Goal: Task Accomplishment & Management: Manage account settings

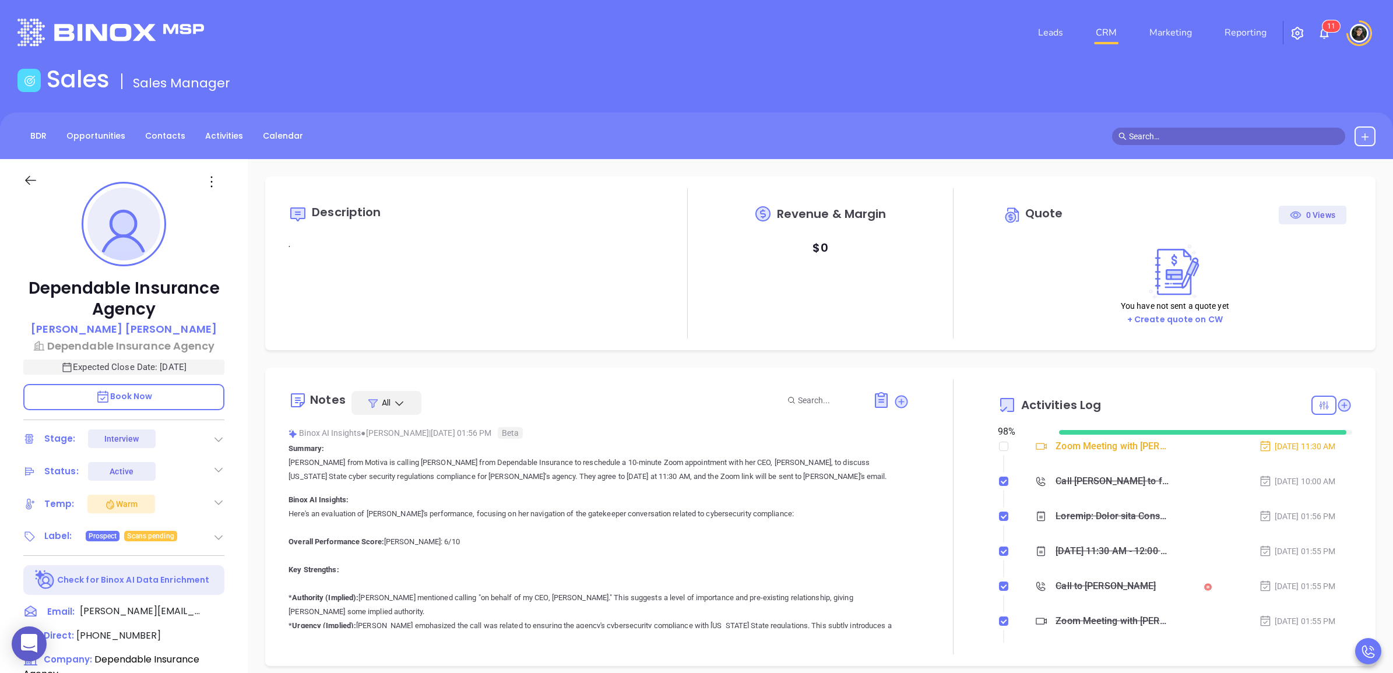
scroll to position [339, 0]
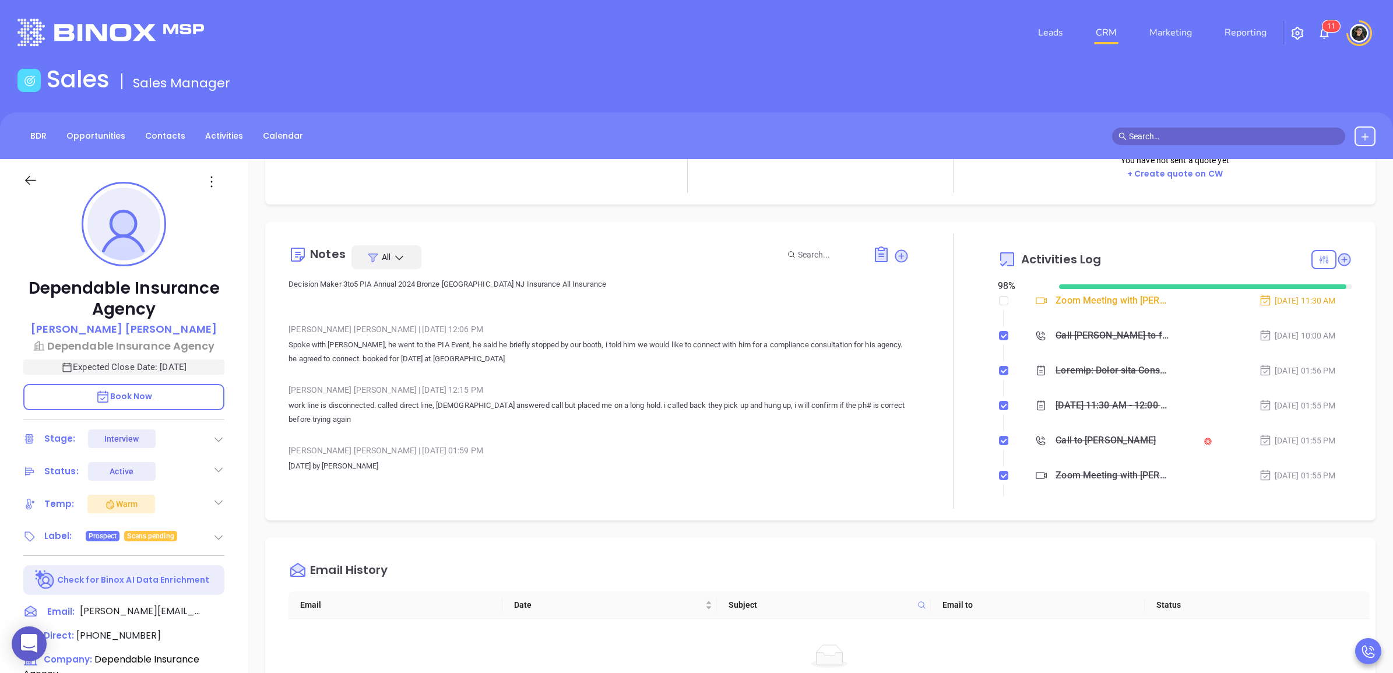
click at [1195, 131] on input "text" at bounding box center [1234, 136] width 210 height 13
paste input "pwitkowski@agenseaonline.com"
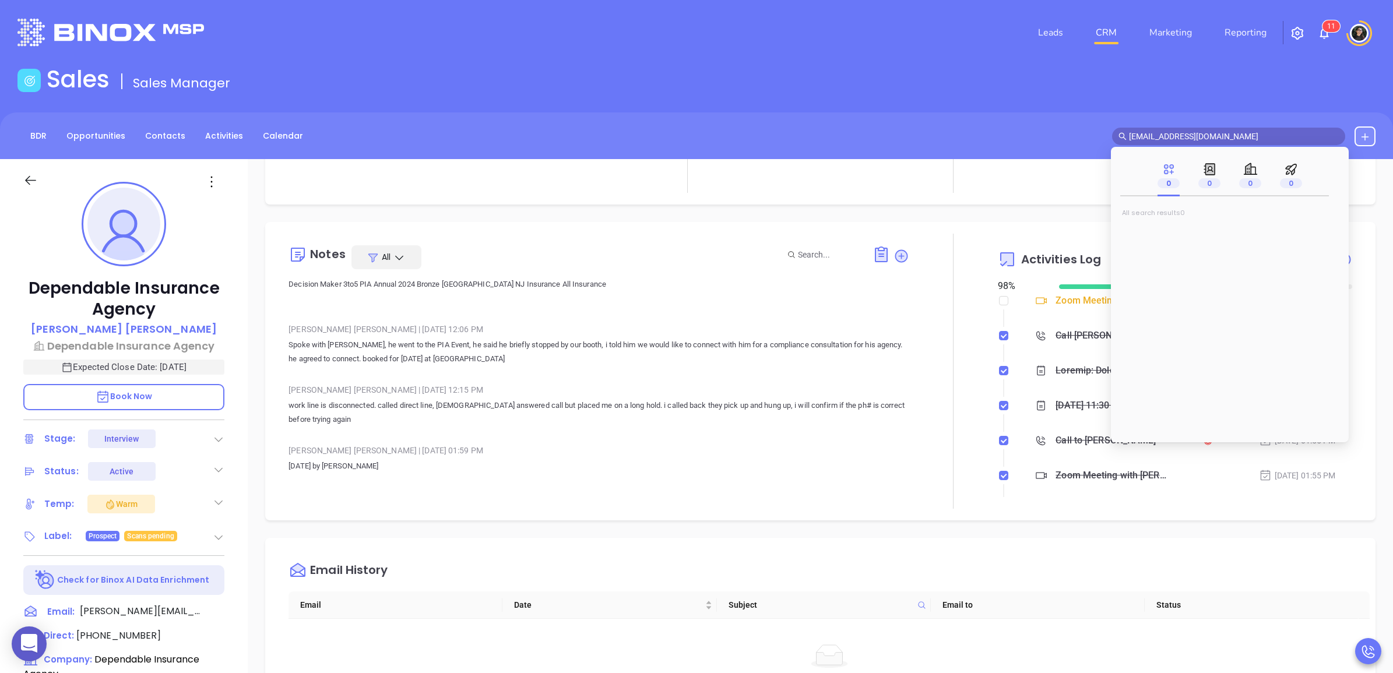
click at [1191, 103] on main "Sales Sales Manager BDR Opportunities Contacts Activities Calendar pwitkowski@a…" at bounding box center [696, 532] width 1393 height 935
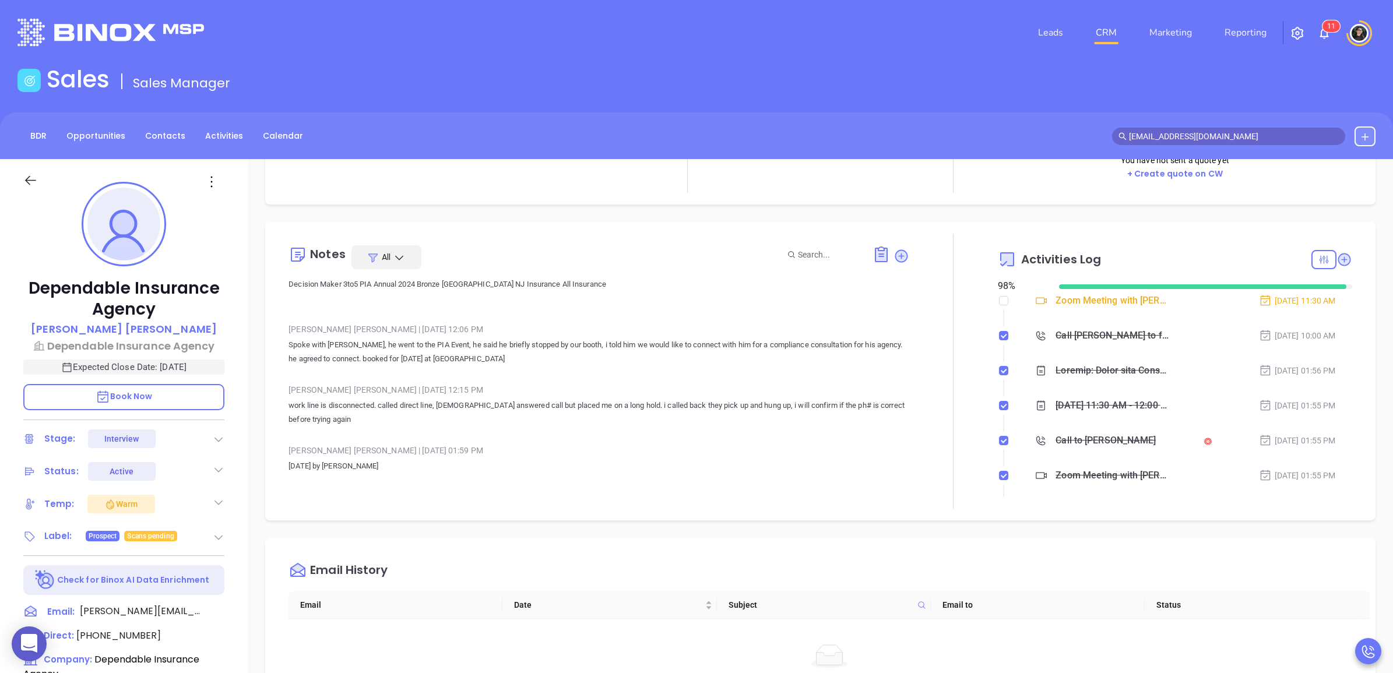
click at [1191, 103] on main "Sales Sales Manager BDR Opportunities Contacts Activities Calendar pwitkowski@a…" at bounding box center [696, 532] width 1393 height 935
click at [1256, 140] on input "pwitkowski@agenseaonline.com" at bounding box center [1234, 136] width 210 height 13
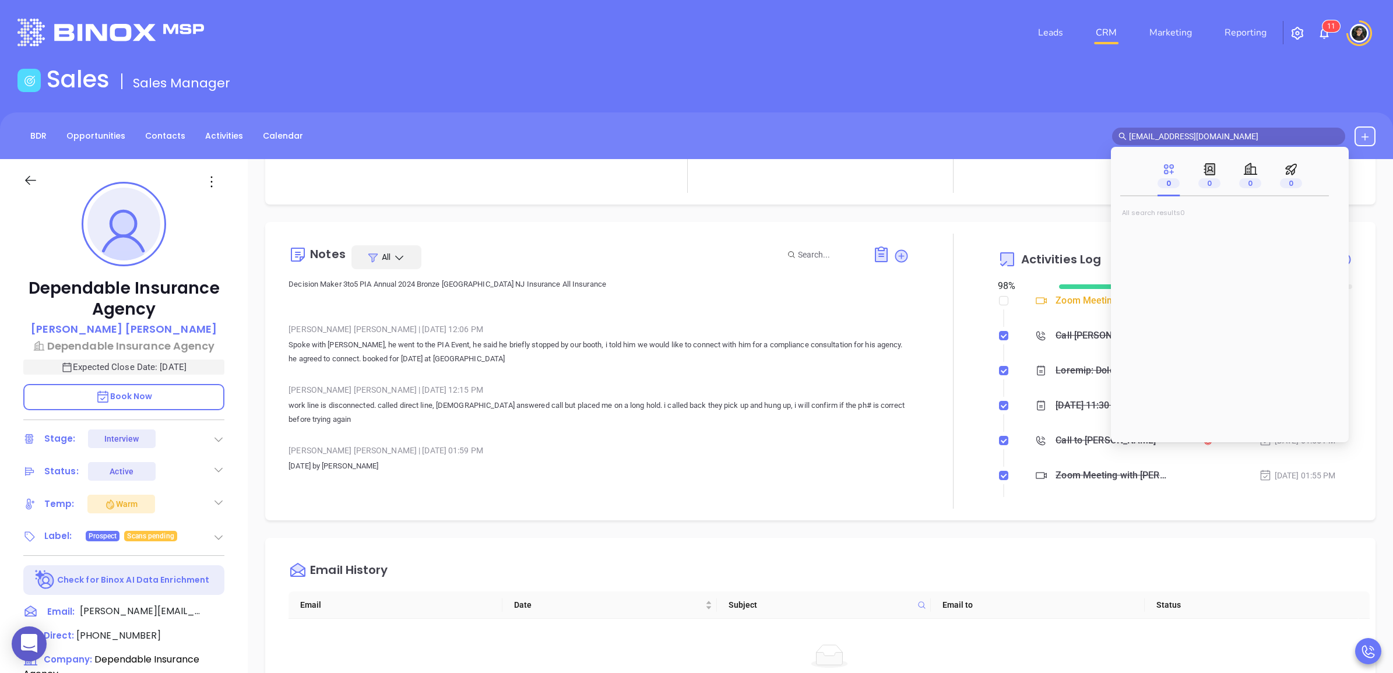
click at [1255, 140] on input "pwitkowski@agenseaonline.com" at bounding box center [1234, 136] width 210 height 13
click at [1253, 141] on input "pwitkowski@agenseaonline.com" at bounding box center [1234, 136] width 210 height 13
click at [1251, 141] on input "pwitkowski@agenseaonline.com" at bounding box center [1234, 136] width 210 height 13
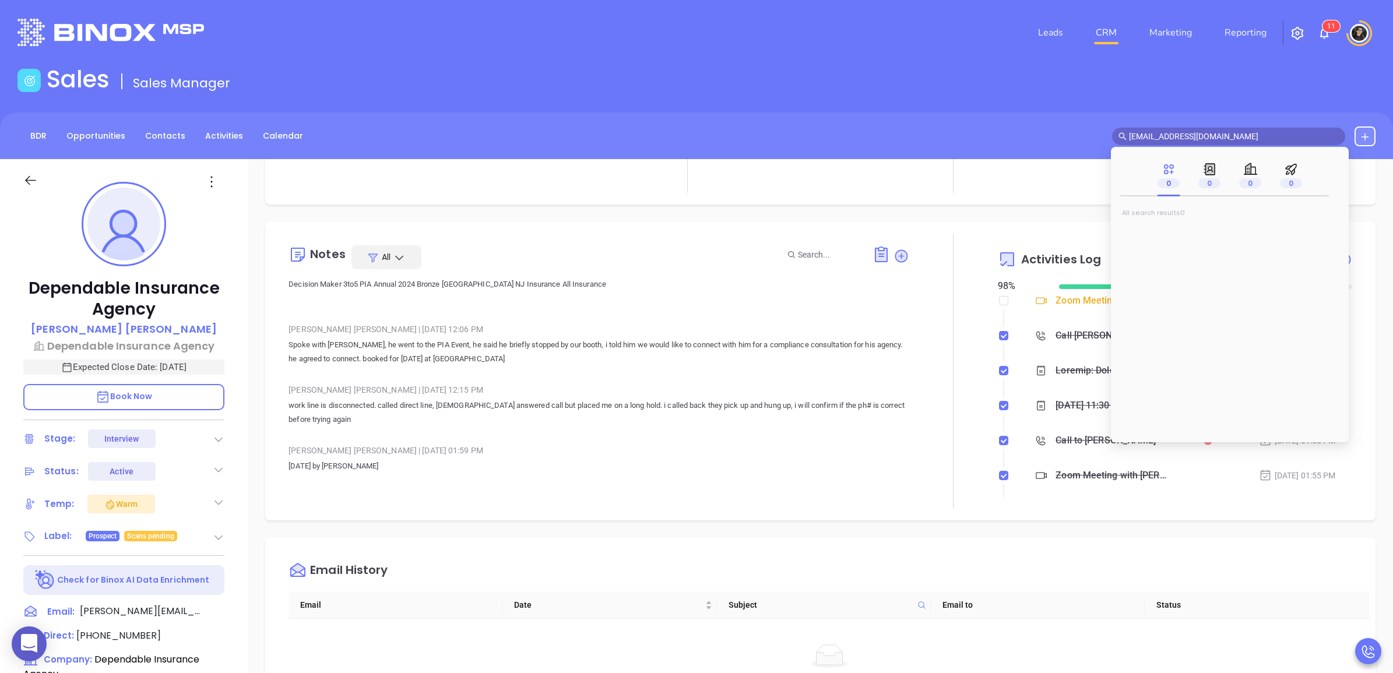
click at [1251, 135] on input "pwitkowski@agenseaonline.com" at bounding box center [1234, 136] width 210 height 13
paste input "EfBarrett@efbarrettagency"
type input "EfBarrett@efbarrettagency.com"
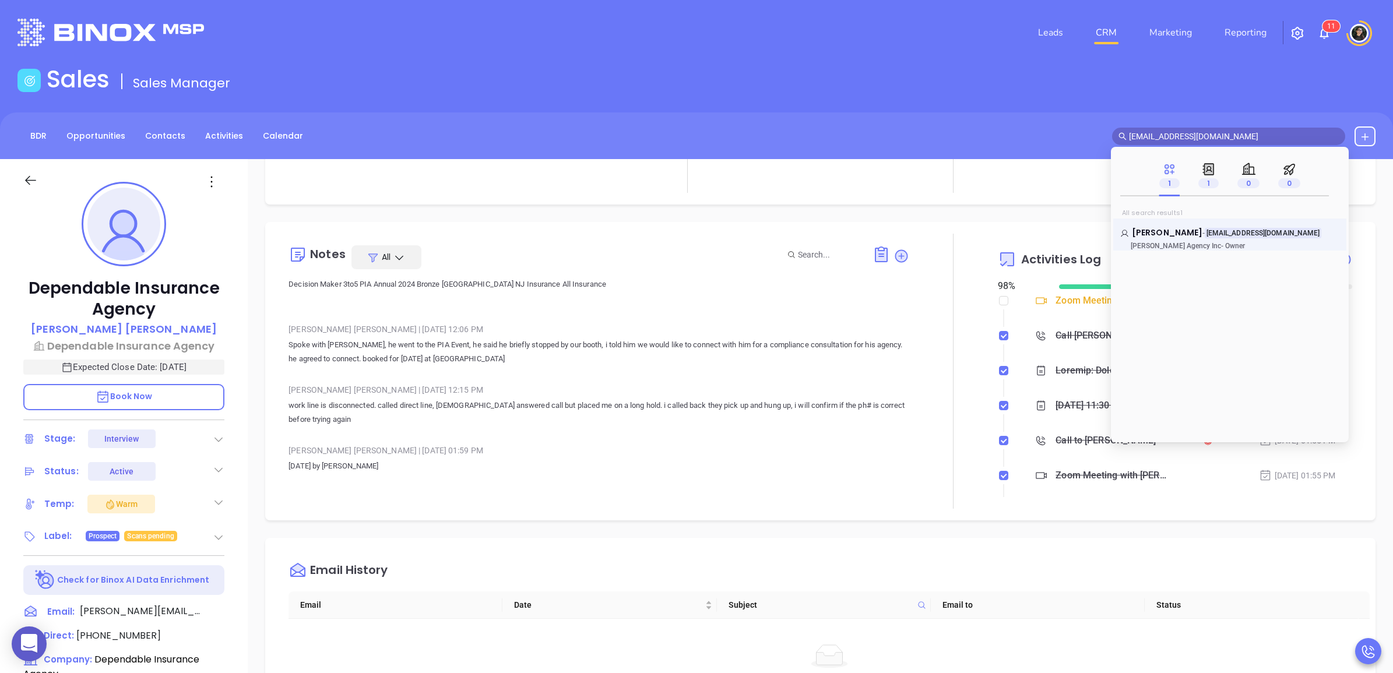
click at [1161, 226] on div "Edward Barrett - EfBarrett@efbarrettagency.com EF Barrett Agency Inc - Owner" at bounding box center [1229, 235] width 233 height 32
click at [1167, 227] on span "Edward Barrett" at bounding box center [1167, 233] width 71 height 12
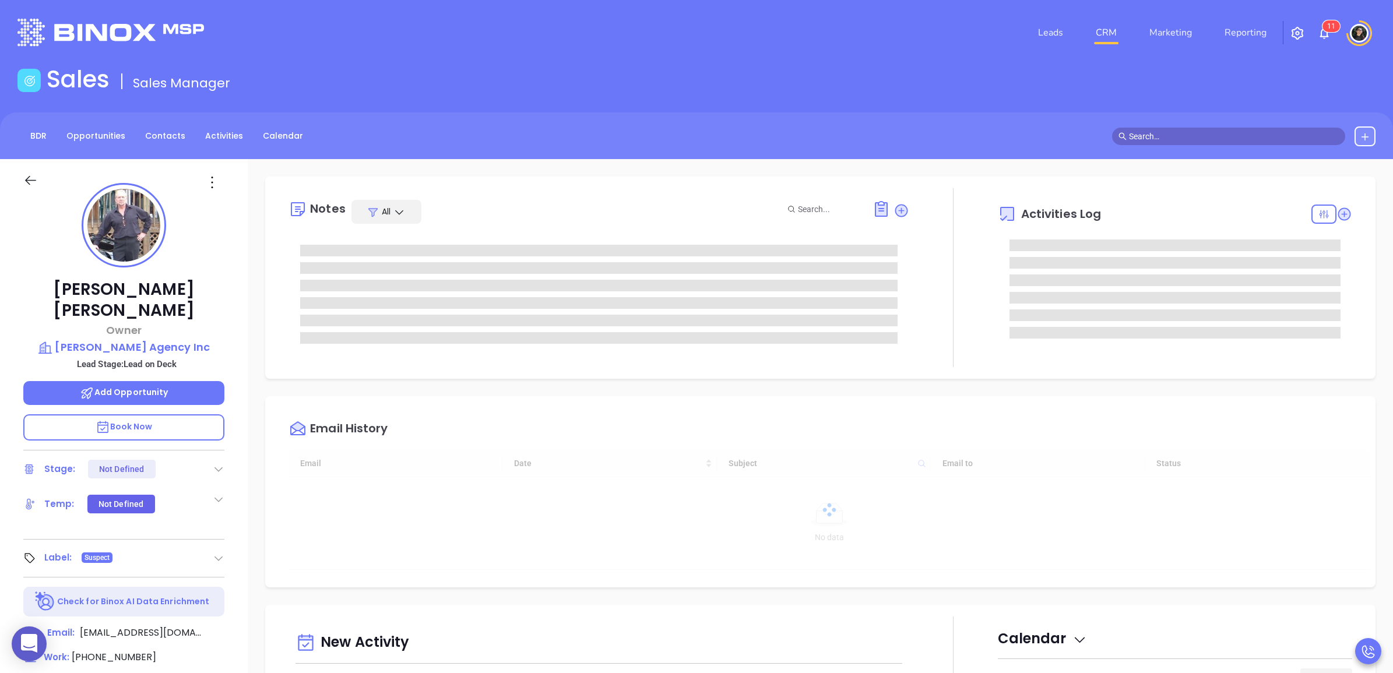
type input "[DATE]"
type input "[PERSON_NAME]"
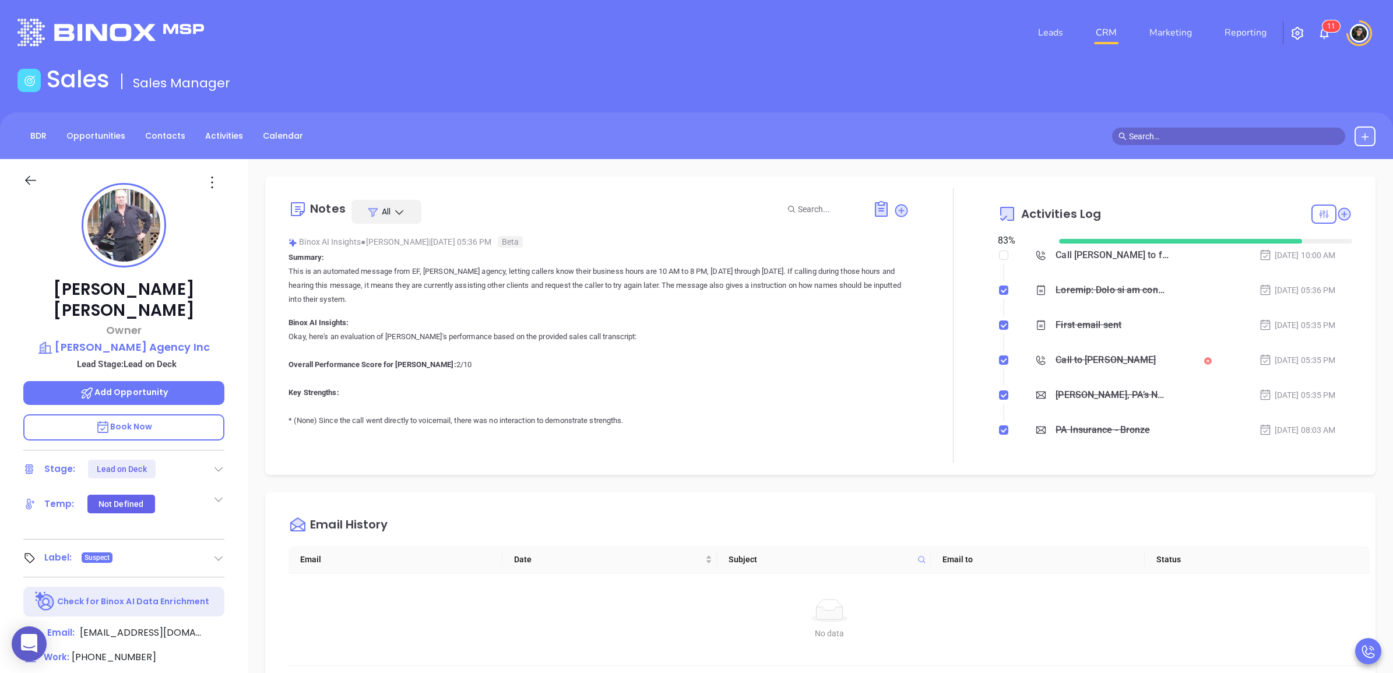
click at [1199, 127] on div "BDR Opportunities Contacts Activities Calendar" at bounding box center [696, 135] width 1393 height 47
click at [1199, 128] on span at bounding box center [1228, 136] width 233 height 17
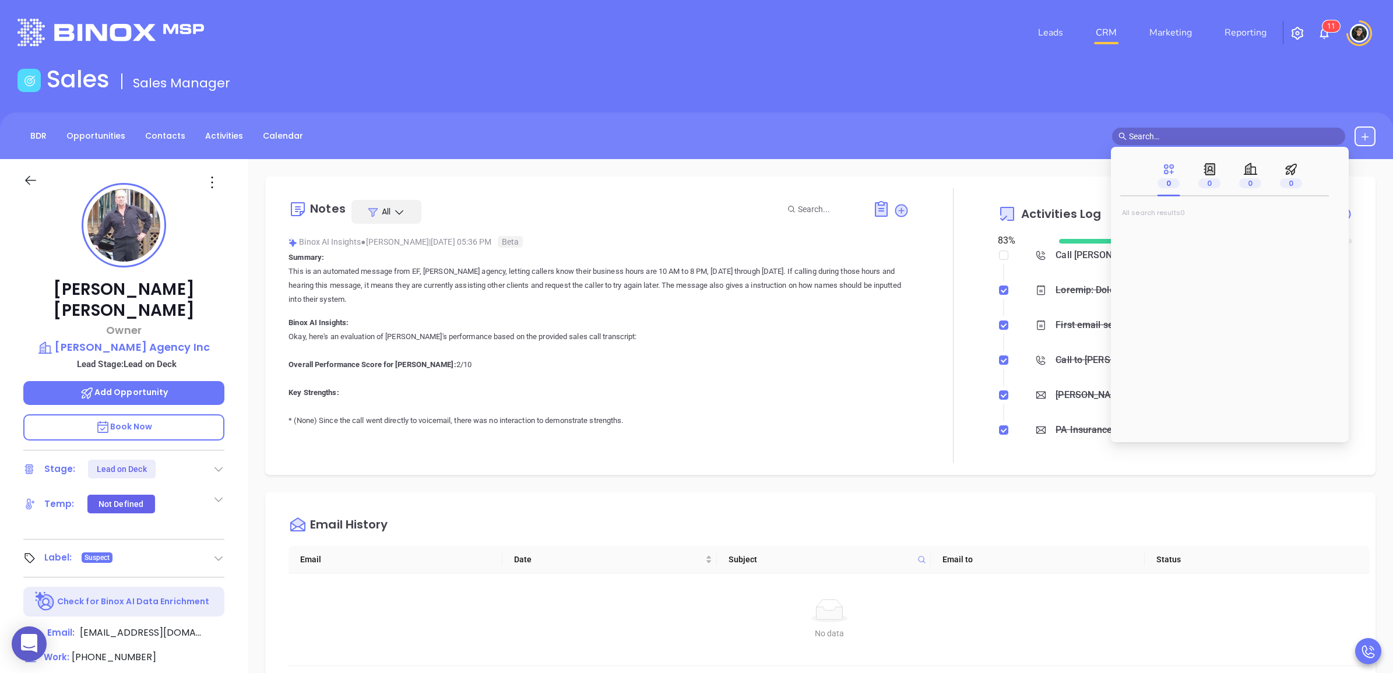
click at [1204, 133] on input "text" at bounding box center [1234, 136] width 210 height 13
paste input "AgenSea,Inc."
type input "AgenSea"
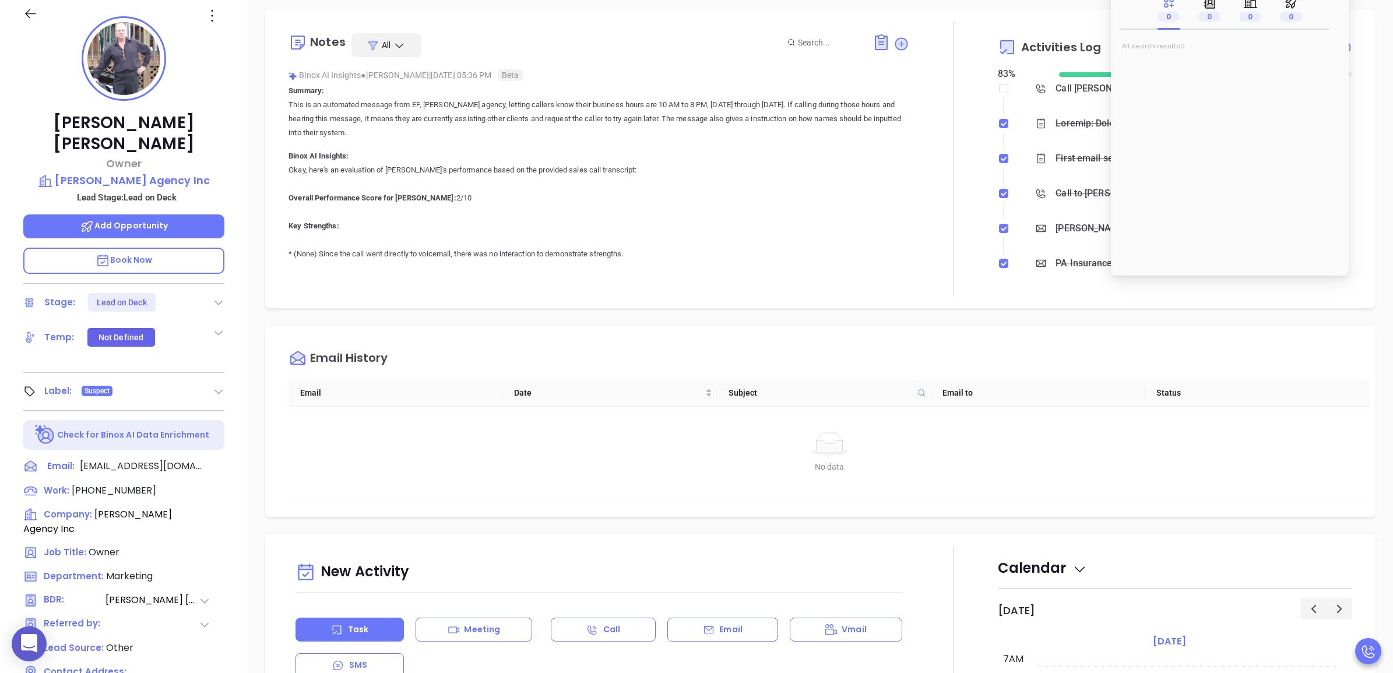
scroll to position [327, 0]
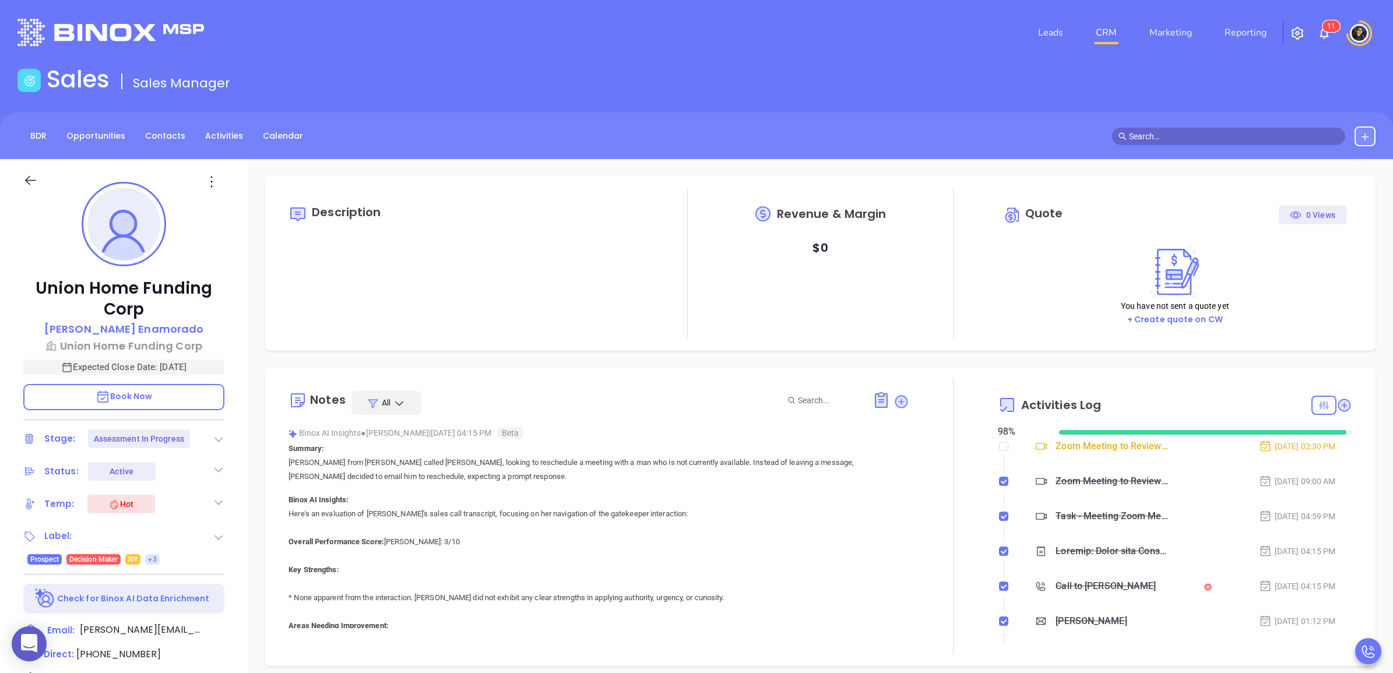
click at [765, 58] on header "Leads CRM Marketing Reporting 1 1 Financial Leads Leads" at bounding box center [696, 32] width 1358 height 65
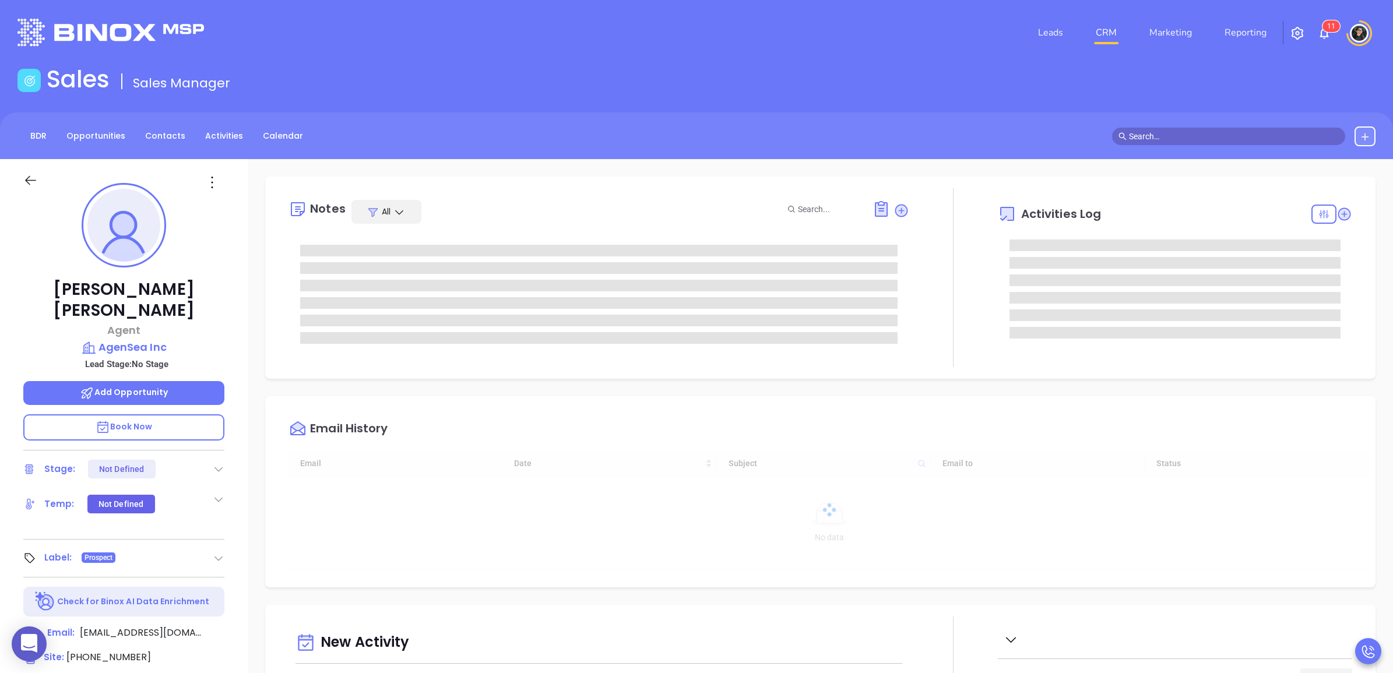
type input "08/15/2025"
type input "[PERSON_NAME]"
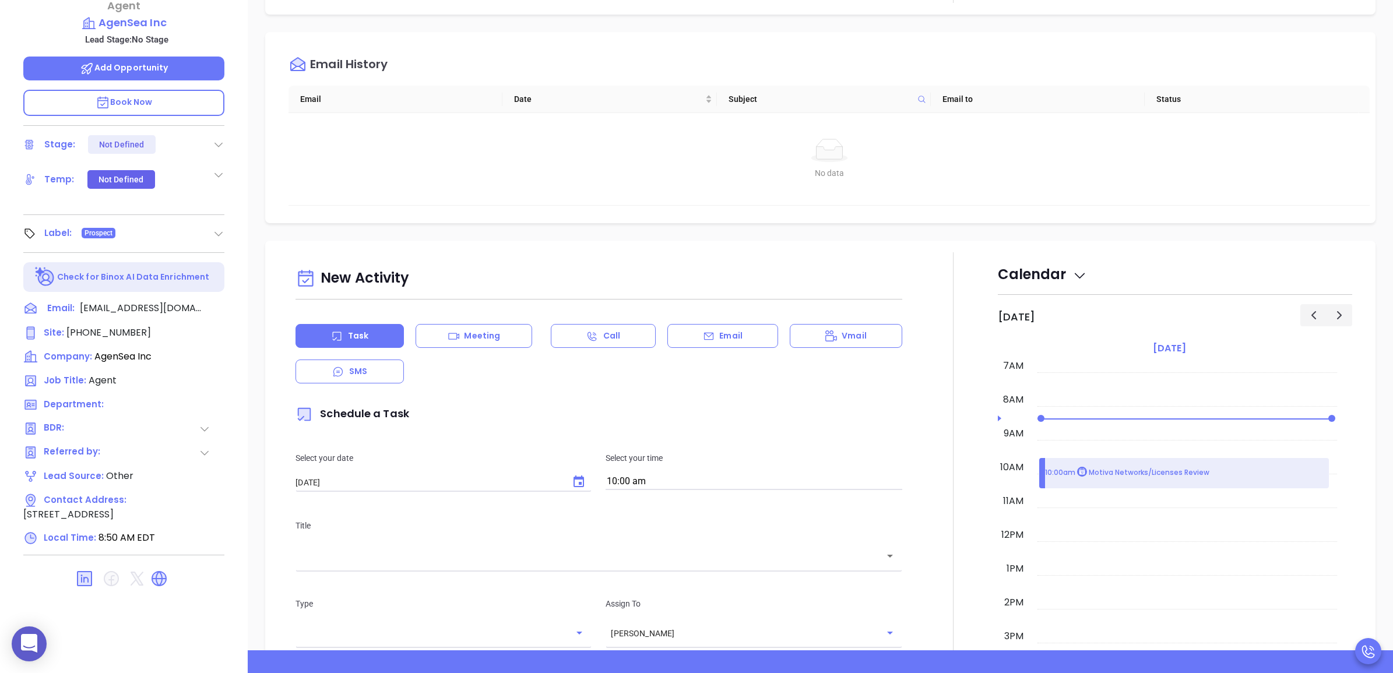
scroll to position [327, 0]
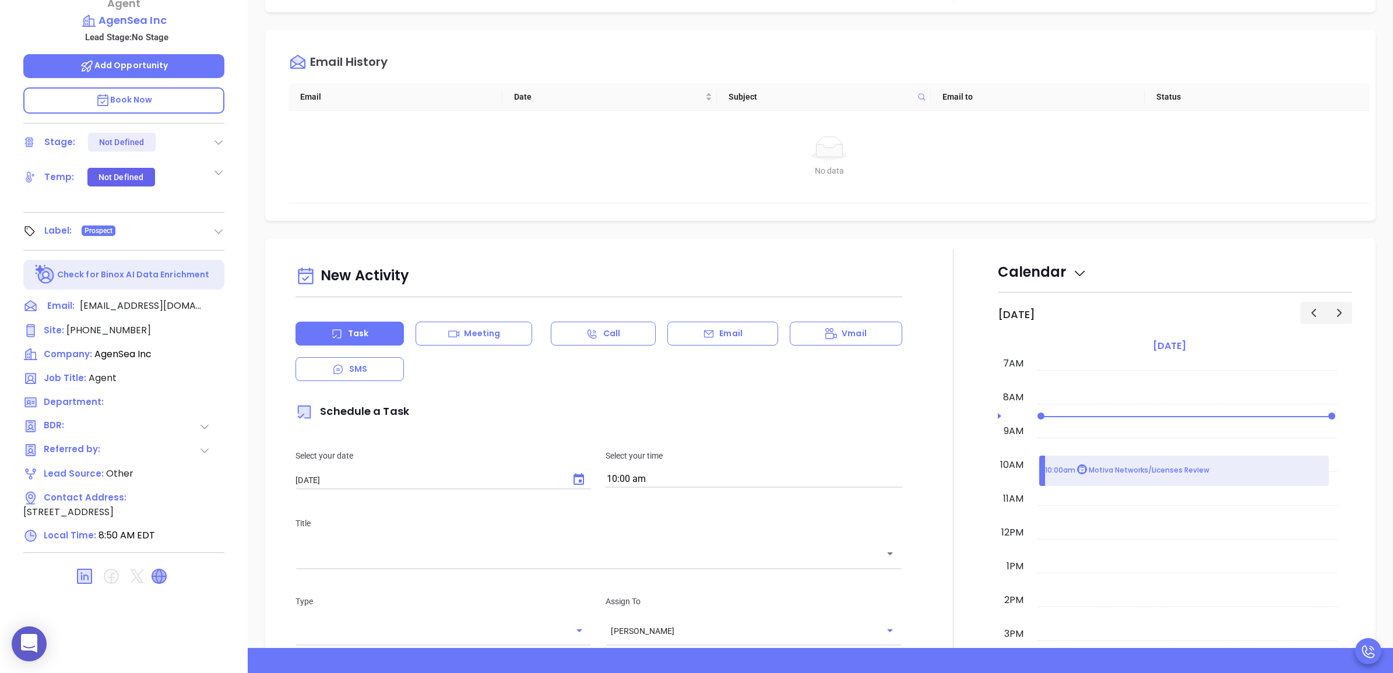
click at [154, 567] on icon at bounding box center [159, 576] width 19 height 19
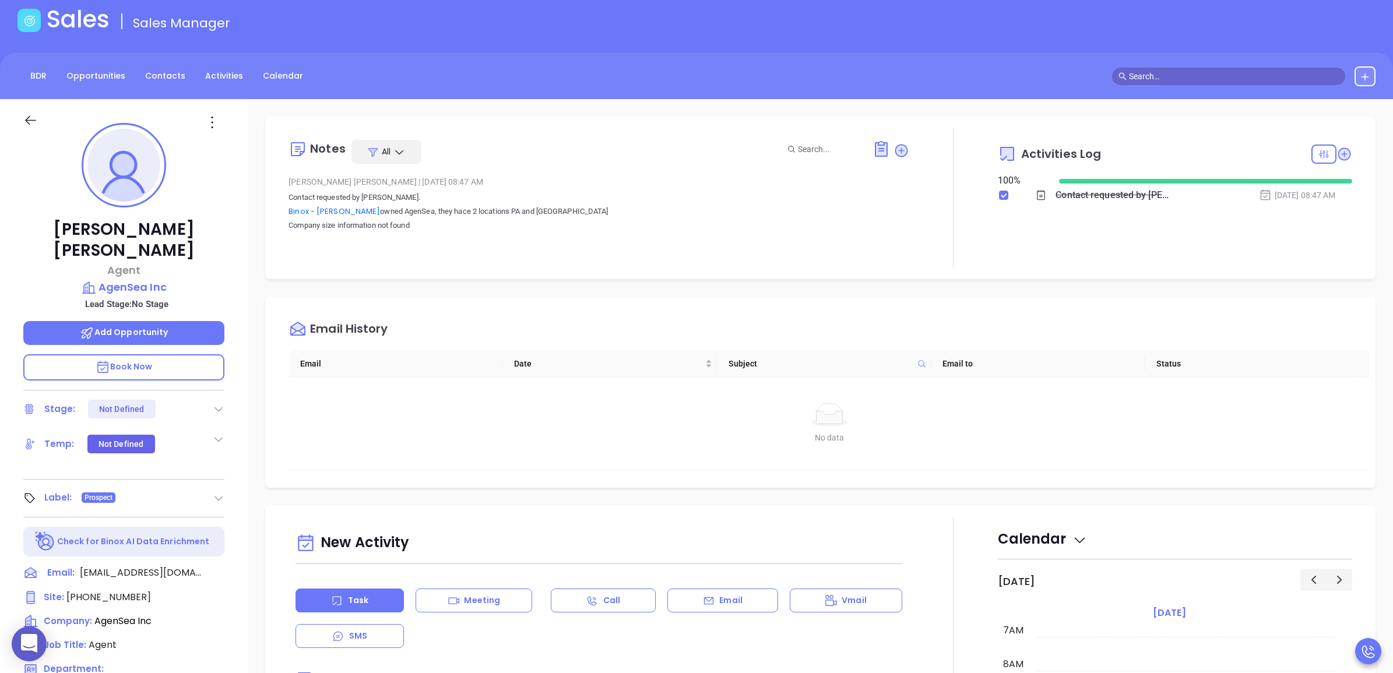
scroll to position [0, 0]
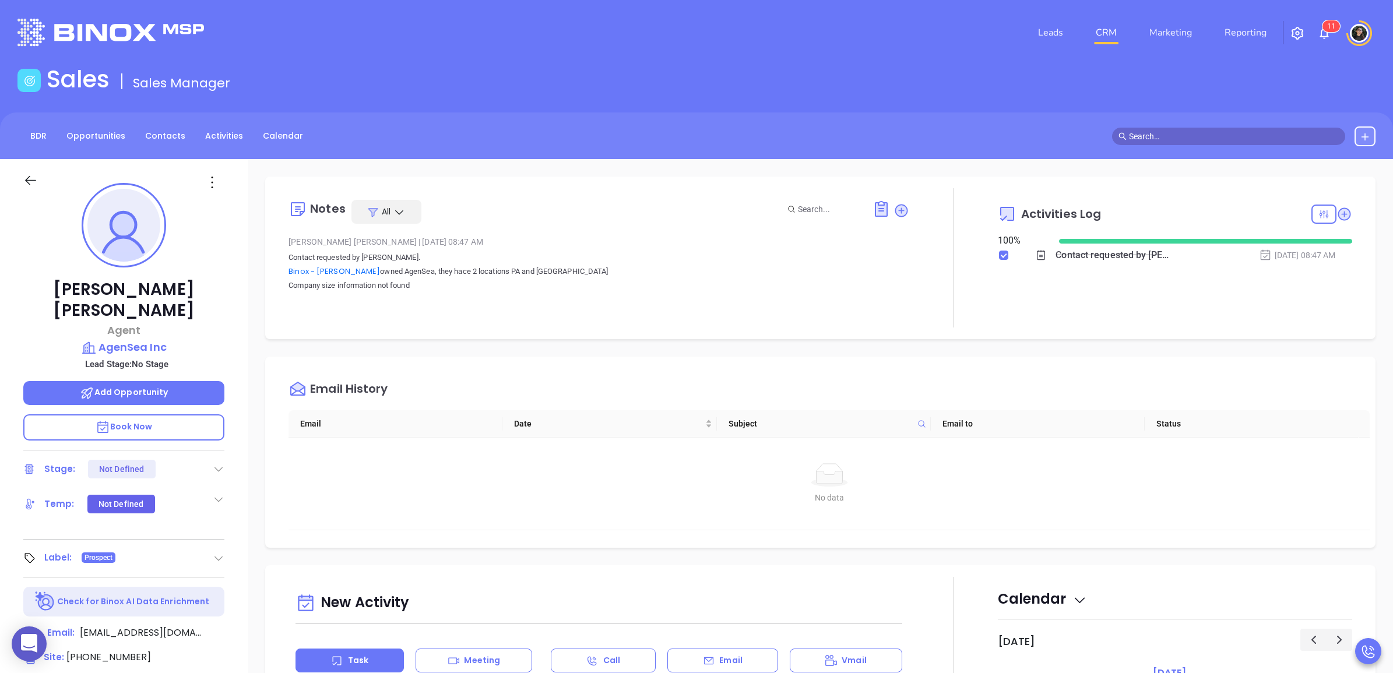
click at [1107, 27] on link "CRM" at bounding box center [1106, 32] width 30 height 23
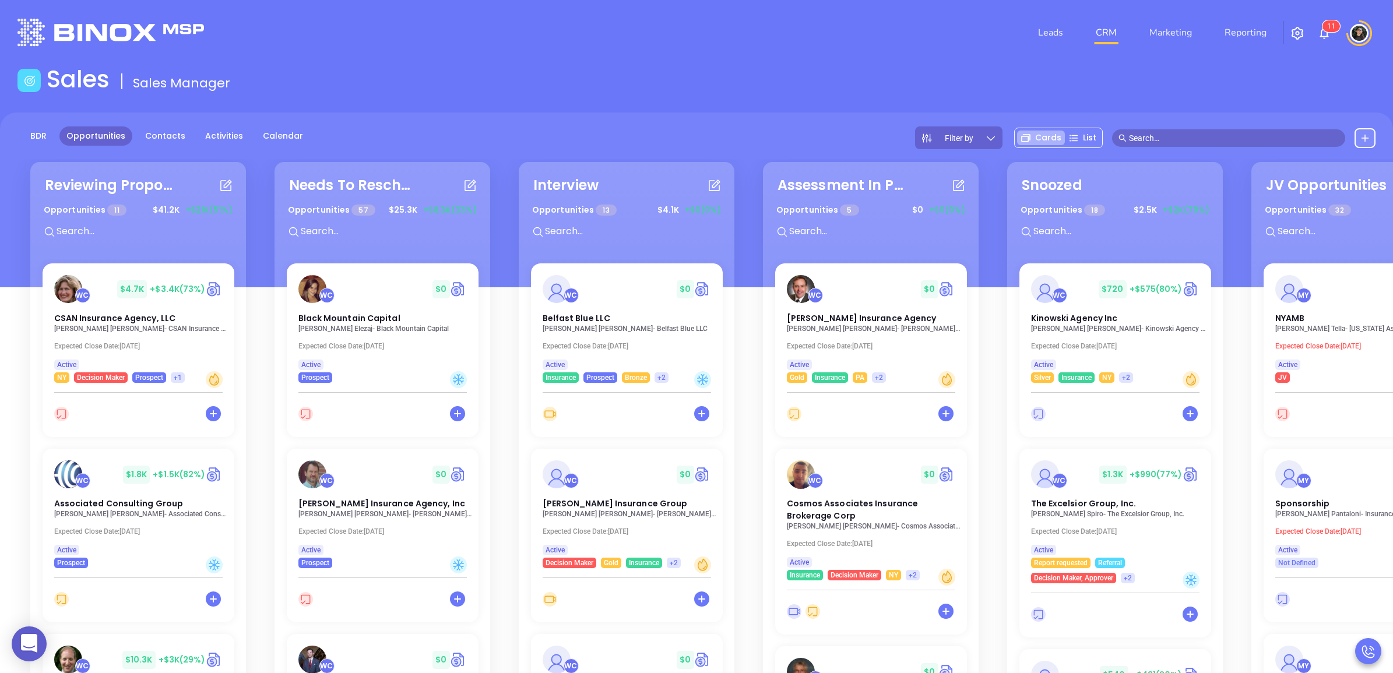
click at [653, 228] on input "text" at bounding box center [631, 231] width 175 height 15
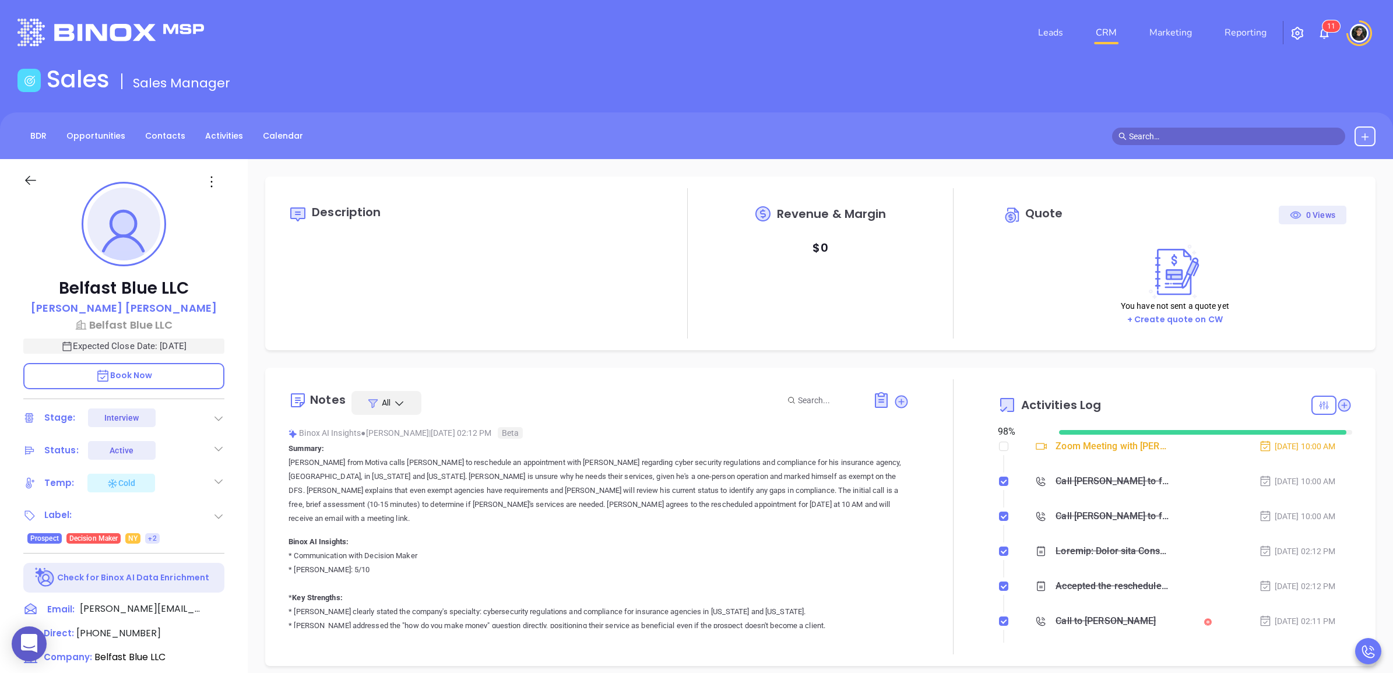
type input "[DATE]"
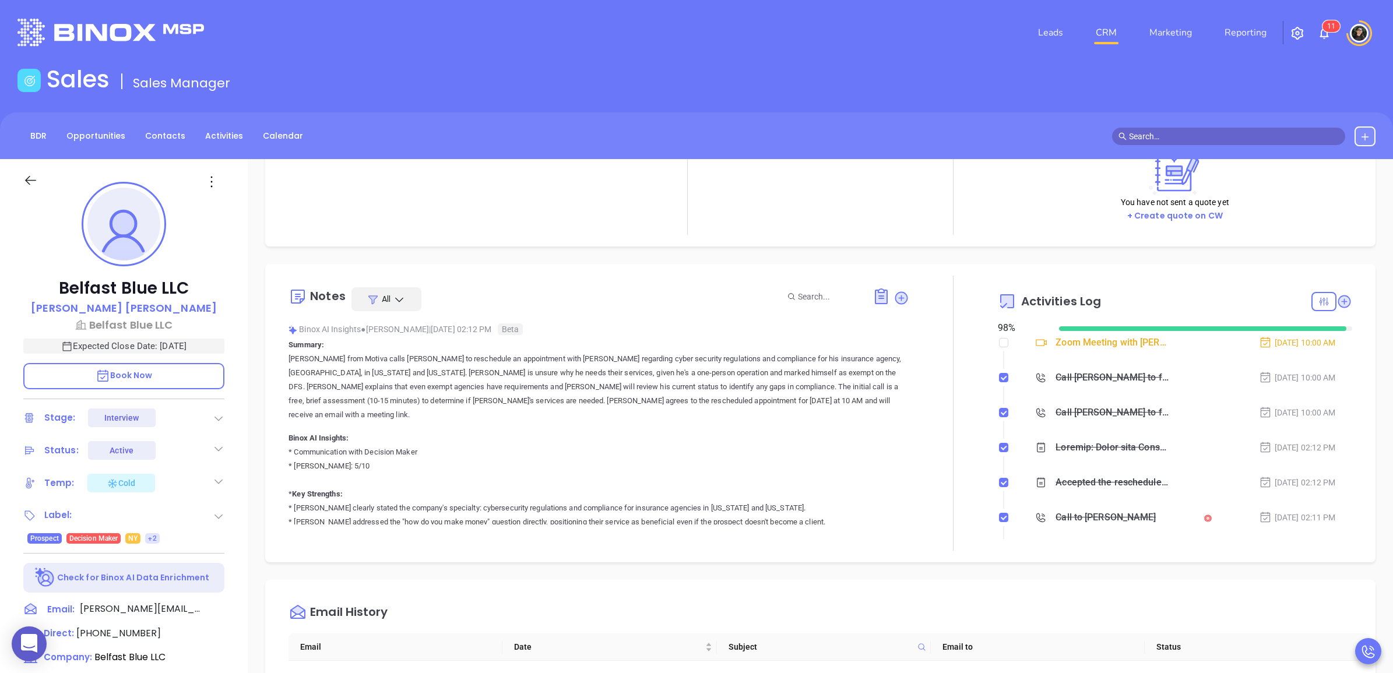
scroll to position [146, 0]
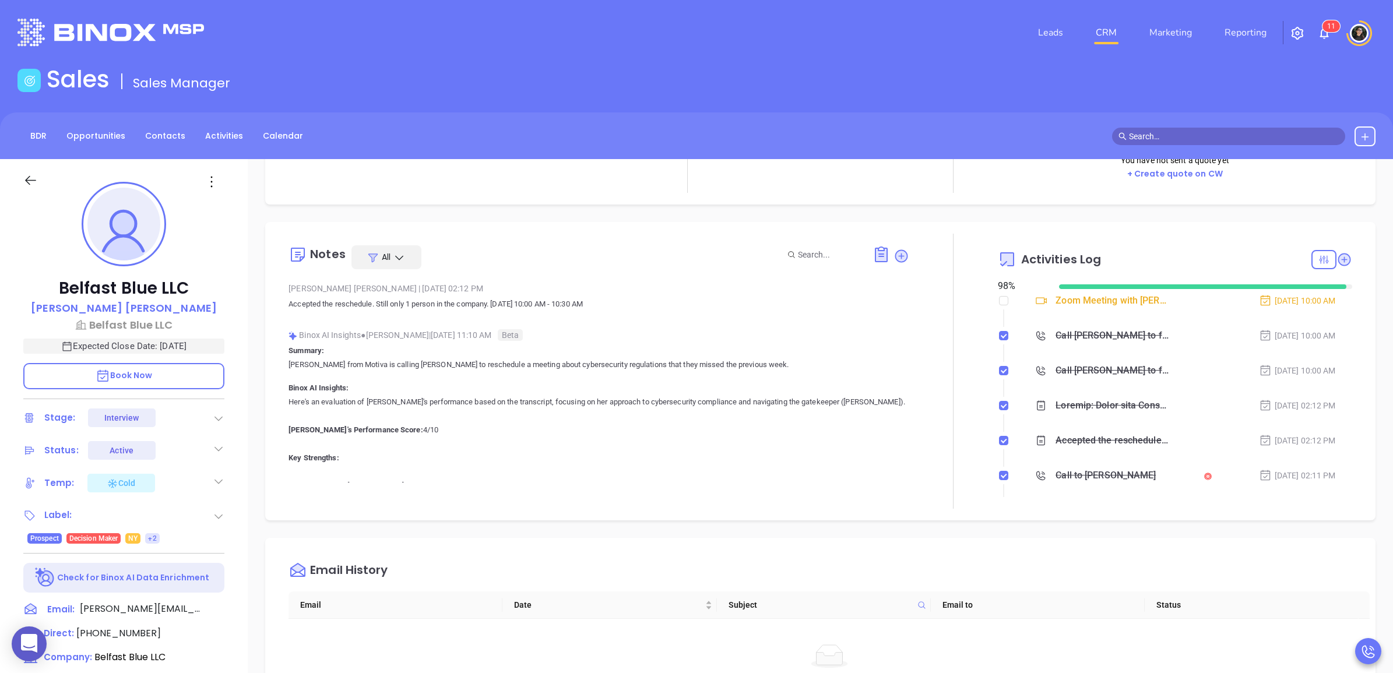
type input "[PERSON_NAME]"
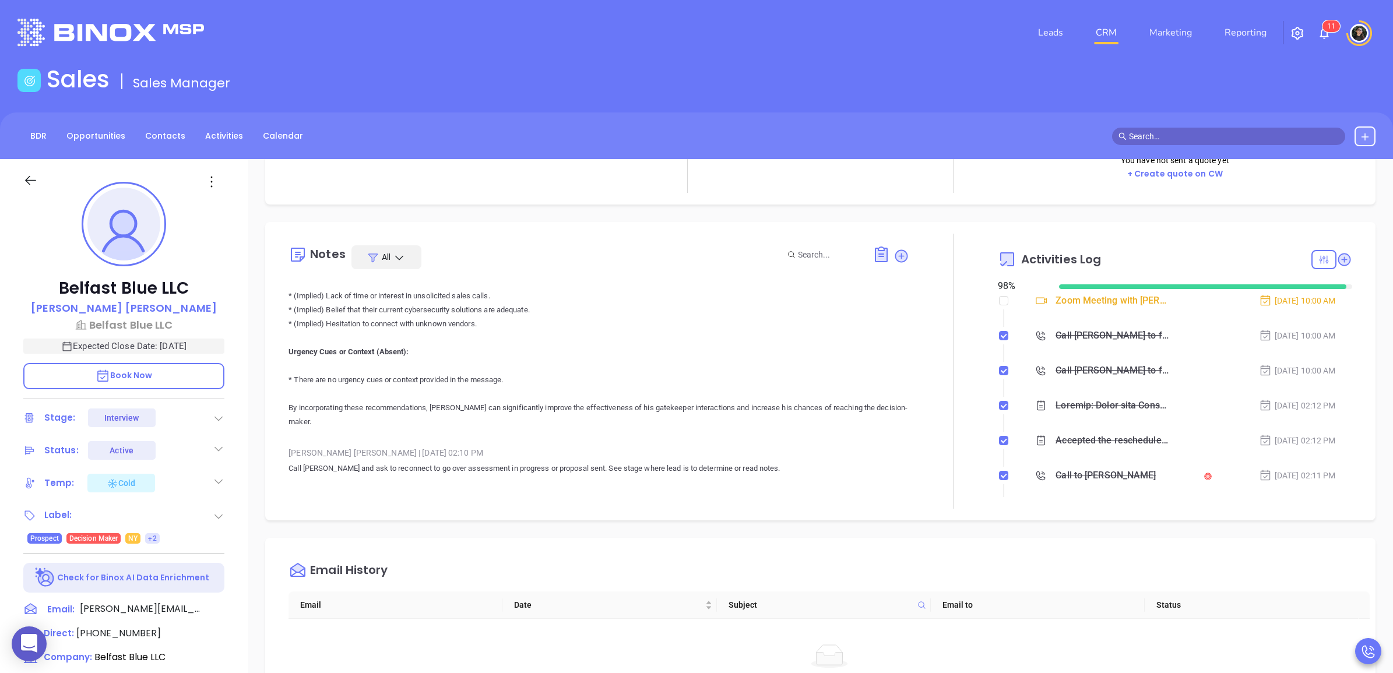
scroll to position [2695, 0]
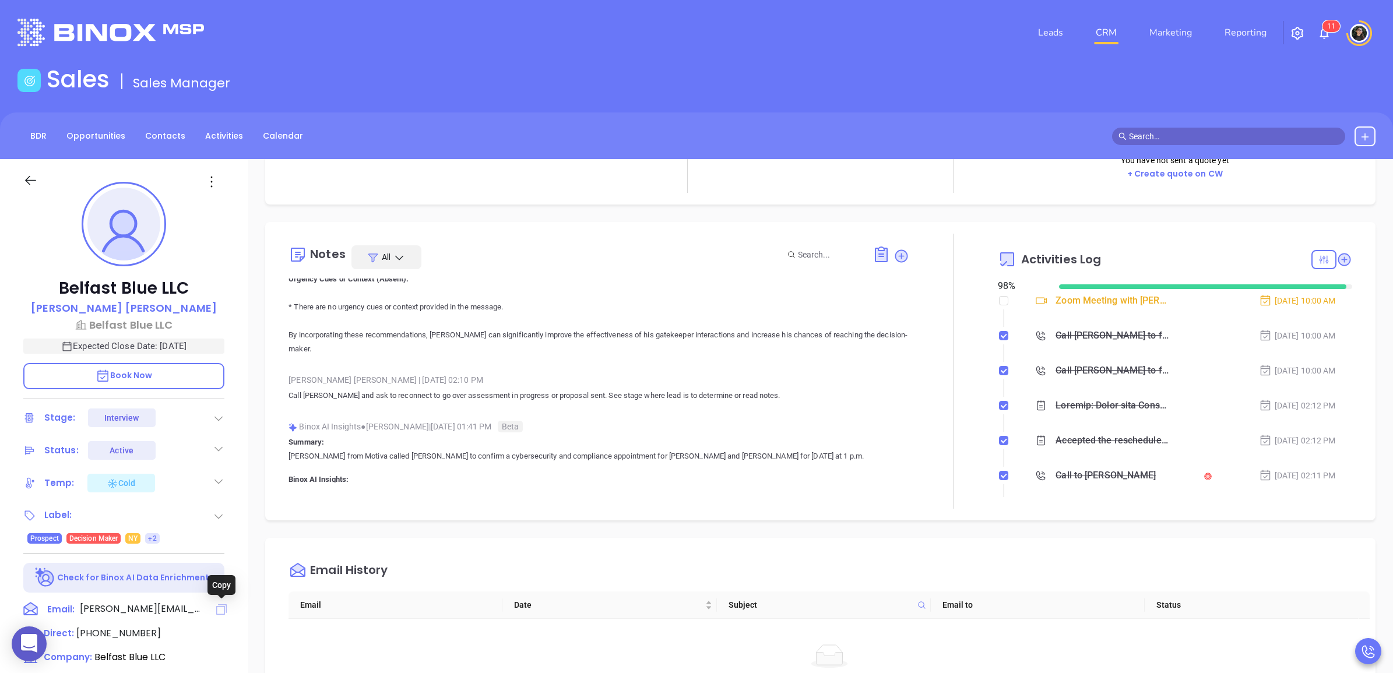
click at [220, 606] on icon at bounding box center [221, 609] width 10 height 10
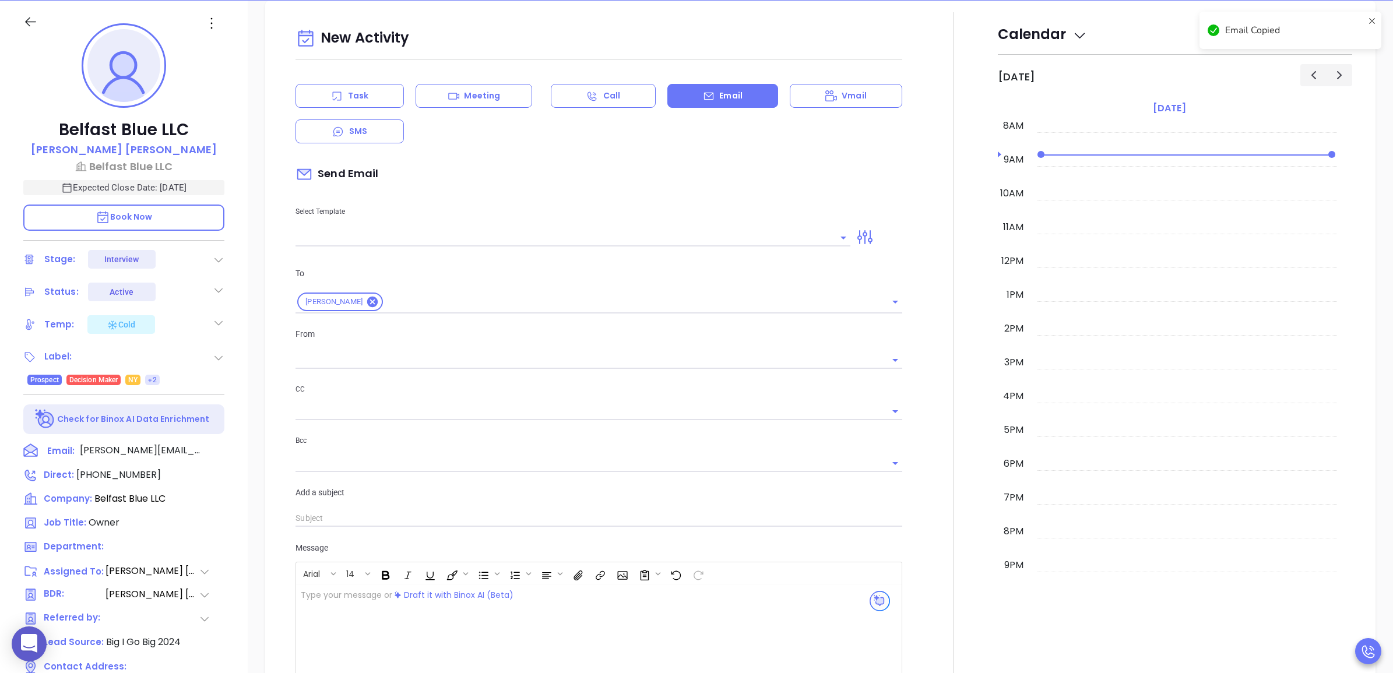
type input "[PERSON_NAME]"
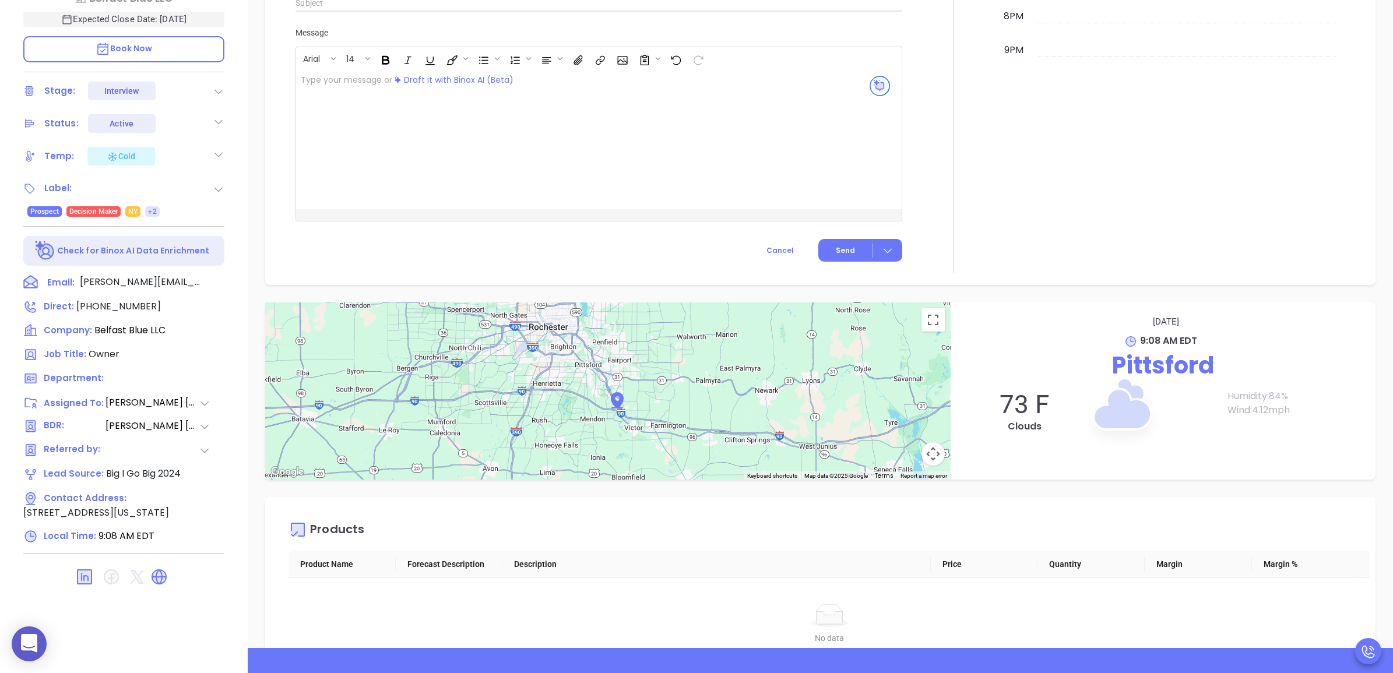
scroll to position [1445, 0]
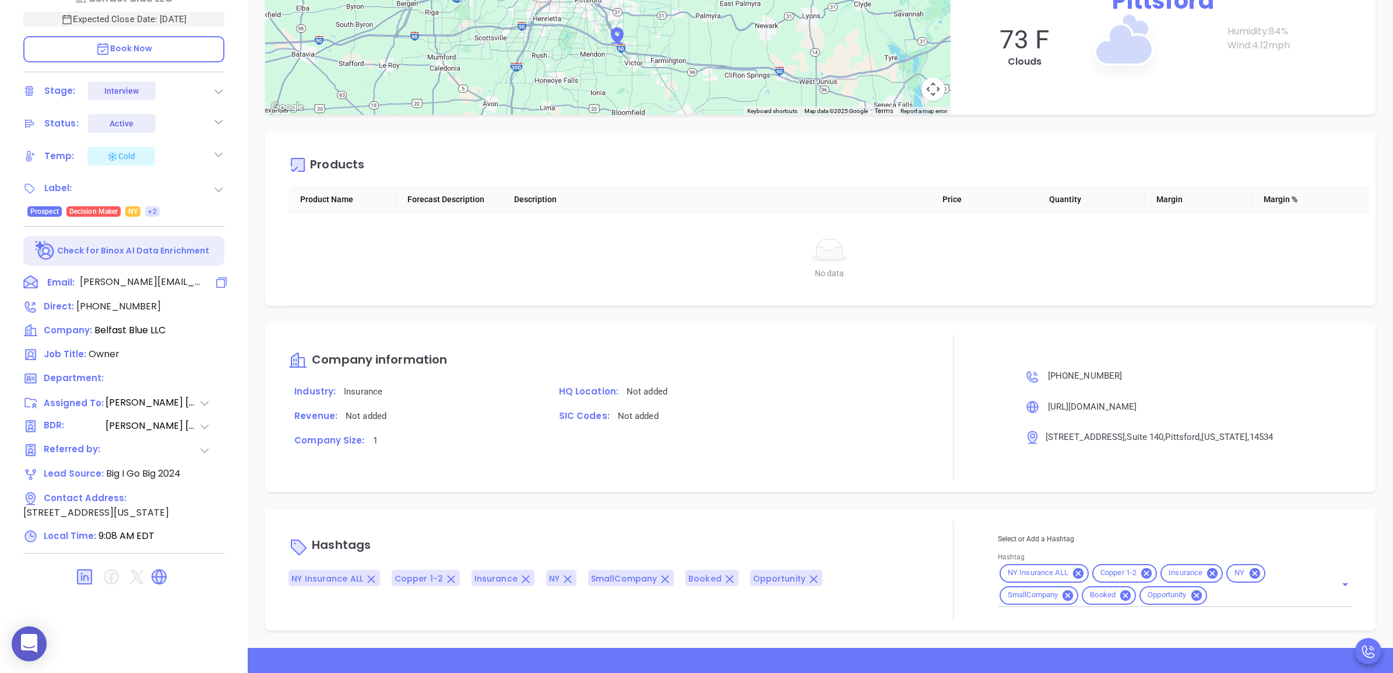
click at [224, 276] on icon at bounding box center [221, 283] width 14 height 14
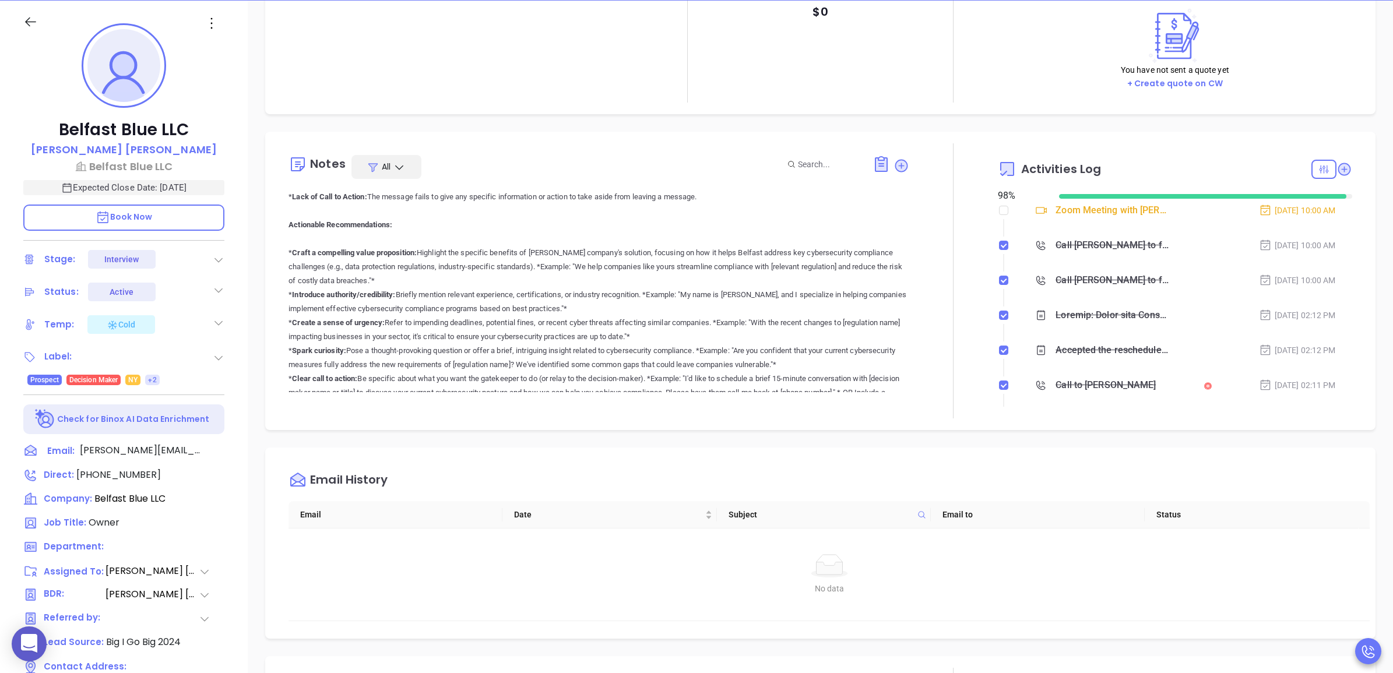
scroll to position [2315, 0]
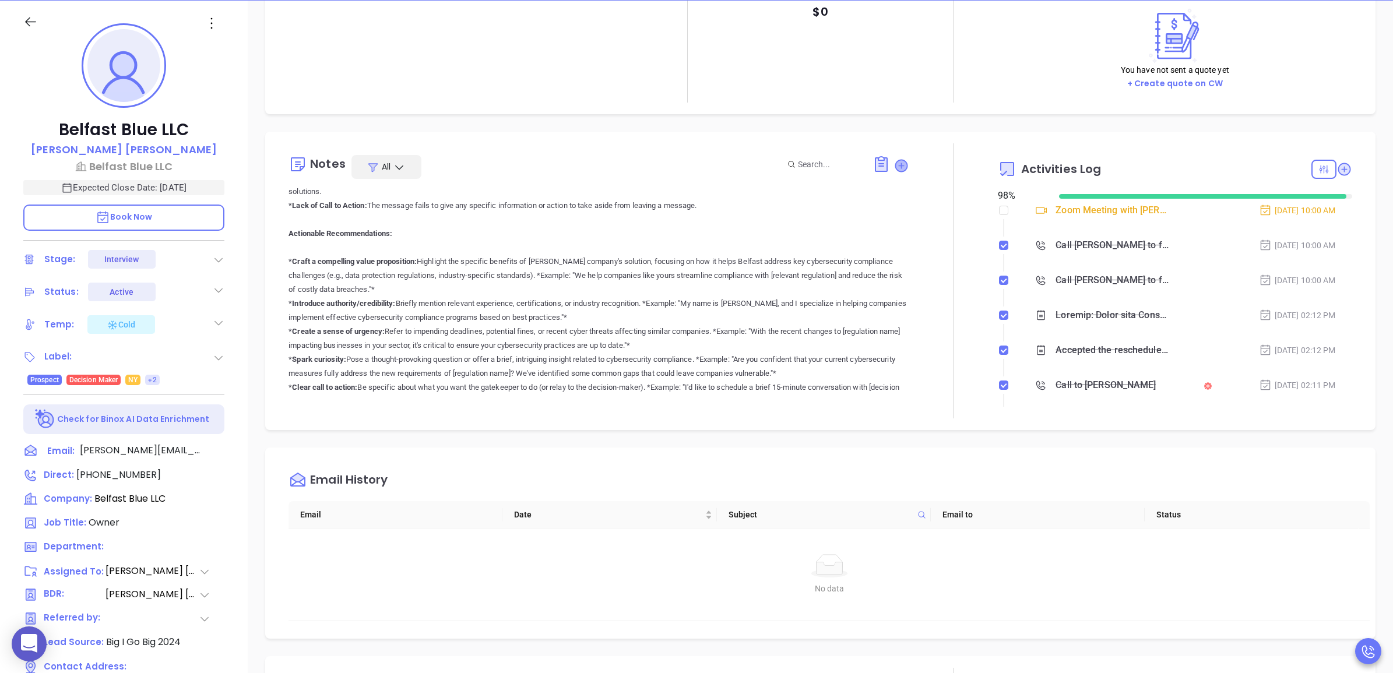
click at [895, 164] on icon at bounding box center [901, 166] width 12 height 12
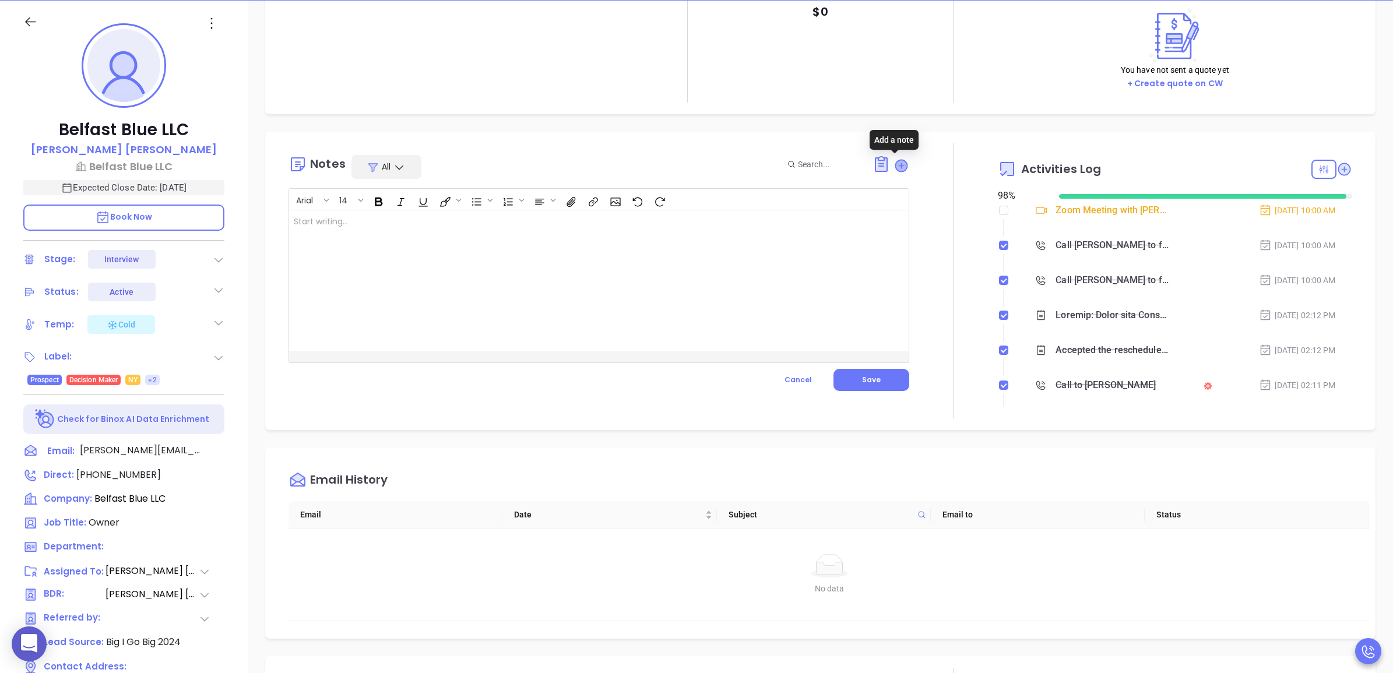
scroll to position [0, 0]
click at [669, 265] on div at bounding box center [577, 281] width 576 height 140
click at [889, 378] on button "Save" at bounding box center [871, 380] width 76 height 22
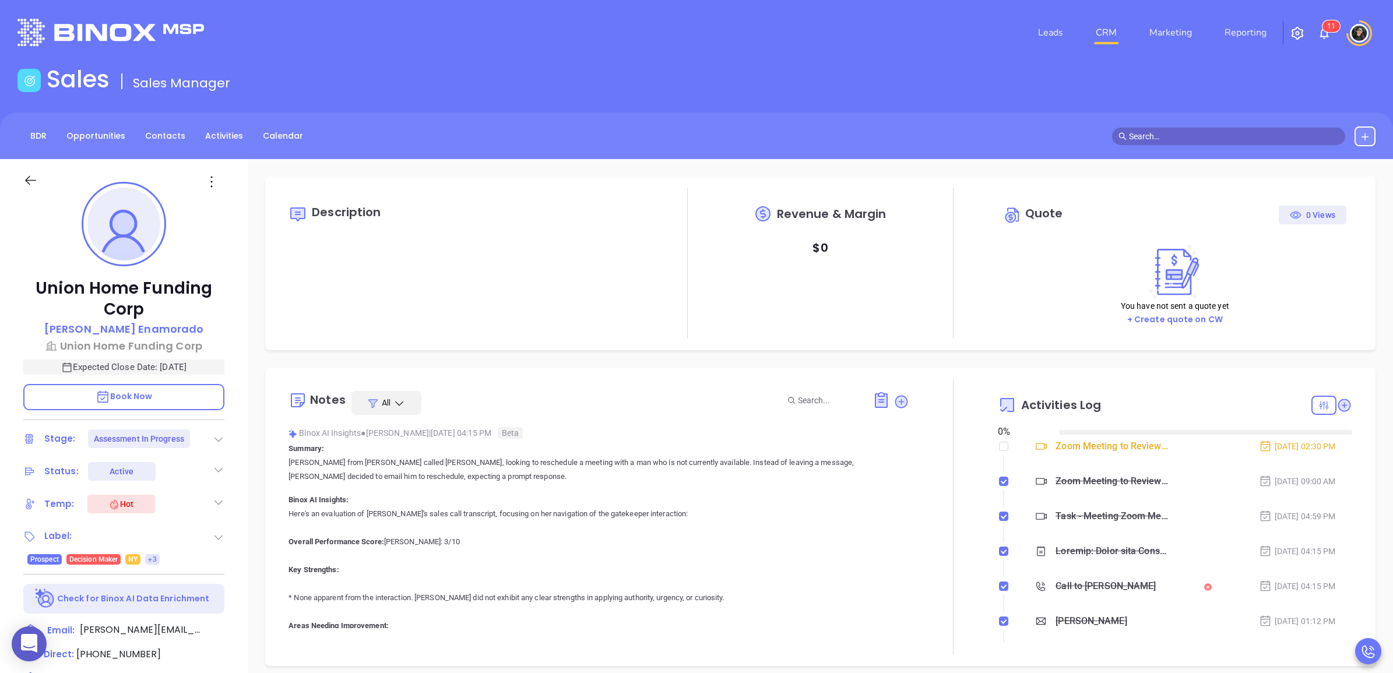
type input "[DATE]"
type input "[PERSON_NAME]"
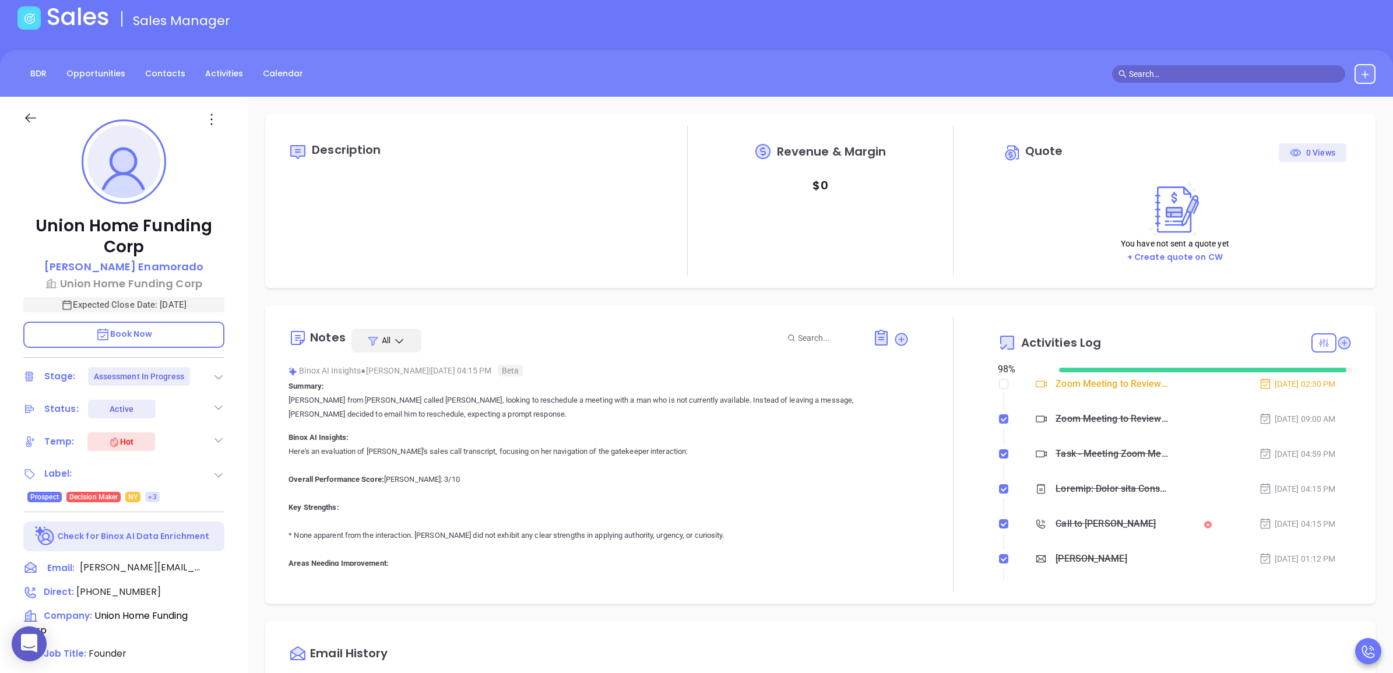
scroll to position [219, 0]
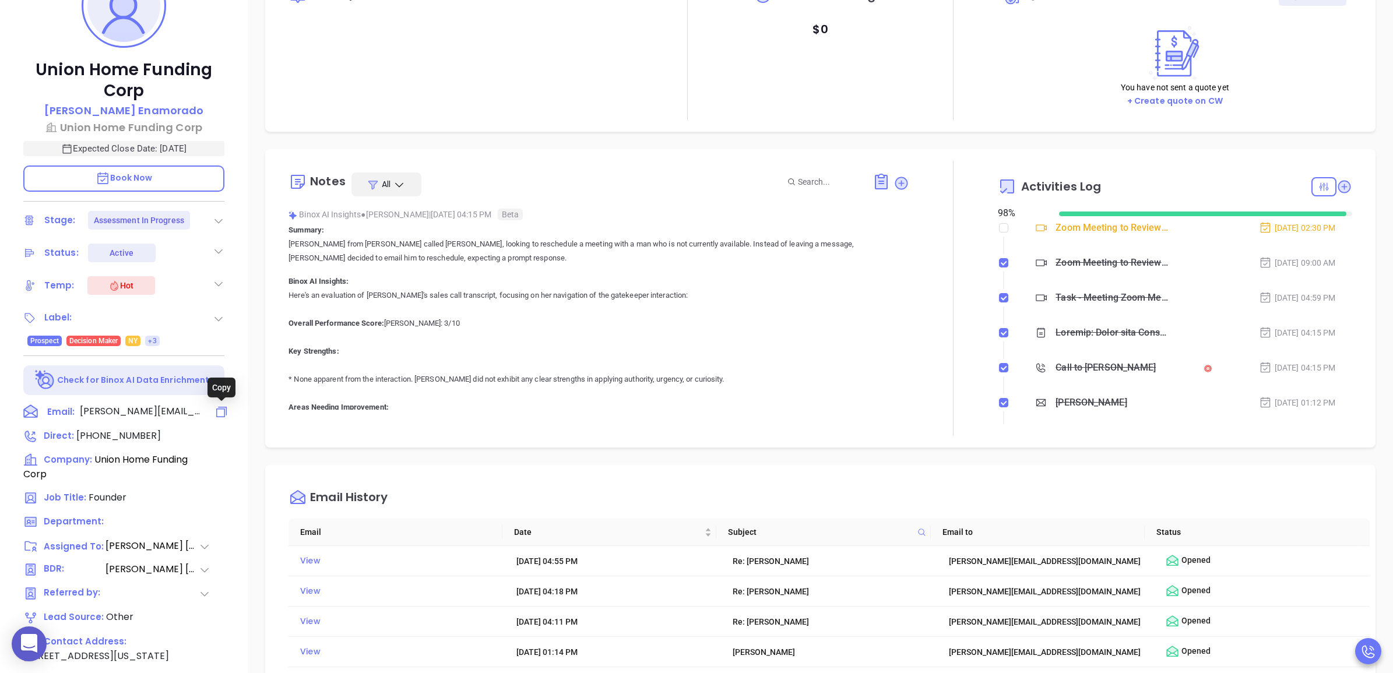
click at [221, 414] on icon at bounding box center [221, 412] width 14 height 14
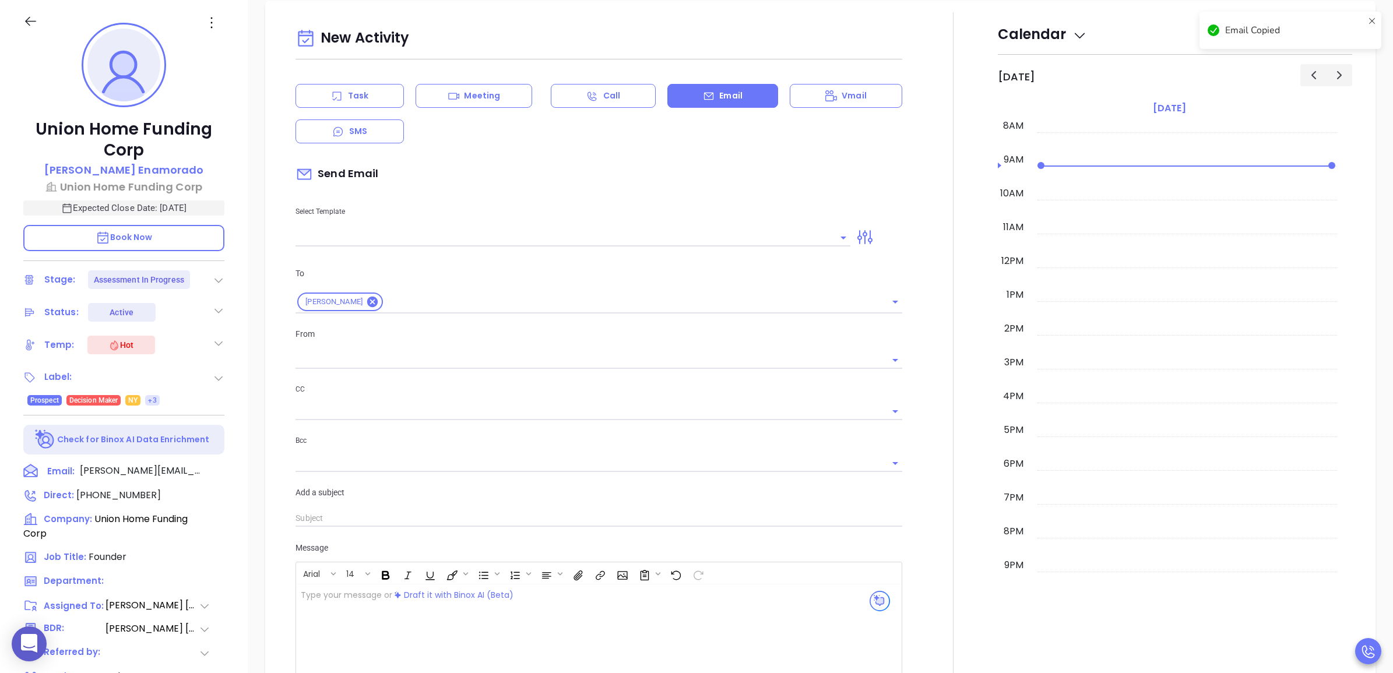
type input "[PERSON_NAME]"
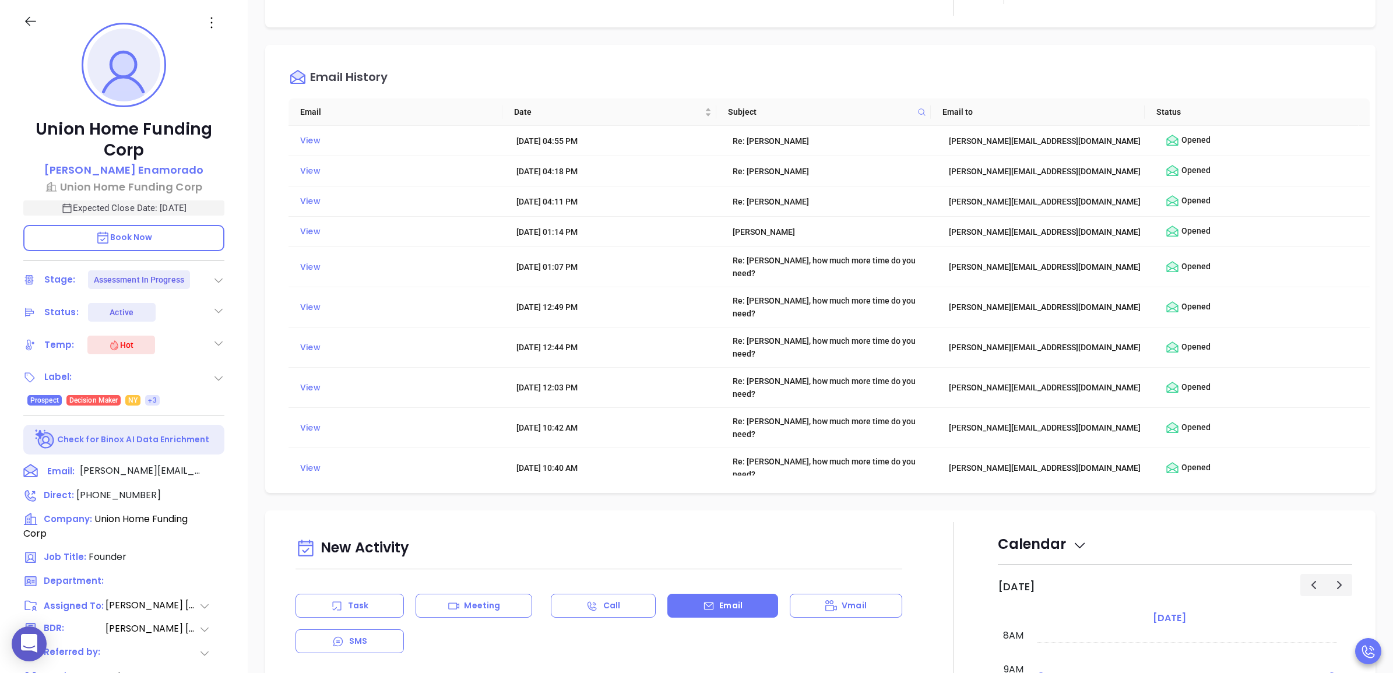
scroll to position [0, 0]
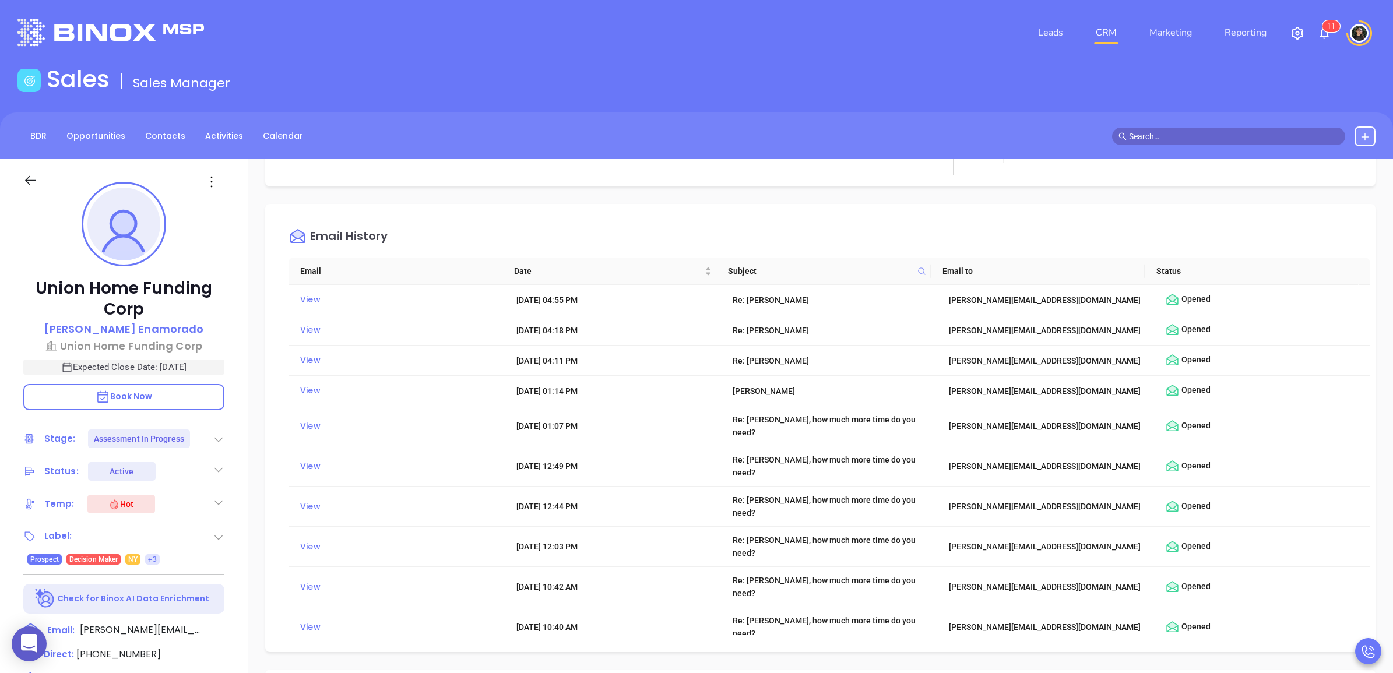
click at [105, 24] on img at bounding box center [110, 32] width 186 height 27
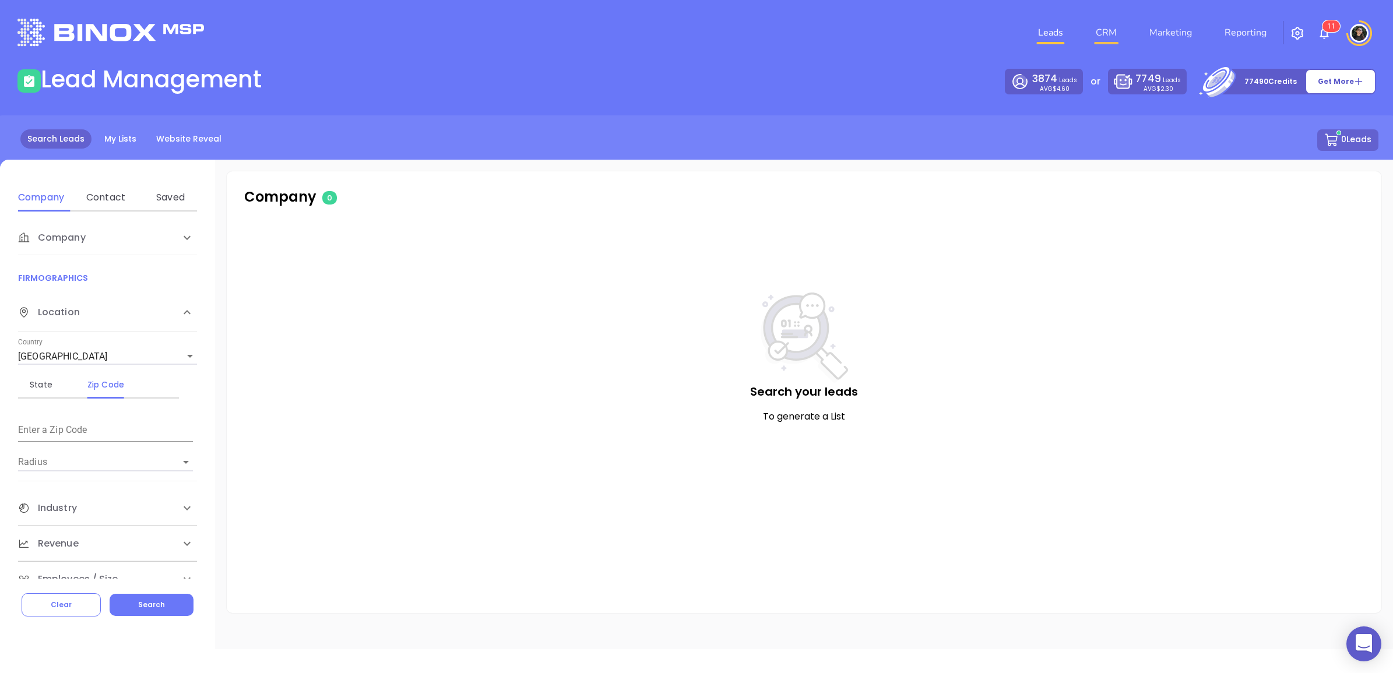
click at [1111, 39] on link "CRM" at bounding box center [1106, 32] width 30 height 23
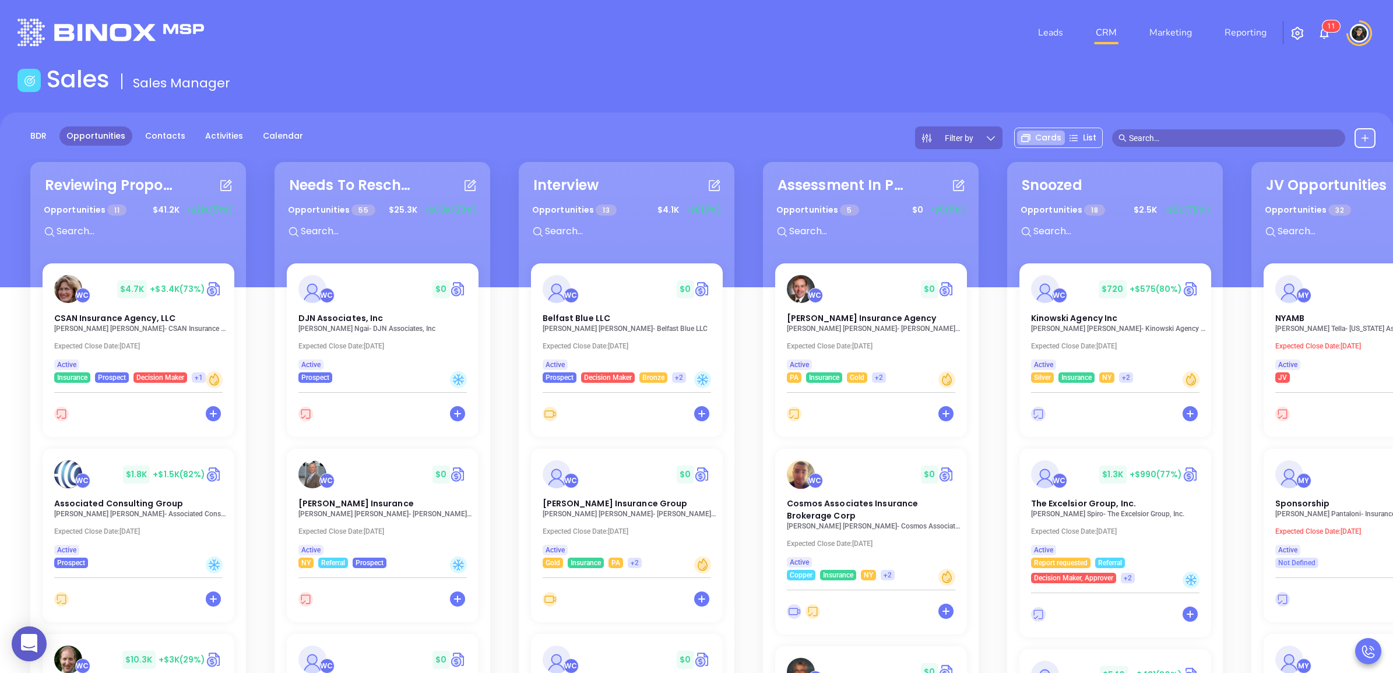
click at [761, 82] on div "Sales Sales Manager" at bounding box center [696, 81] width 1372 height 33
click at [211, 132] on link "Activities" at bounding box center [224, 135] width 52 height 19
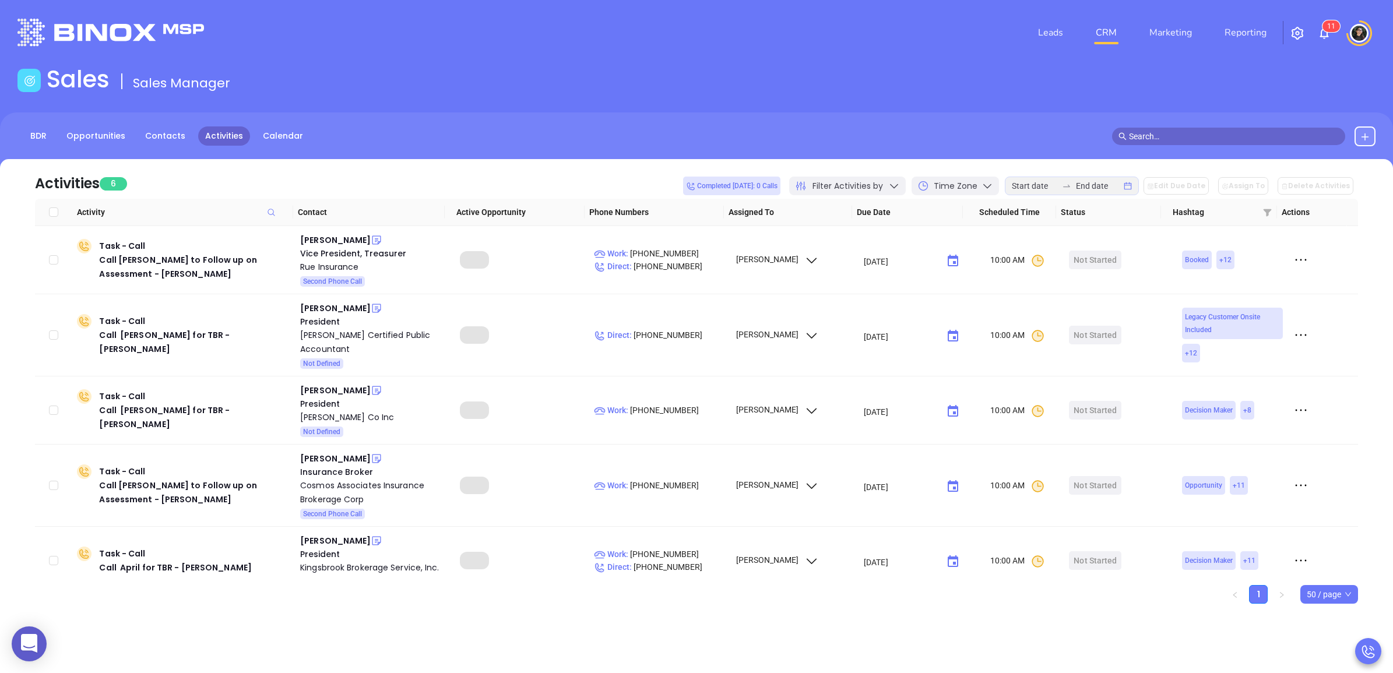
click at [906, 121] on div "BDR Opportunities Contacts Activities Calendar" at bounding box center [696, 141] width 1393 height 58
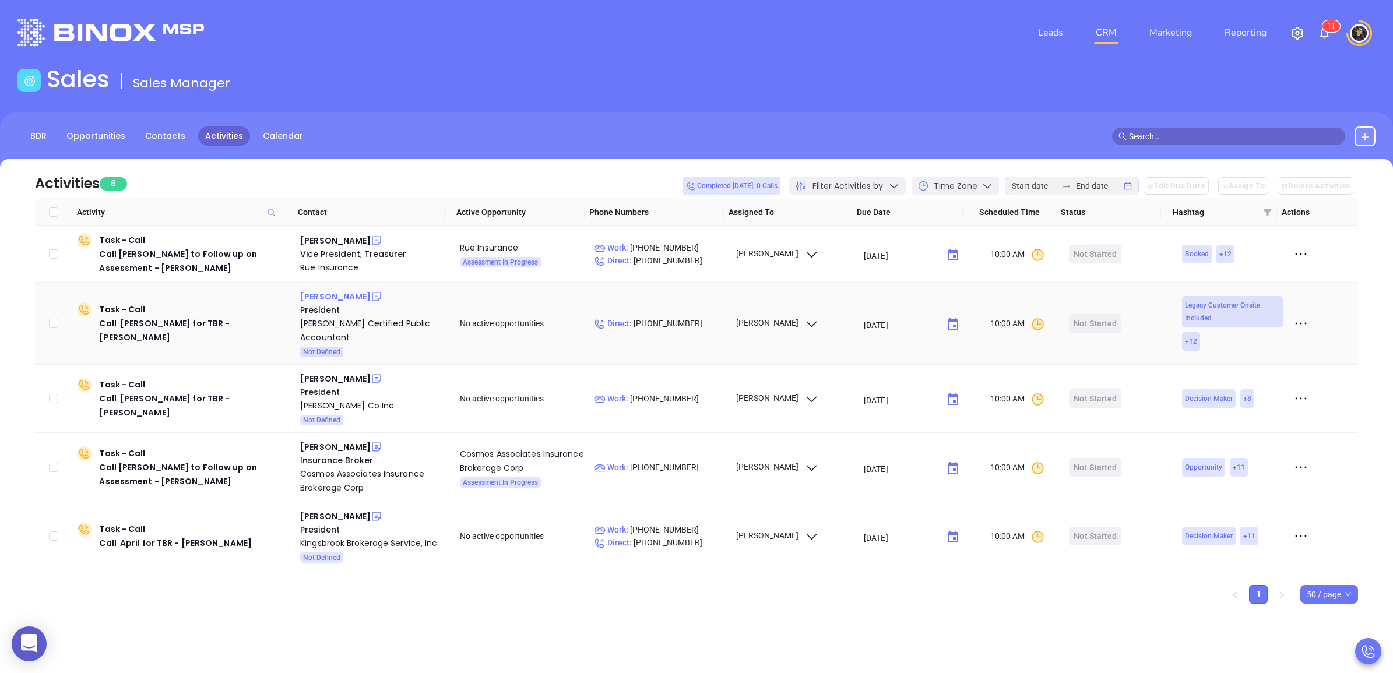
click at [322, 295] on div "Troy Eisner" at bounding box center [335, 297] width 71 height 14
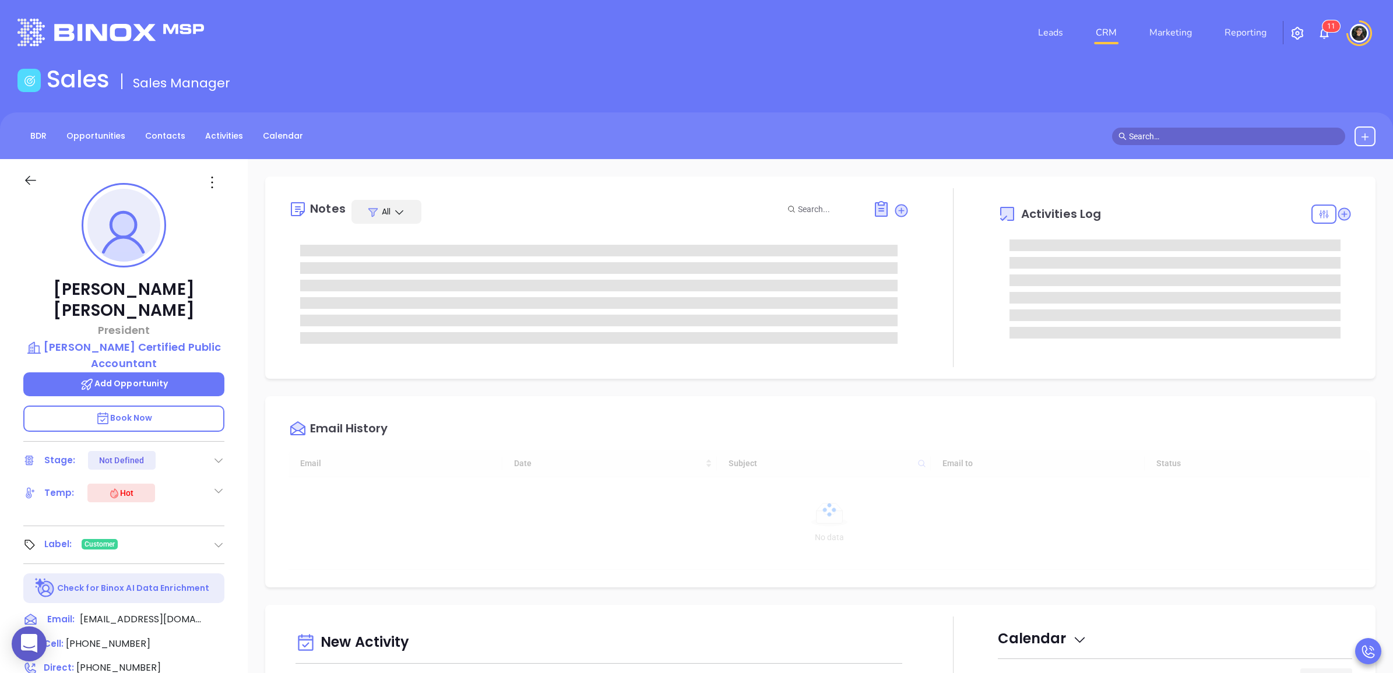
type input "[DATE]"
type input "[PERSON_NAME]"
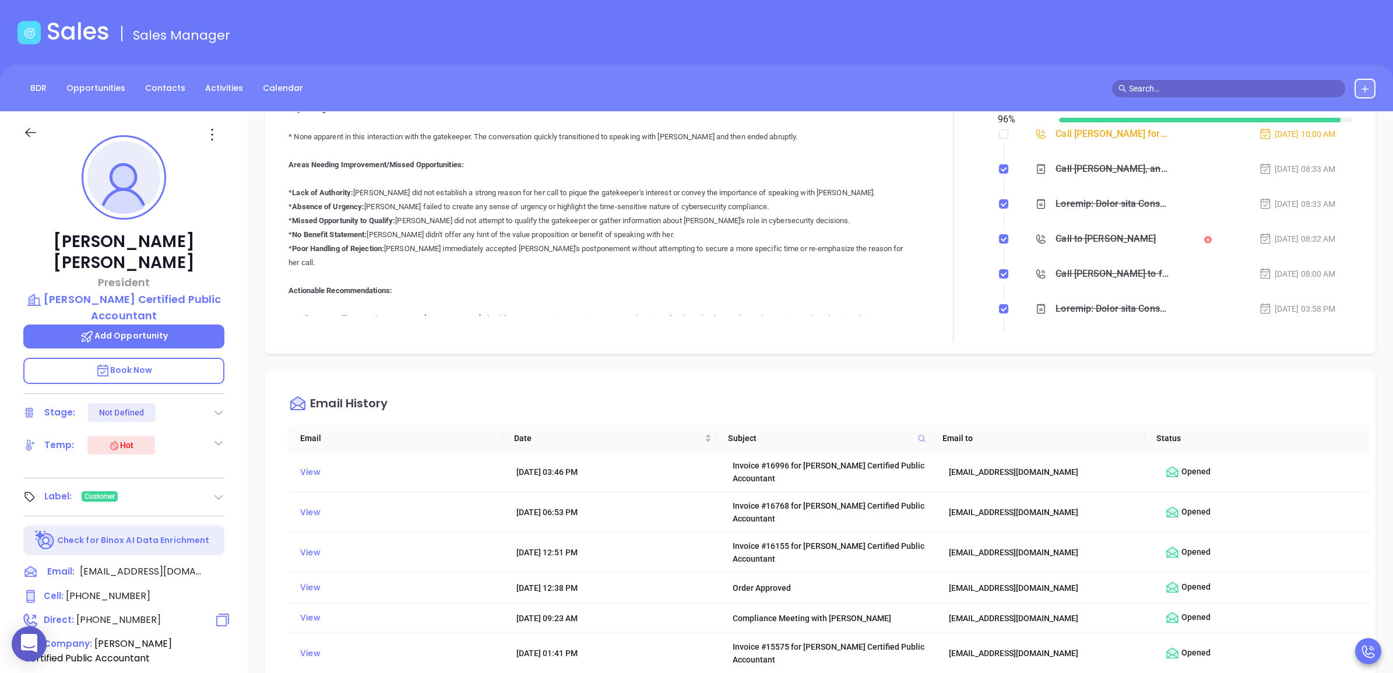
scroll to position [73, 0]
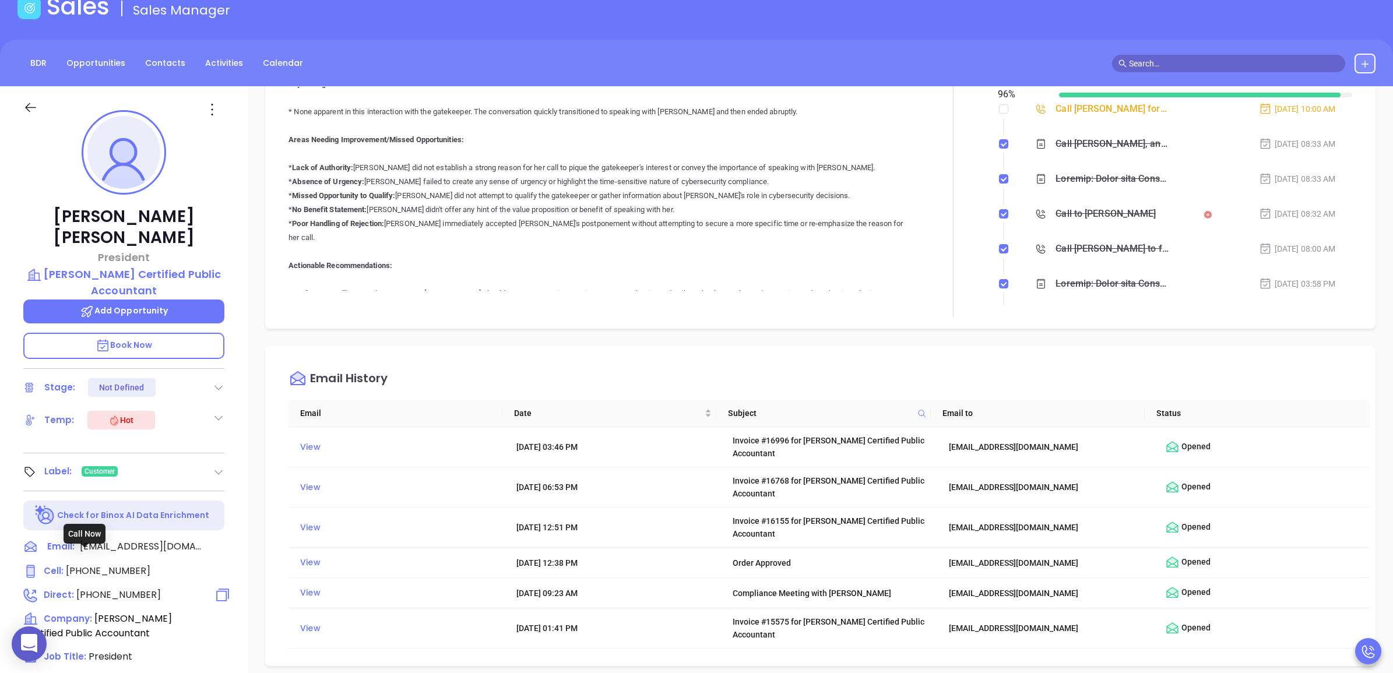
click at [88, 588] on span "[PHONE_NUMBER]" at bounding box center [118, 594] width 85 height 13
type input "[PHONE_NUMBER]"
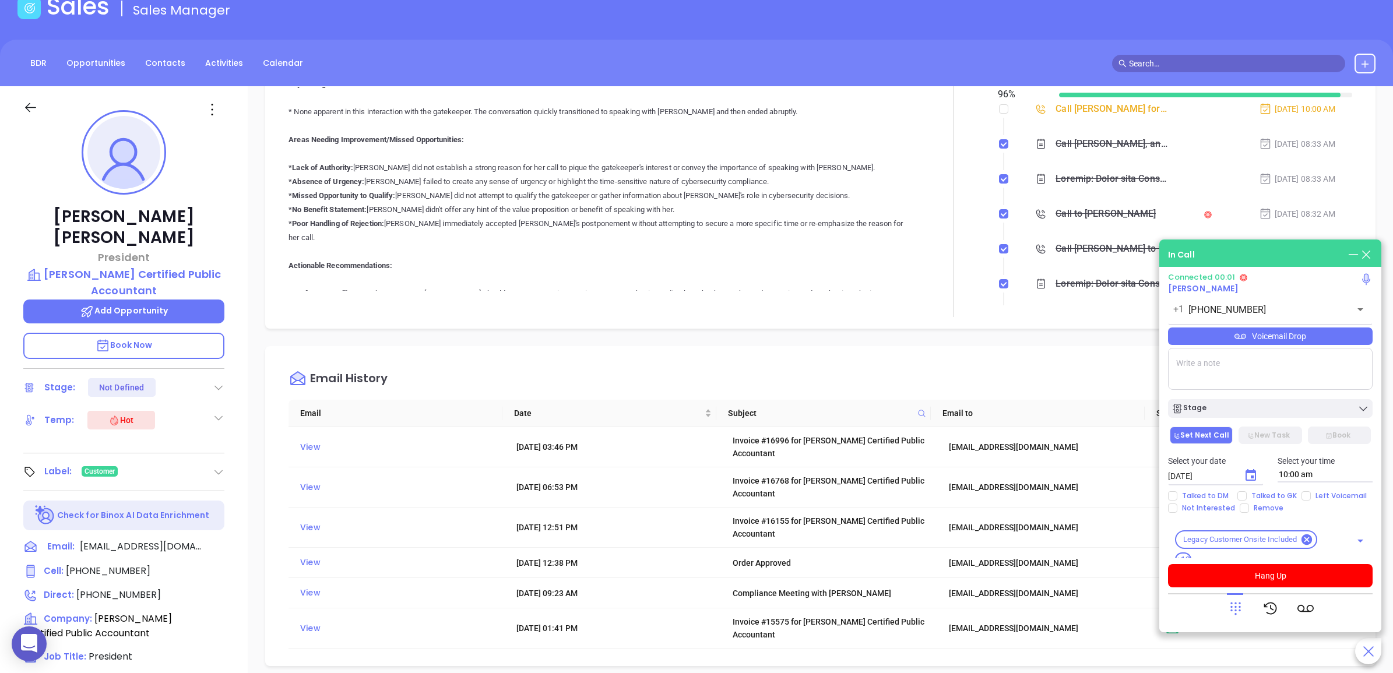
click at [156, 333] on p "Book Now" at bounding box center [123, 346] width 201 height 26
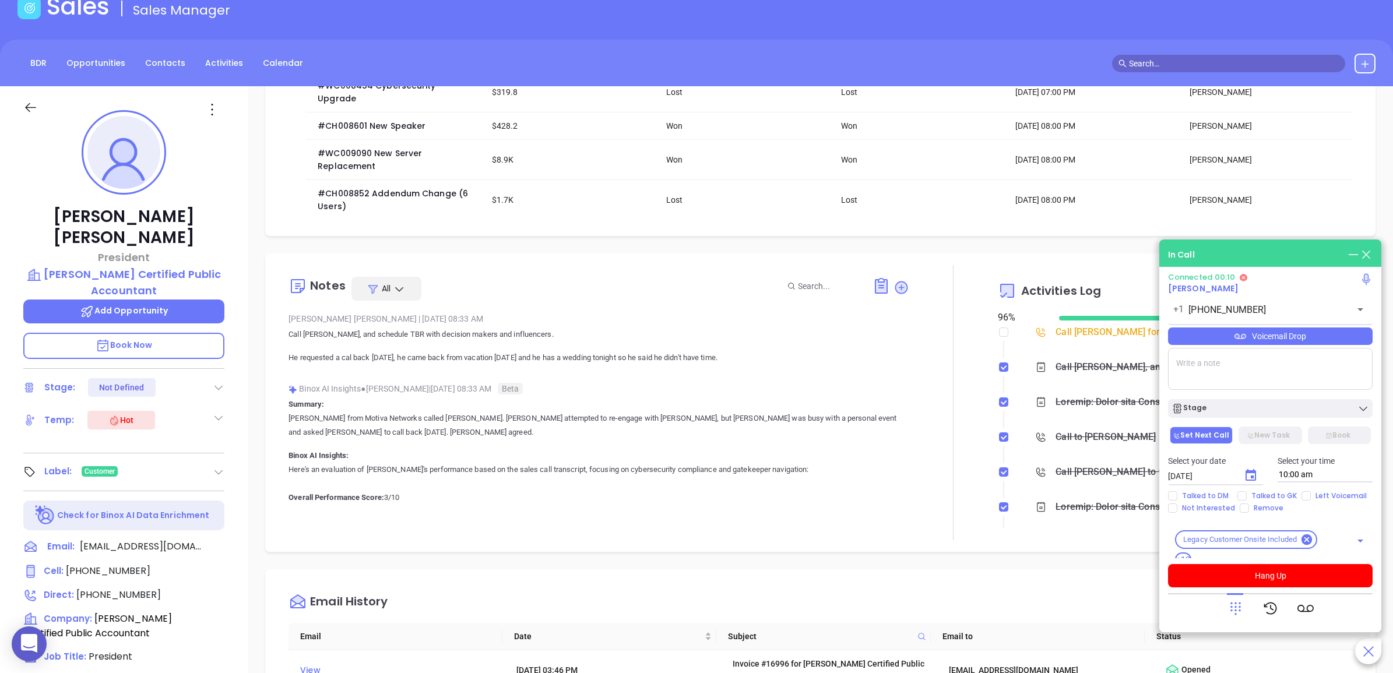
scroll to position [411, 0]
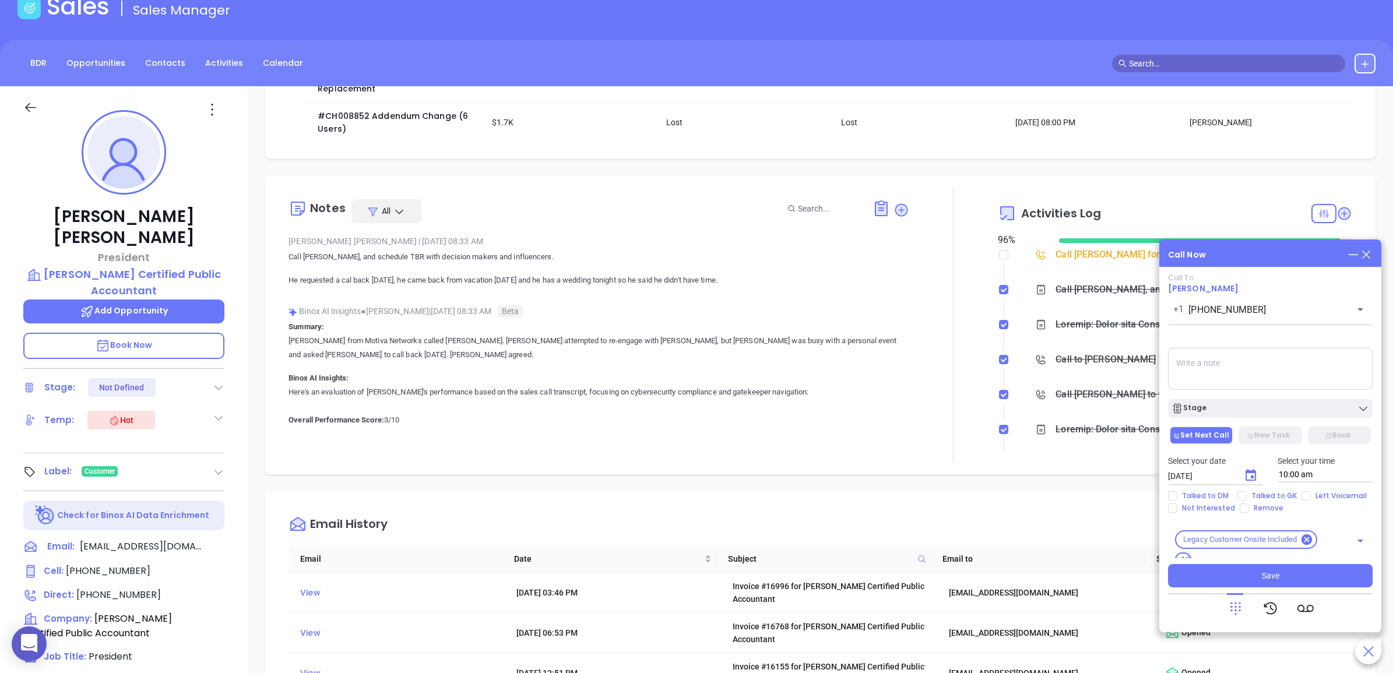
click at [1368, 254] on icon at bounding box center [1366, 254] width 13 height 13
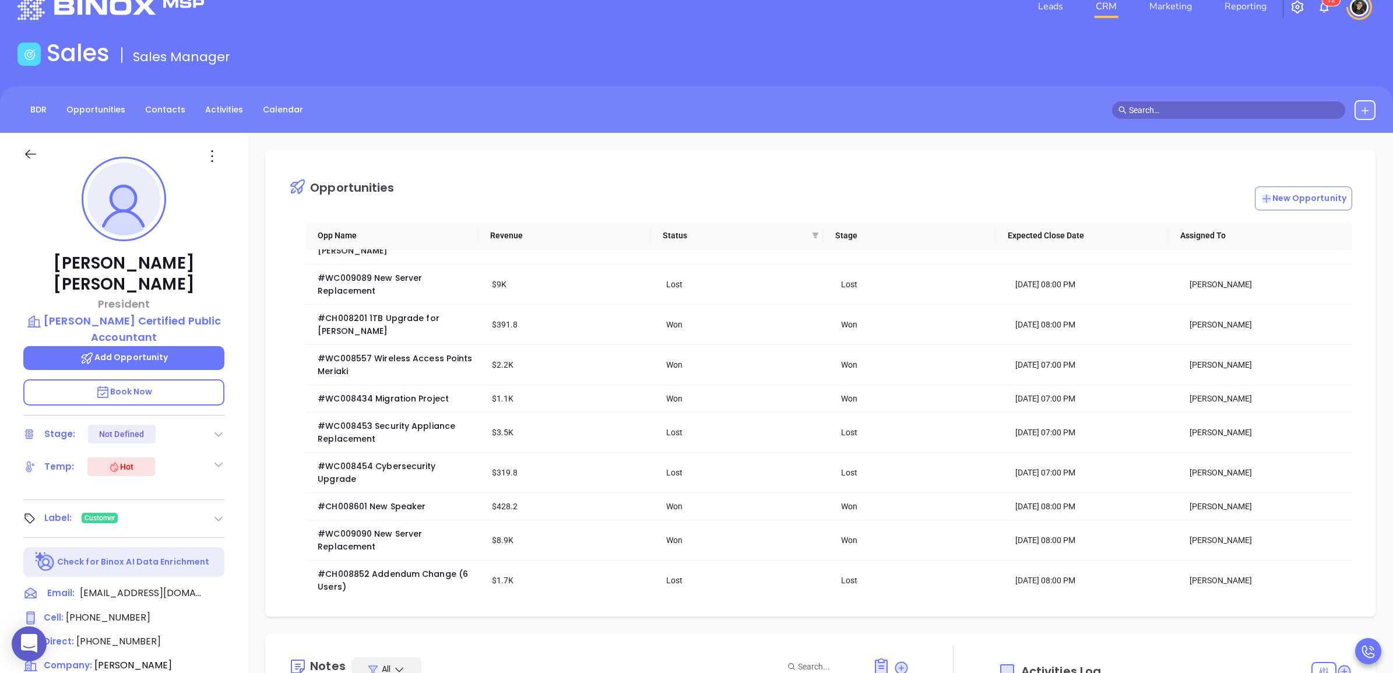
scroll to position [0, 0]
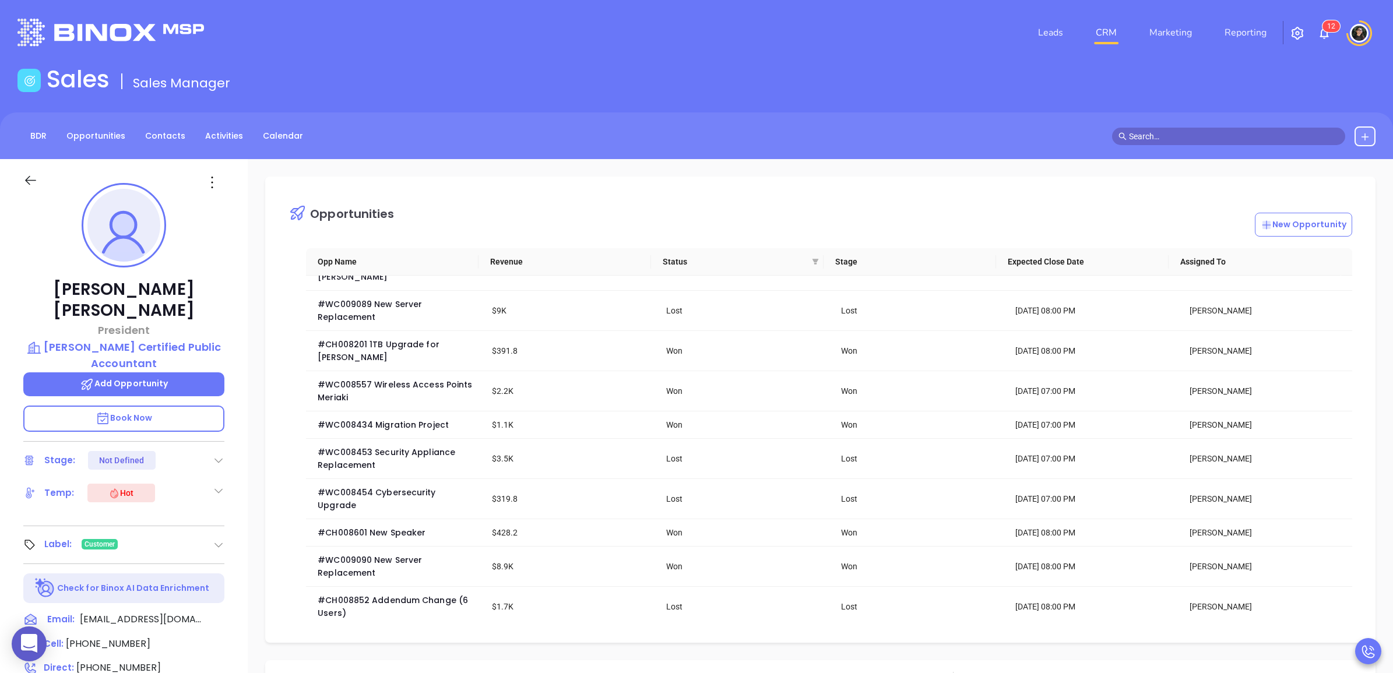
click at [1180, 142] on input "text" at bounding box center [1234, 136] width 210 height 13
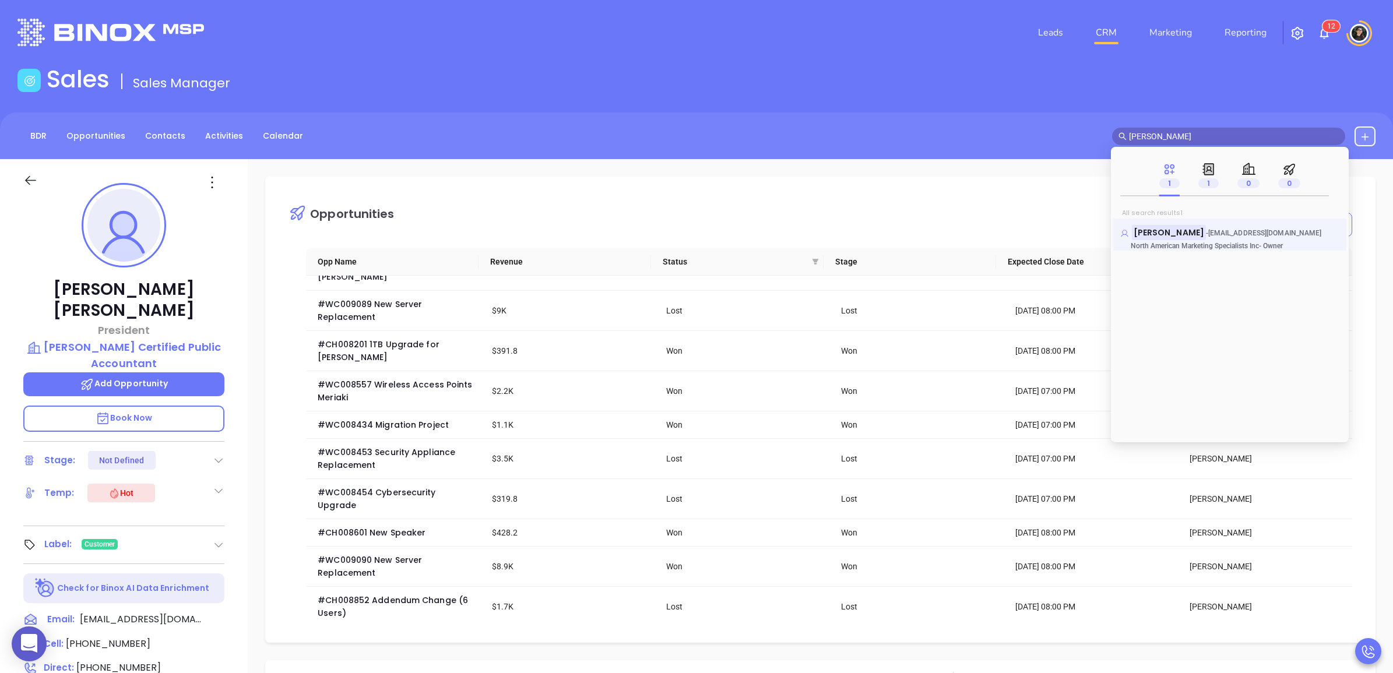
type input "jerry amodeo"
click at [1178, 225] on mark "Jerry Amodeo" at bounding box center [1169, 232] width 74 height 15
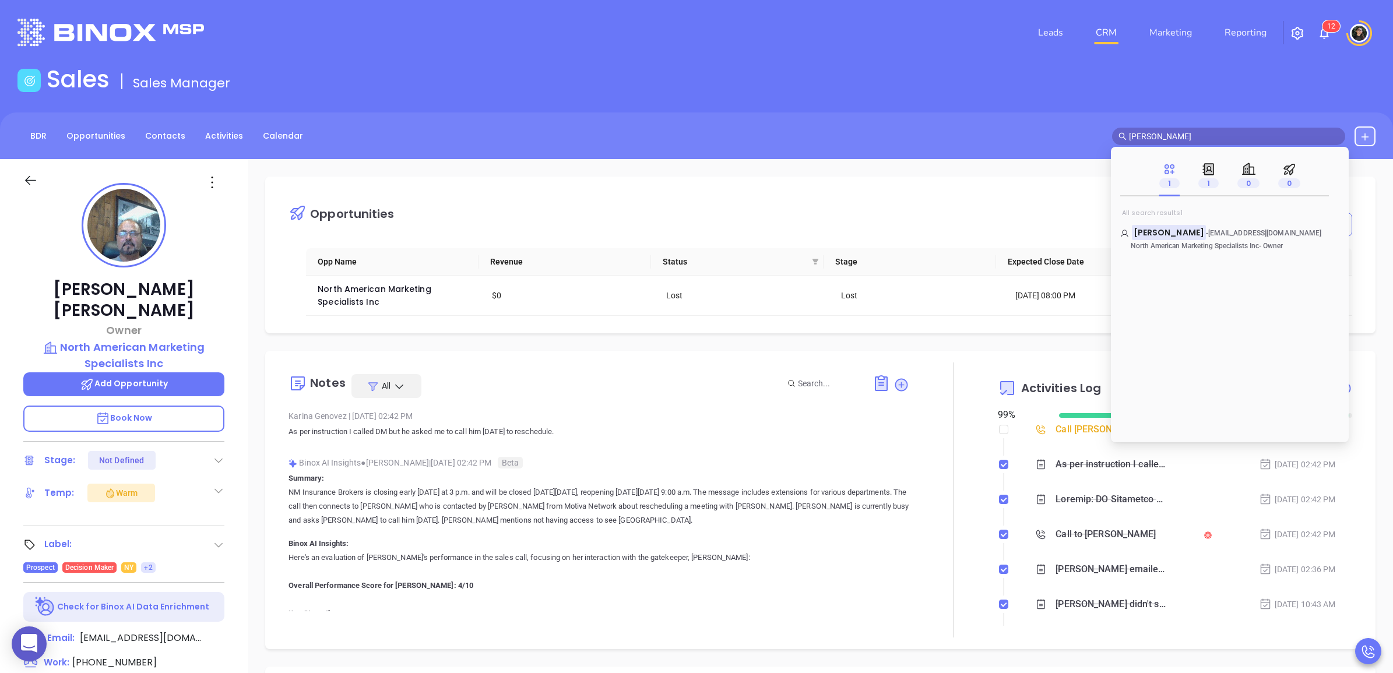
click at [1040, 114] on div "BDR Opportunities Contacts Activities Calendar jerry amodeo" at bounding box center [696, 135] width 1393 height 47
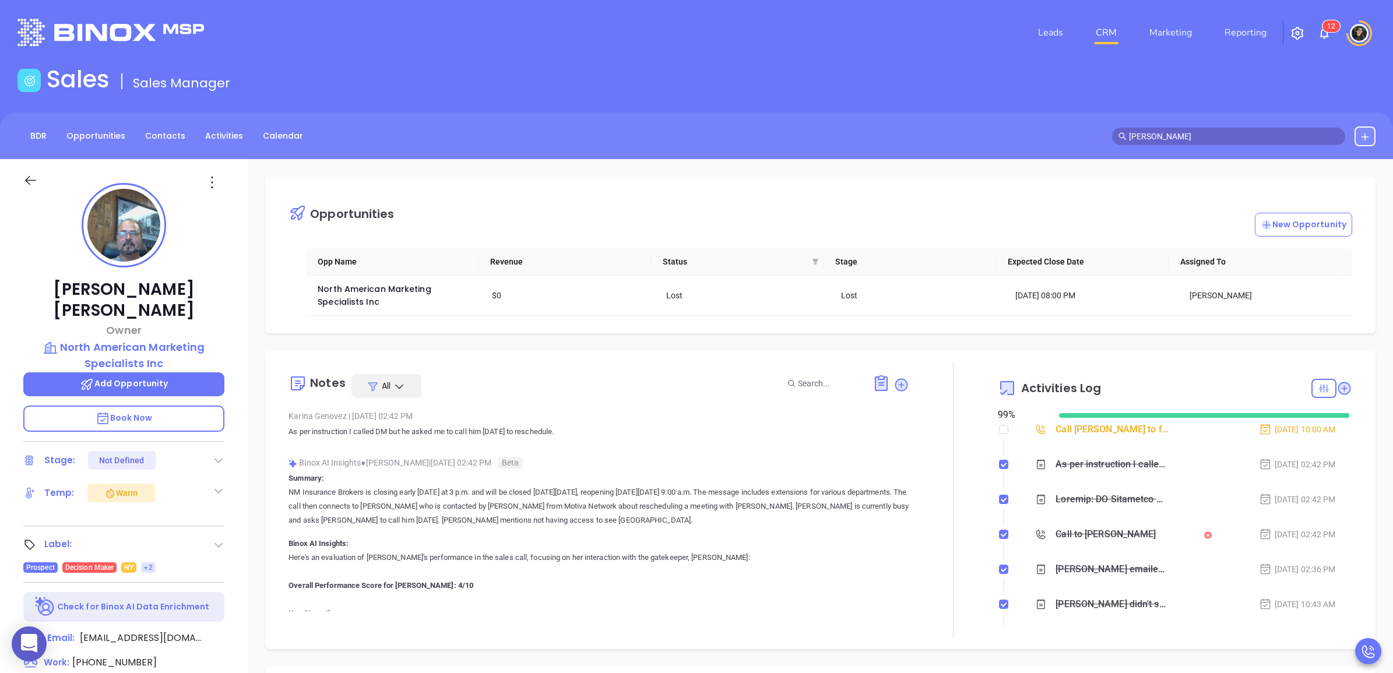
click at [1108, 29] on link "CRM" at bounding box center [1106, 32] width 30 height 23
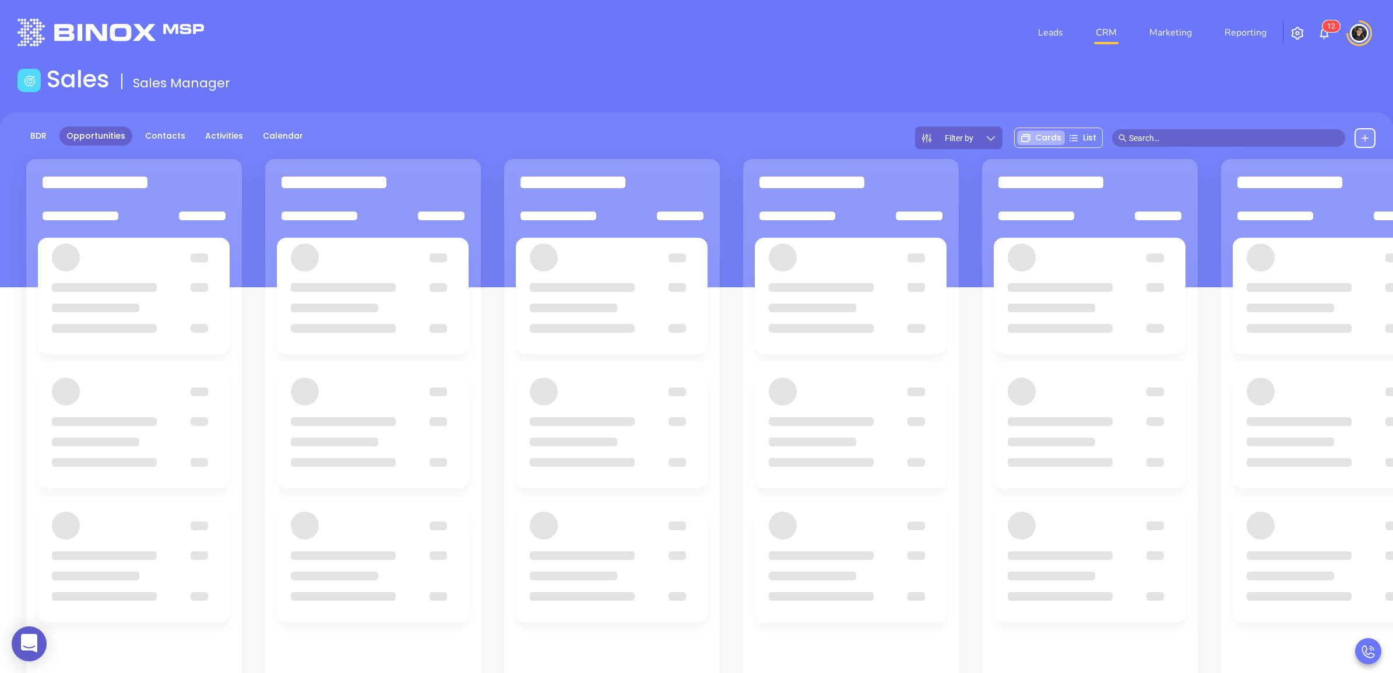
click at [558, 115] on div "BDR Opportunities Contacts Activities Calendar Filter by Cards List" at bounding box center [696, 199] width 1393 height 175
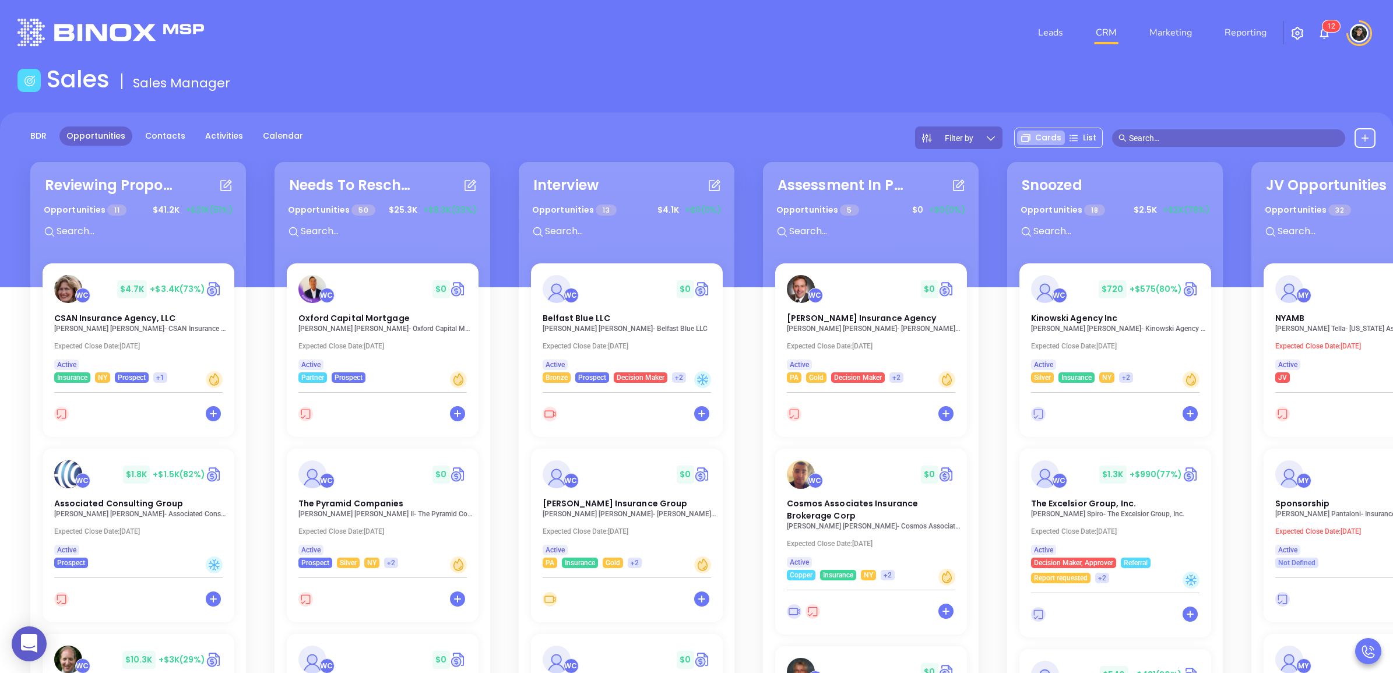
click at [585, 346] on div "WC $ 0 Belfast Blue LLC Daniel Wojick - Belfast Blue LLC Expected Close Date: S…" at bounding box center [627, 473] width 206 height 420
click at [543, 318] on span "Belfast Blue LLC" at bounding box center [575, 317] width 70 height 12
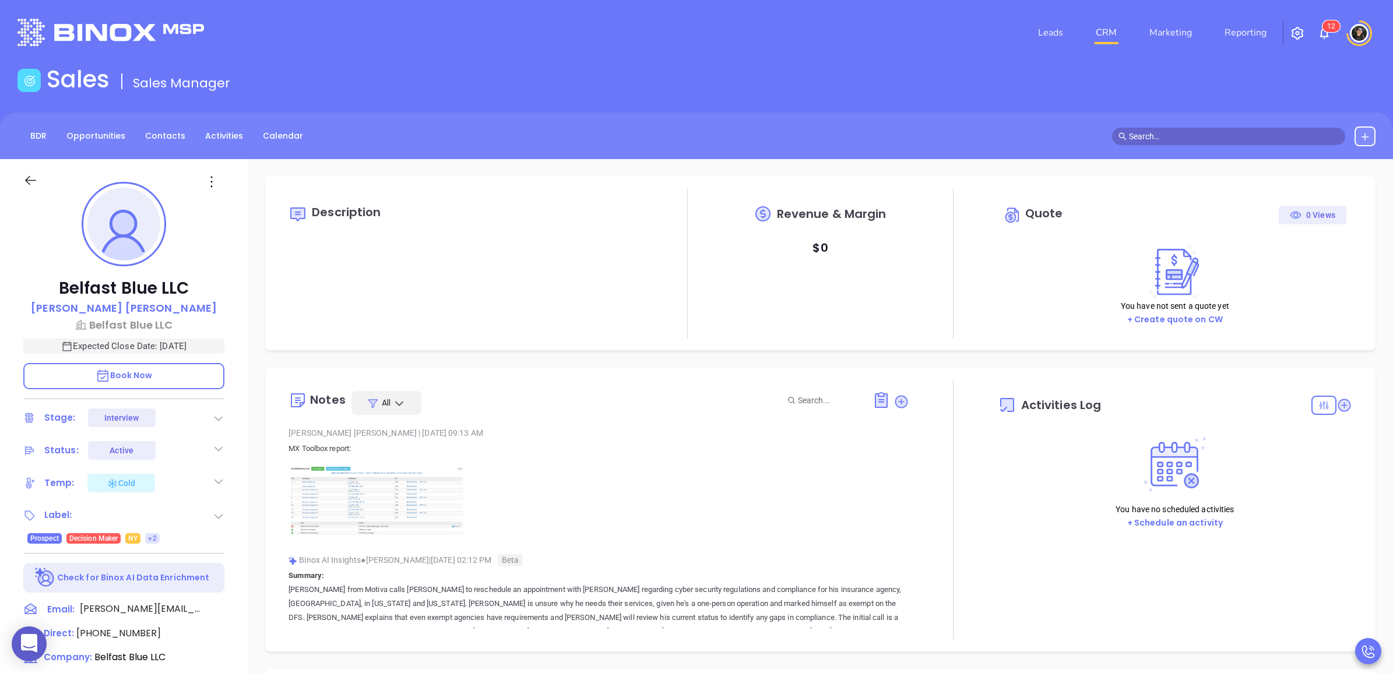
type input "[DATE]"
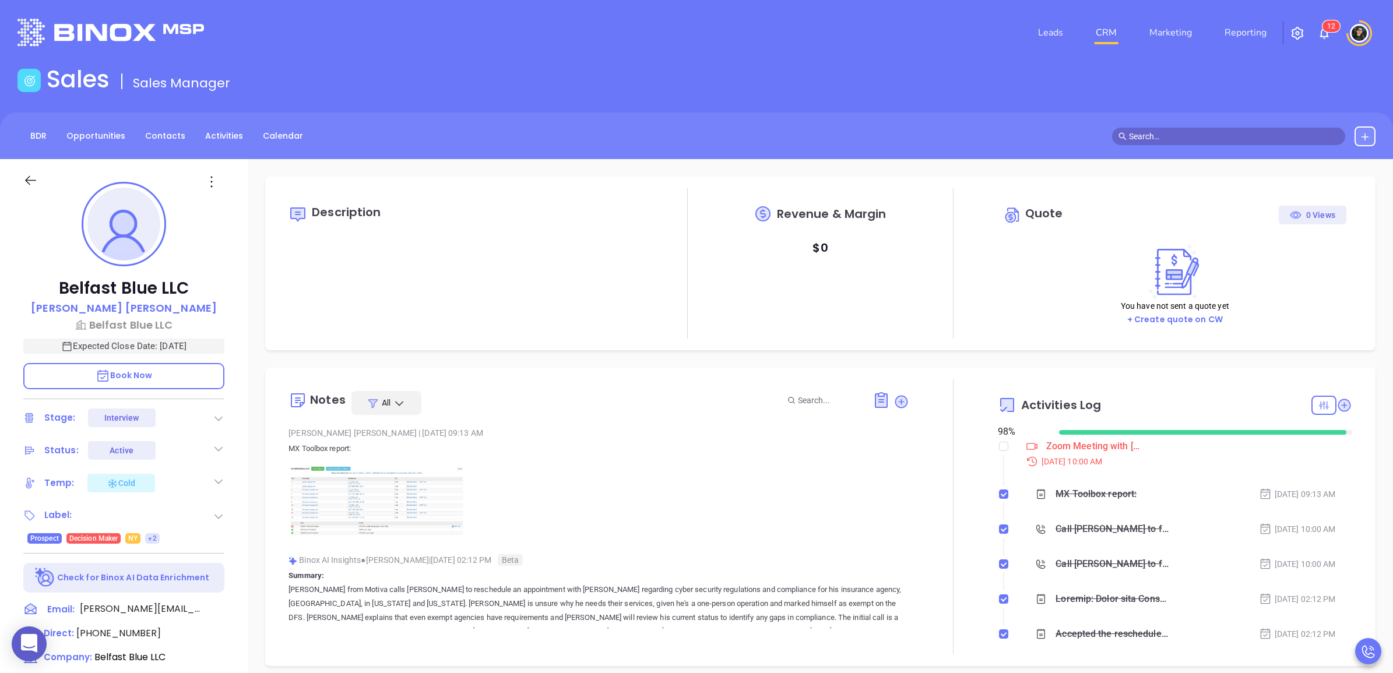
scroll to position [304, 0]
type input "[PERSON_NAME]"
click at [139, 322] on p "Belfast Blue LLC" at bounding box center [123, 325] width 201 height 16
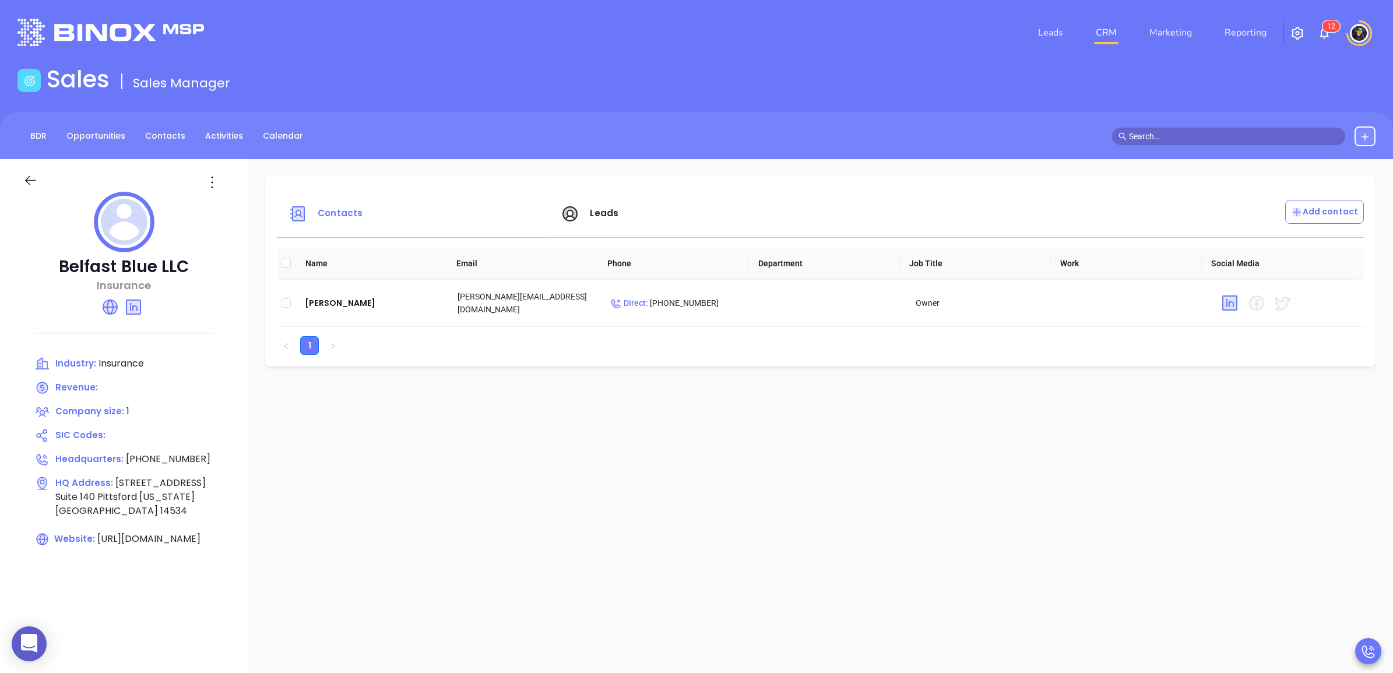
click at [611, 225] on div "Leads" at bounding box center [690, 214] width 272 height 28
click at [610, 214] on span "Leads" at bounding box center [604, 213] width 29 height 12
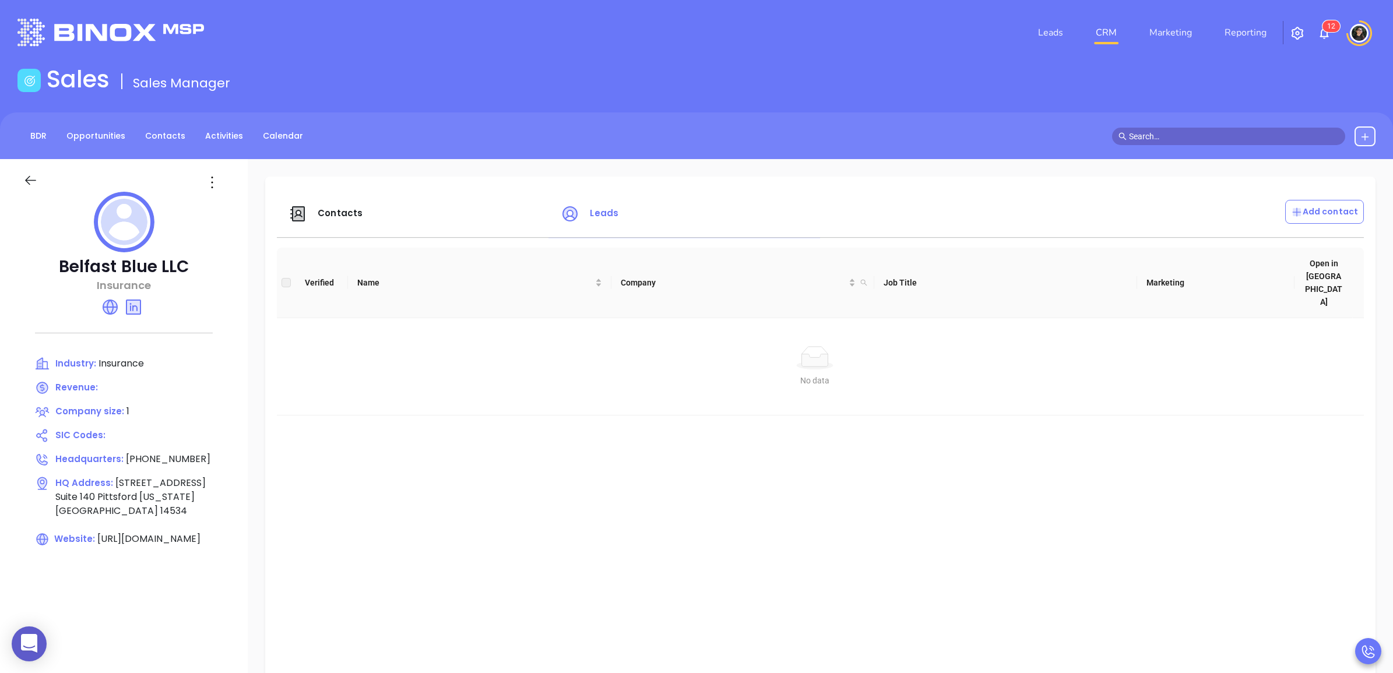
click at [353, 219] on div "Contacts" at bounding box center [417, 214] width 272 height 28
click at [354, 219] on div "Contacts" at bounding box center [417, 214] width 272 height 28
click at [354, 217] on span "Contacts" at bounding box center [340, 213] width 45 height 12
click at [334, 210] on span "Contacts" at bounding box center [340, 213] width 45 height 12
click at [390, 214] on div "Contacts" at bounding box center [417, 214] width 272 height 28
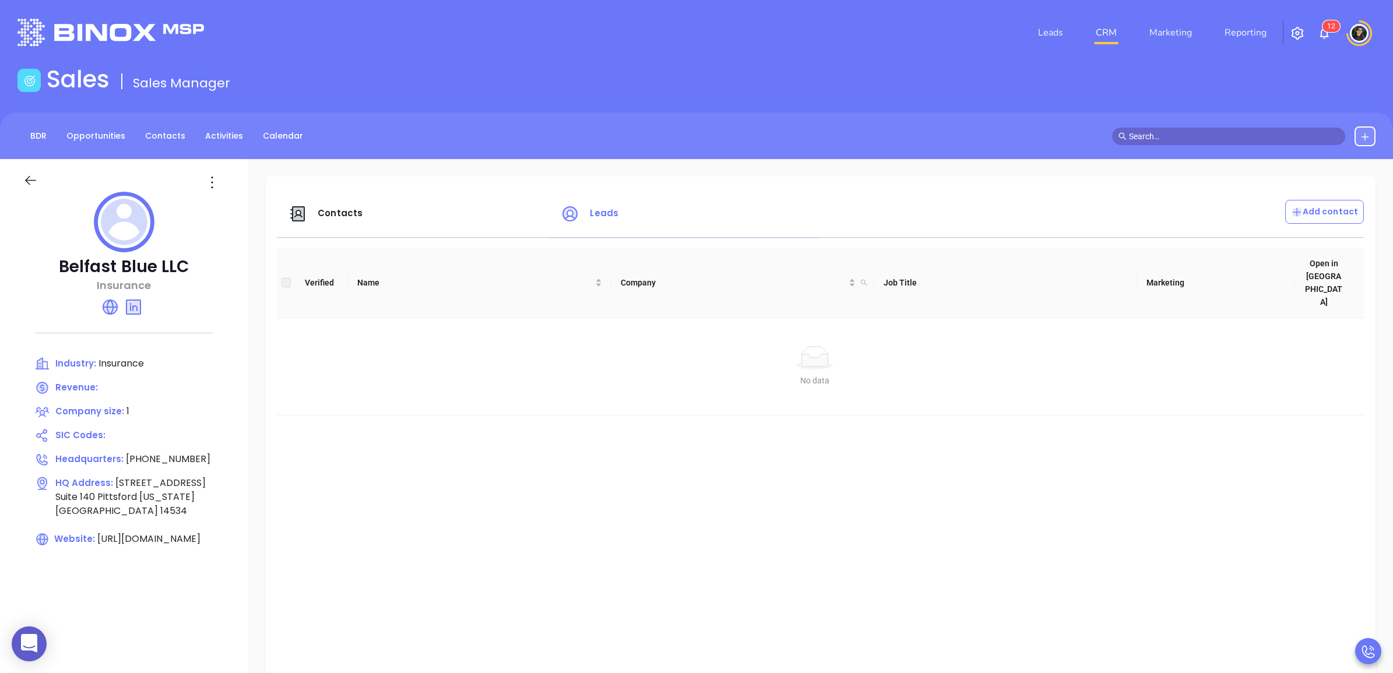
click at [328, 217] on span "Contacts" at bounding box center [340, 213] width 45 height 12
drag, startPoint x: 330, startPoint y: 219, endPoint x: 341, endPoint y: 220, distance: 10.6
click at [341, 220] on div "Contacts" at bounding box center [417, 214] width 272 height 28
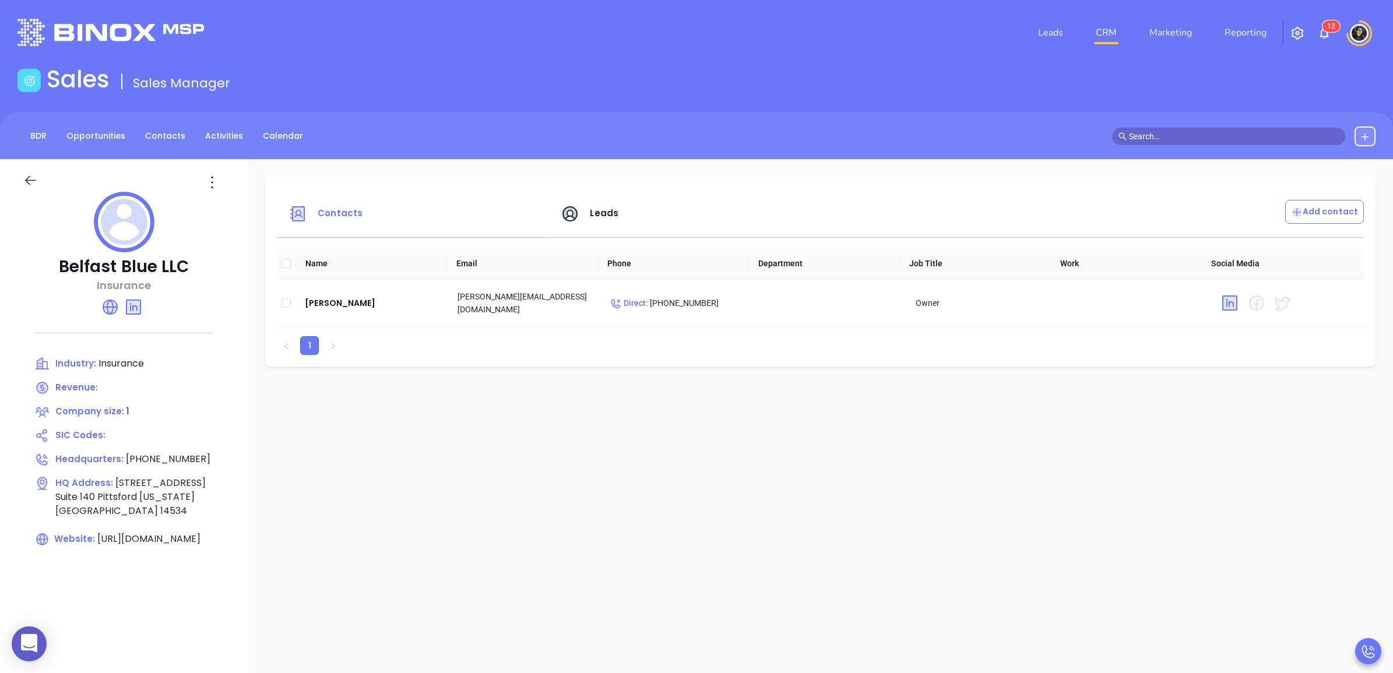
click at [1106, 40] on link "CRM" at bounding box center [1106, 32] width 30 height 23
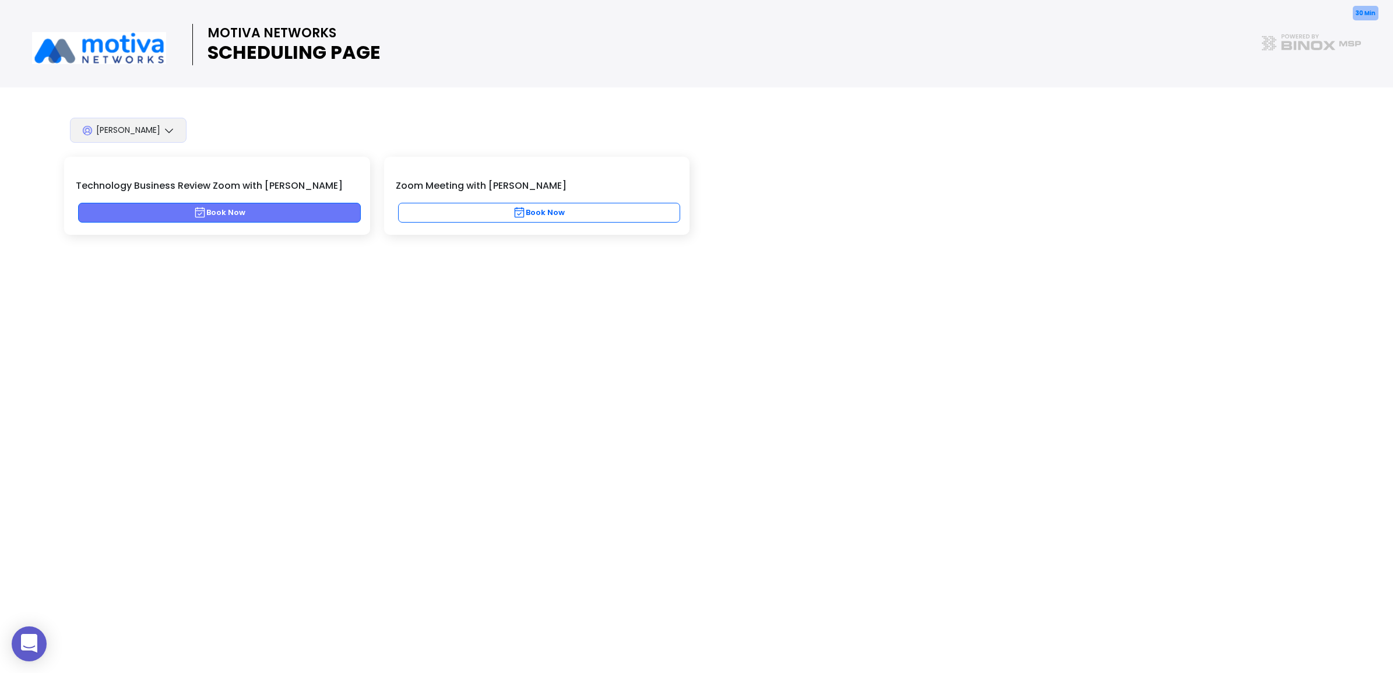
click at [278, 210] on button "Book Now" at bounding box center [219, 213] width 283 height 20
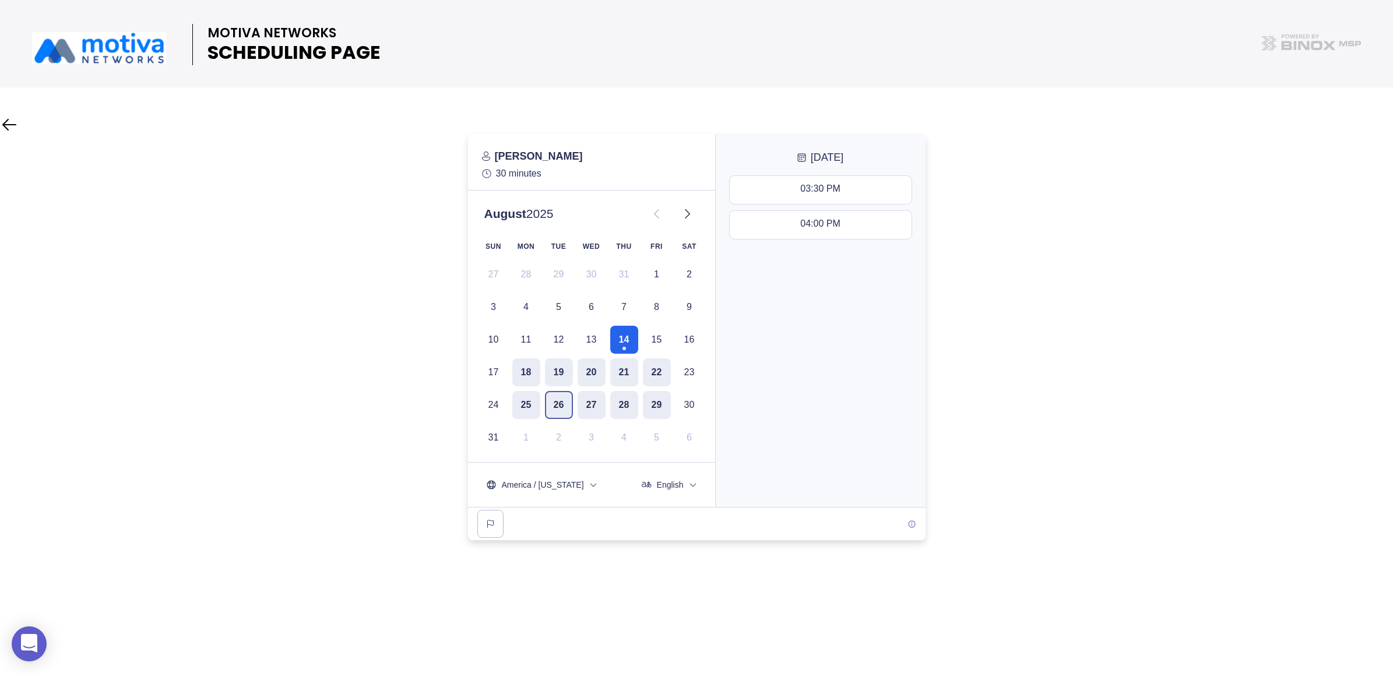
click at [554, 404] on button "26" at bounding box center [559, 405] width 28 height 28
click at [689, 208] on icon at bounding box center [687, 214] width 14 height 14
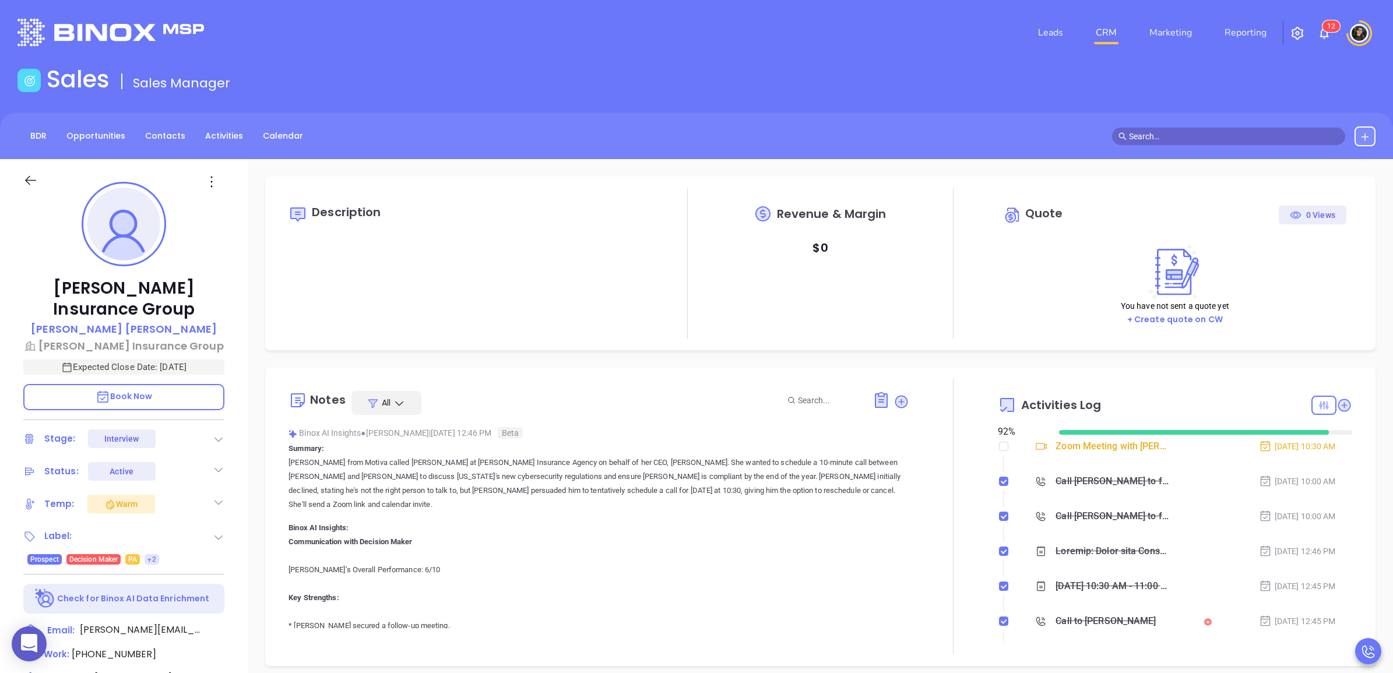
scroll to position [304, 0]
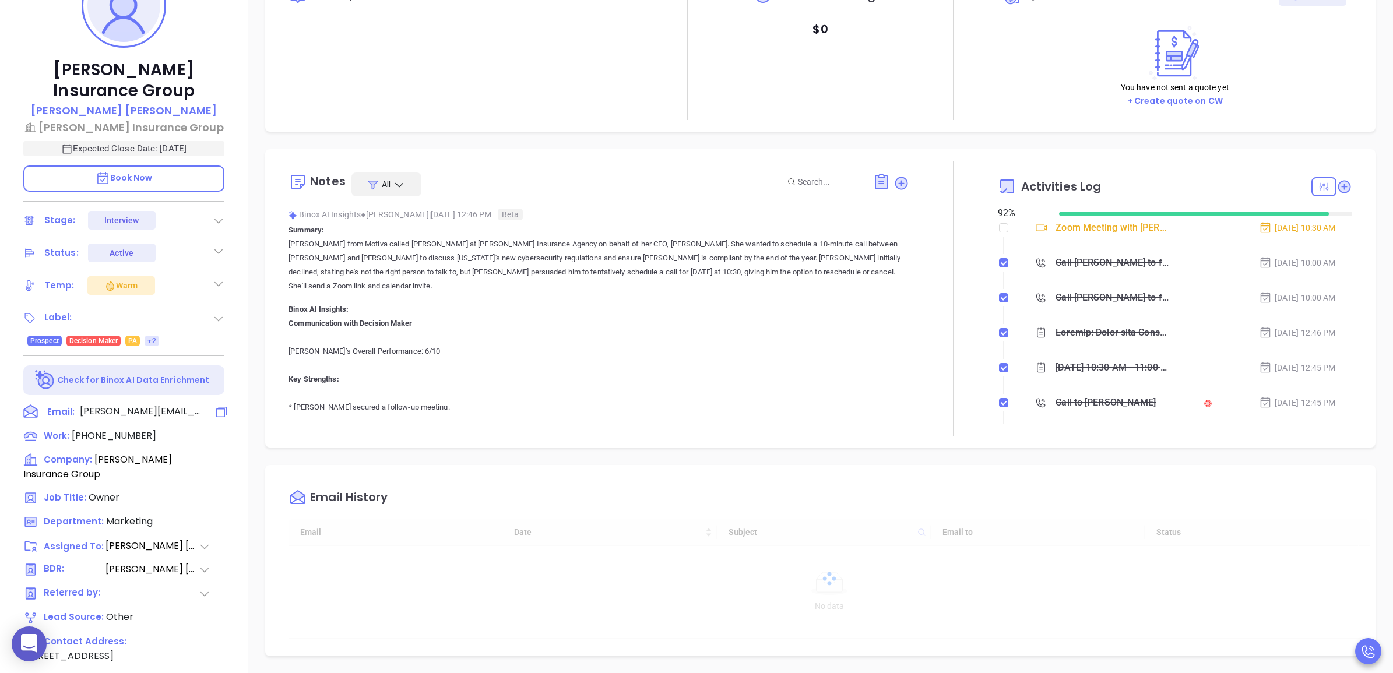
click at [222, 413] on icon at bounding box center [221, 412] width 14 height 14
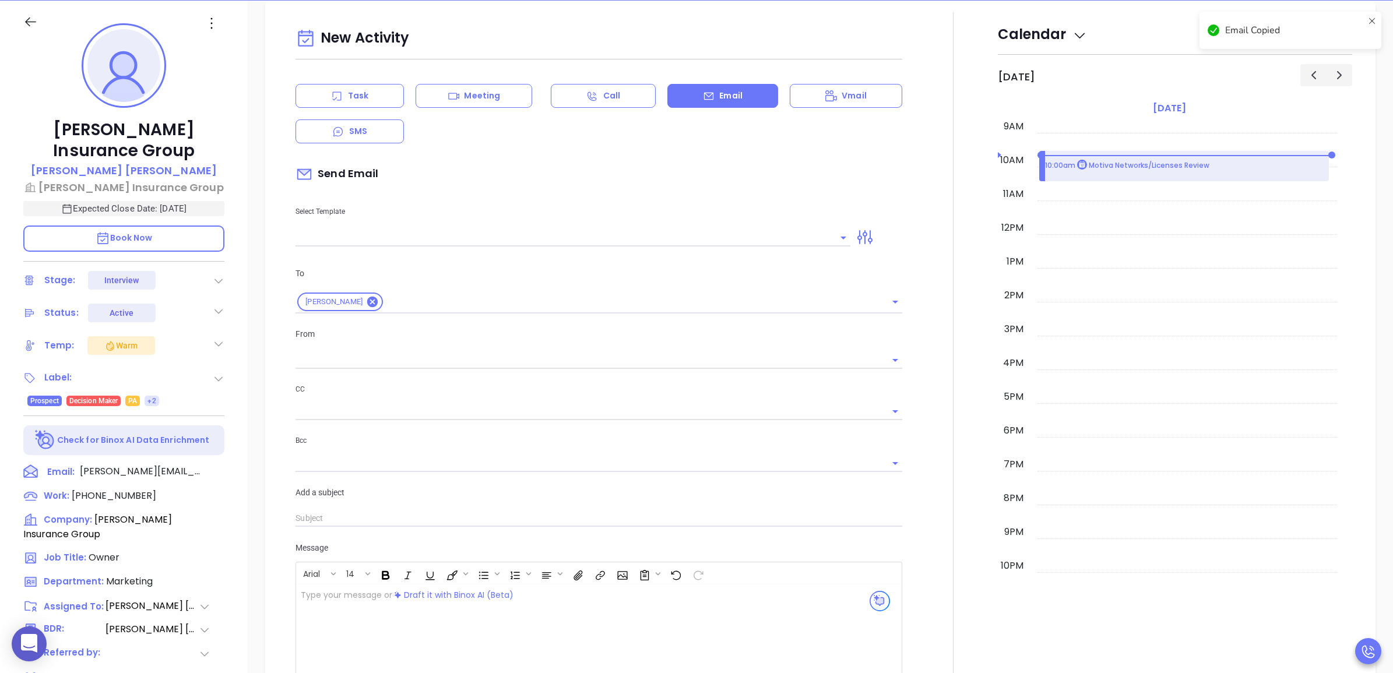
type input "[PERSON_NAME]"
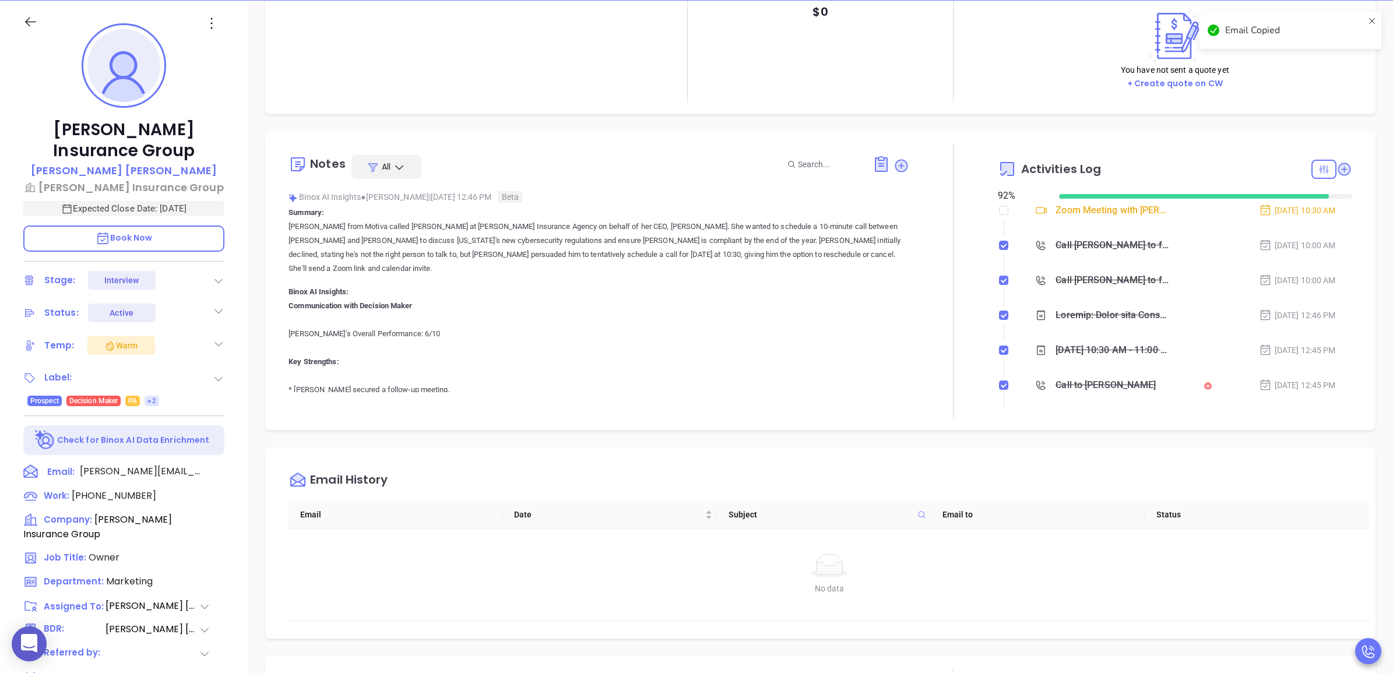
scroll to position [0, 0]
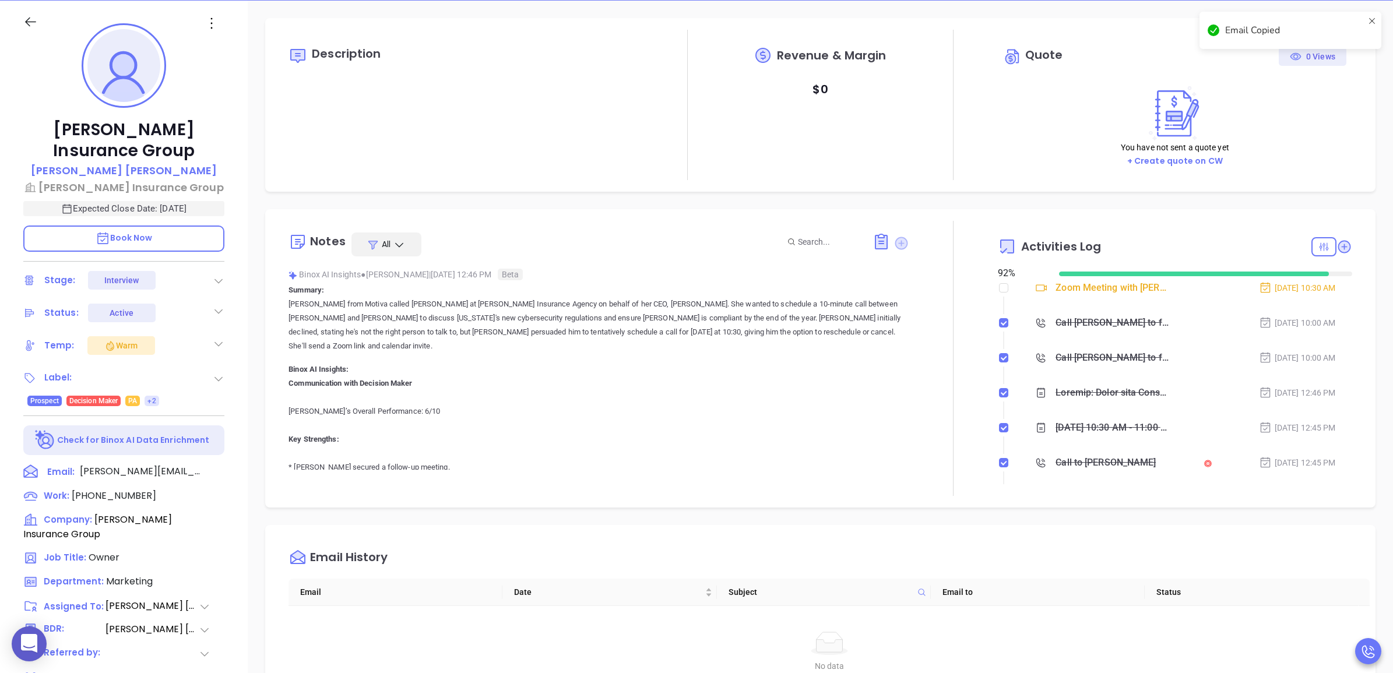
click at [893, 237] on icon at bounding box center [901, 243] width 16 height 16
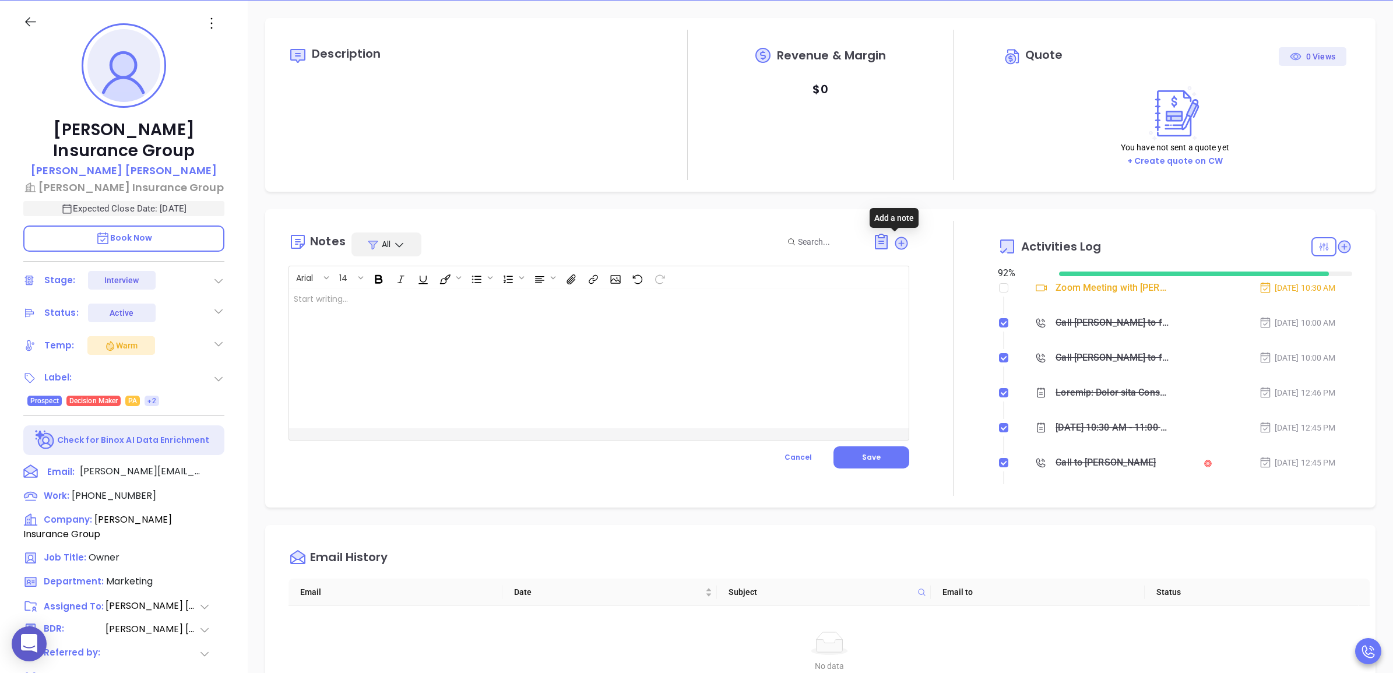
click at [561, 379] on div at bounding box center [577, 358] width 576 height 140
click at [872, 453] on span "Save" at bounding box center [871, 457] width 19 height 10
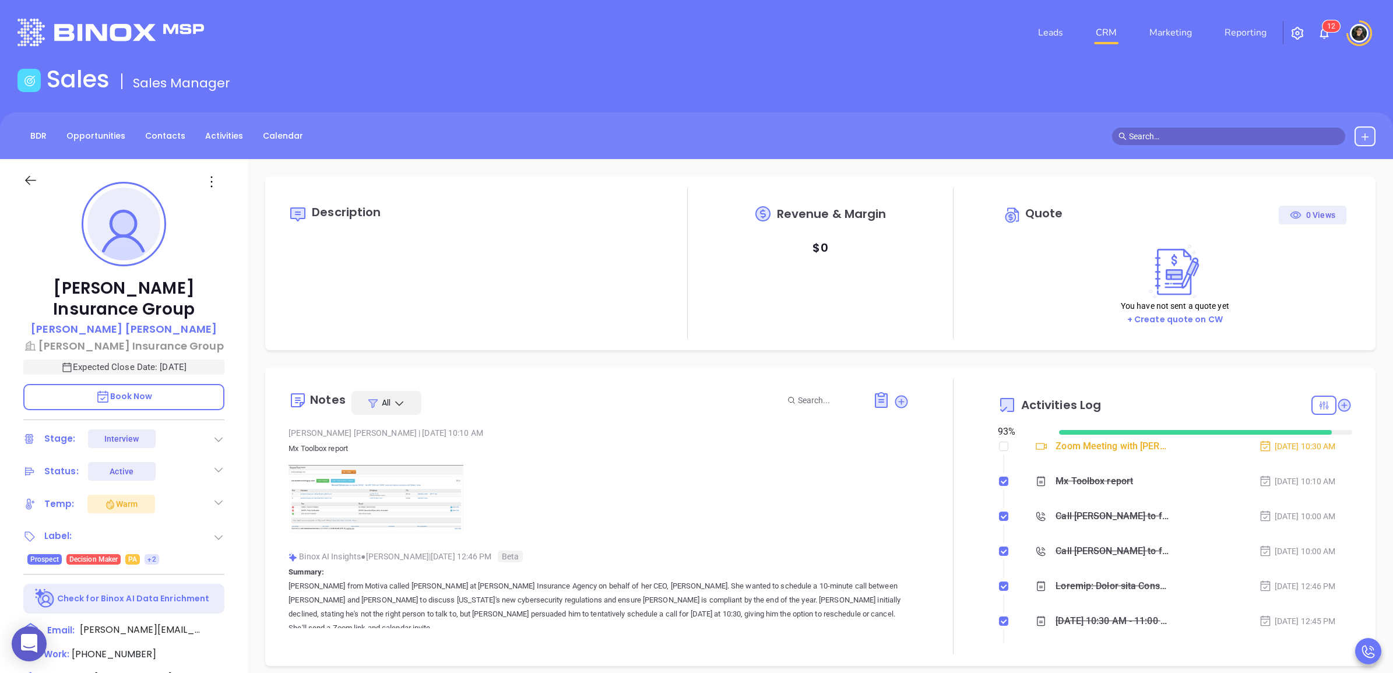
click at [1177, 135] on input "text" at bounding box center [1234, 136] width 210 height 13
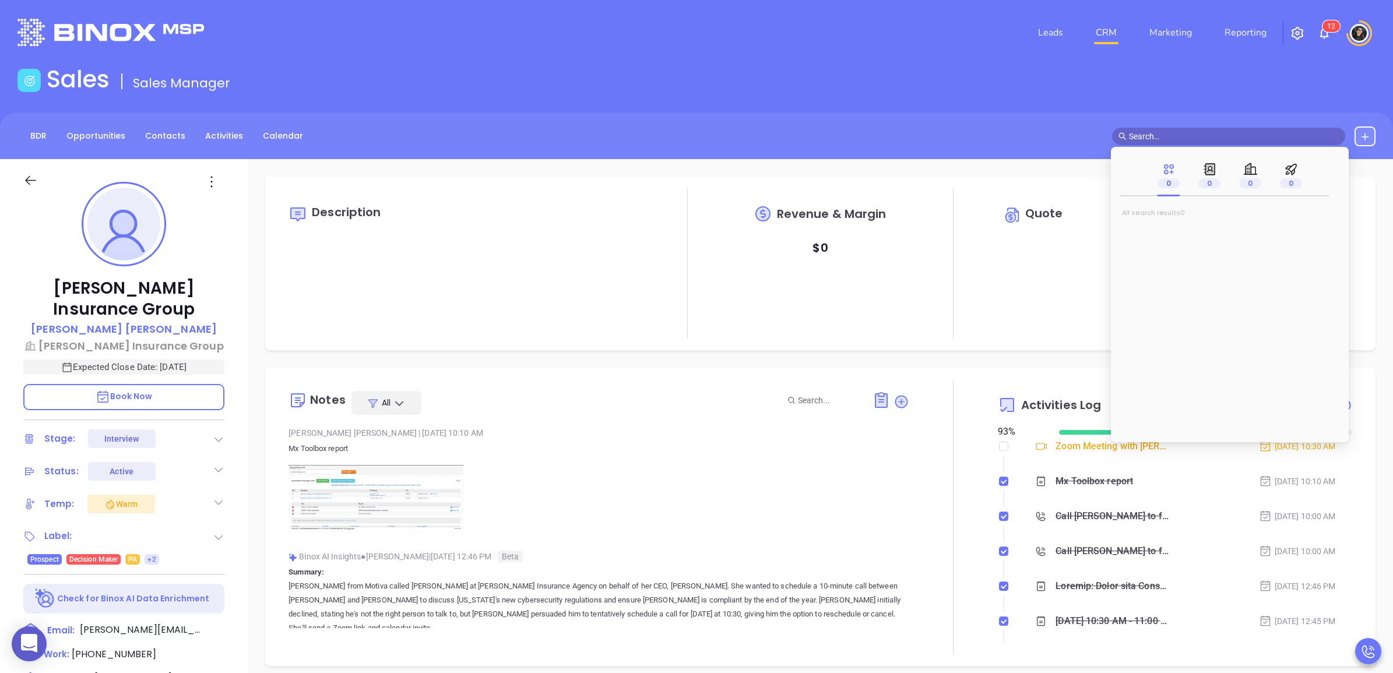
paste input "[PERSON_NAME][EMAIL_ADDRESS][PERSON_NAME][DOMAIN_NAME]"
type input "[PERSON_NAME][EMAIL_ADDRESS][PERSON_NAME][DOMAIN_NAME]"
click at [1179, 230] on span "[PERSON_NAME]" at bounding box center [1167, 233] width 71 height 12
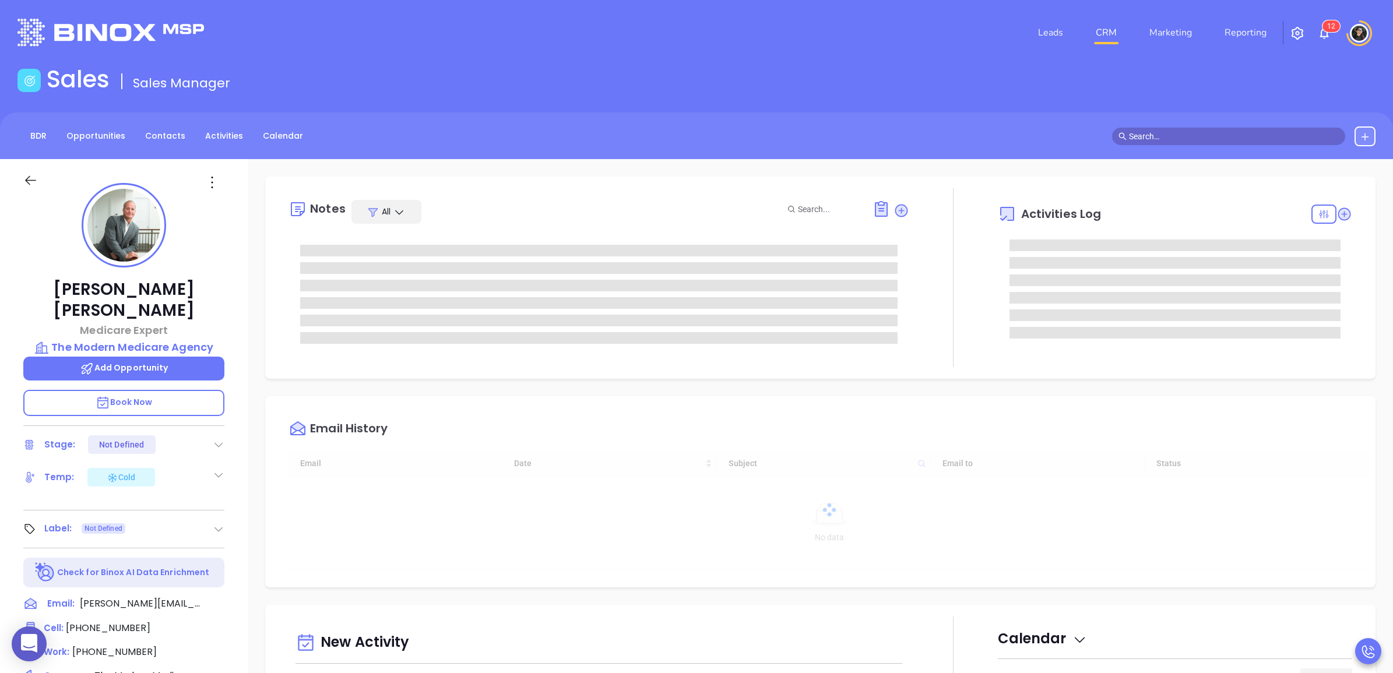
type input "[DATE]"
type input "[PERSON_NAME]"
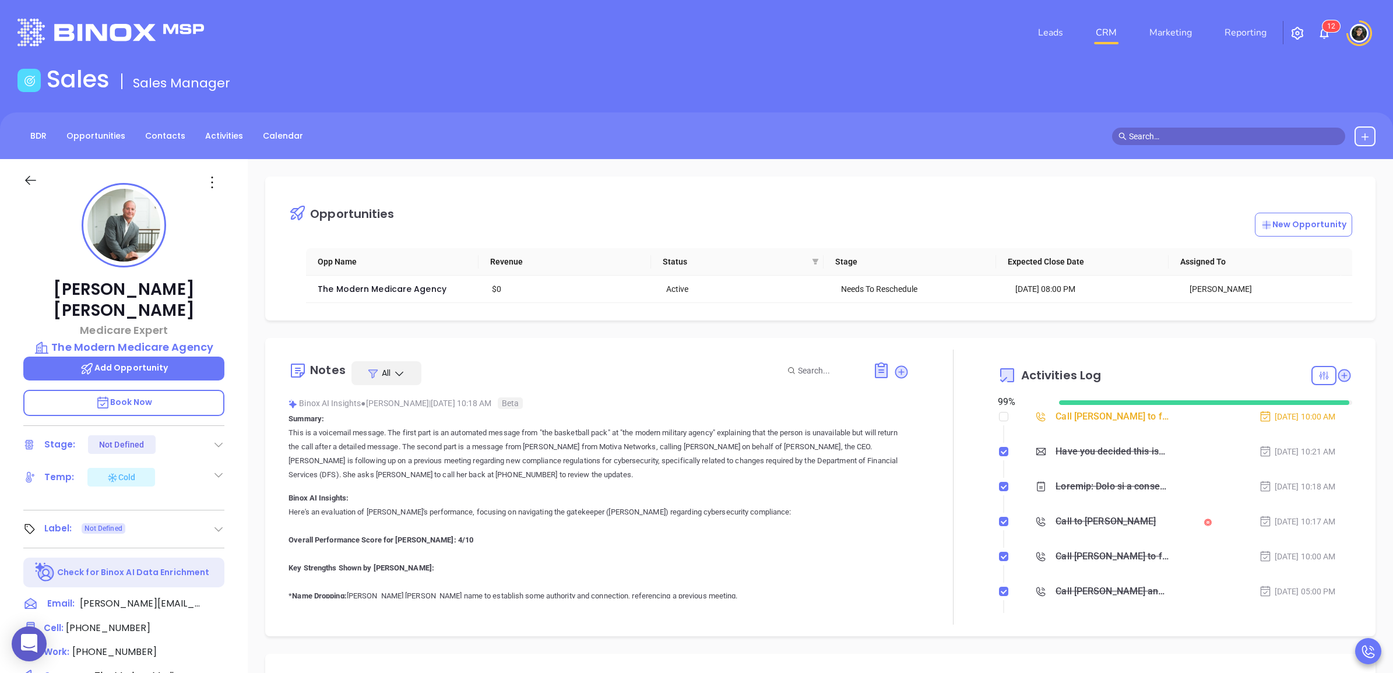
click at [1103, 33] on link "CRM" at bounding box center [1106, 32] width 30 height 23
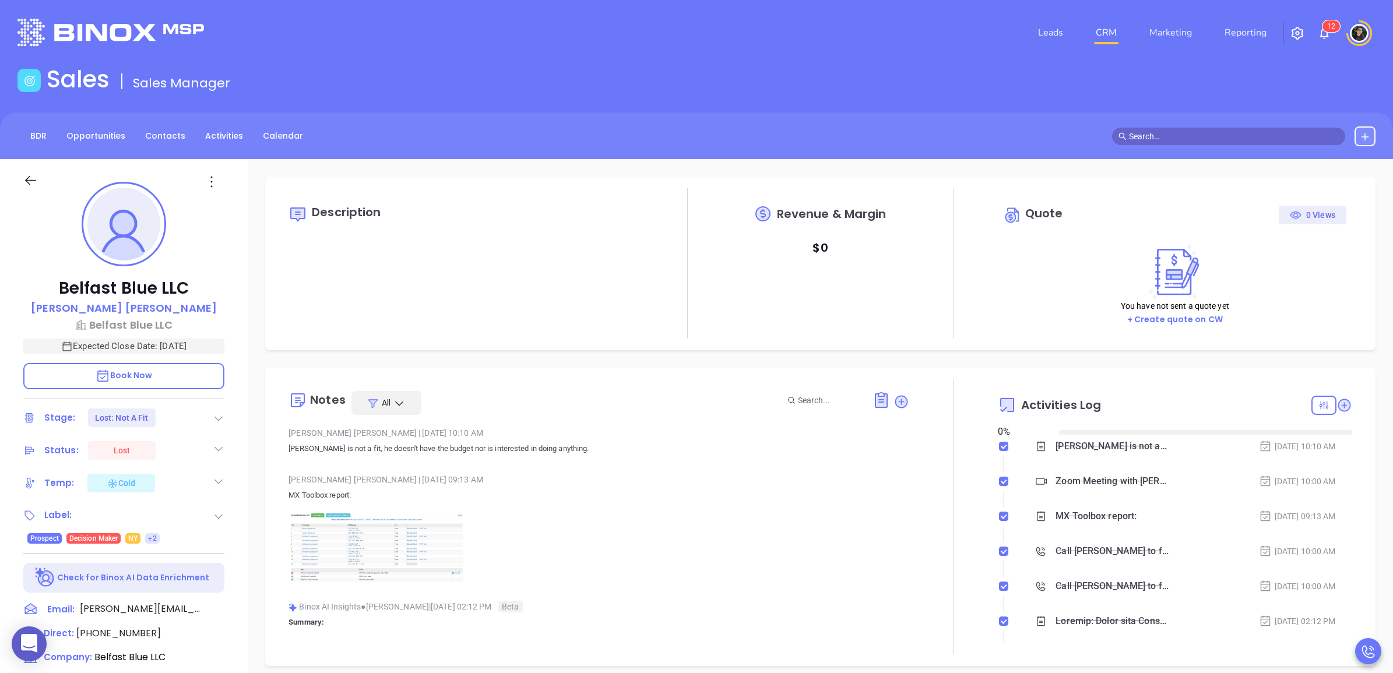
type input "[DATE]"
type input "[PERSON_NAME]"
click at [895, 406] on icon at bounding box center [901, 401] width 13 height 13
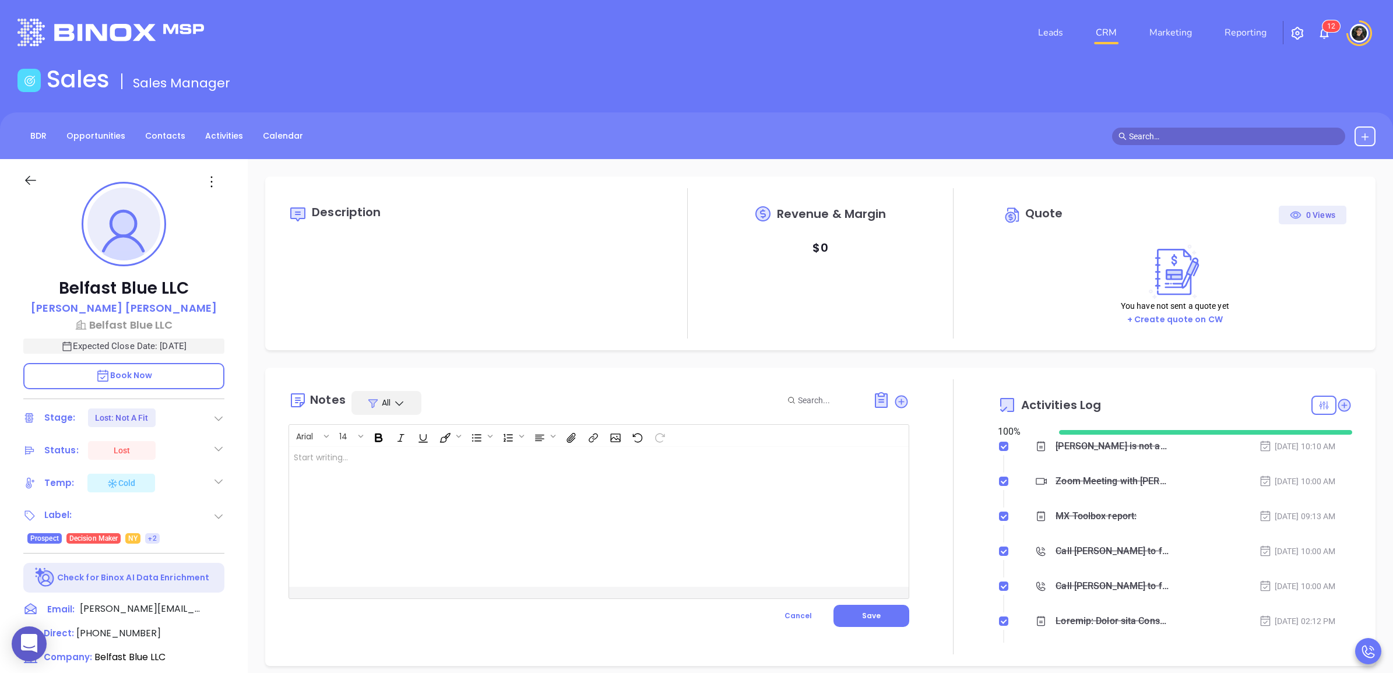
click at [632, 487] on div at bounding box center [577, 517] width 576 height 140
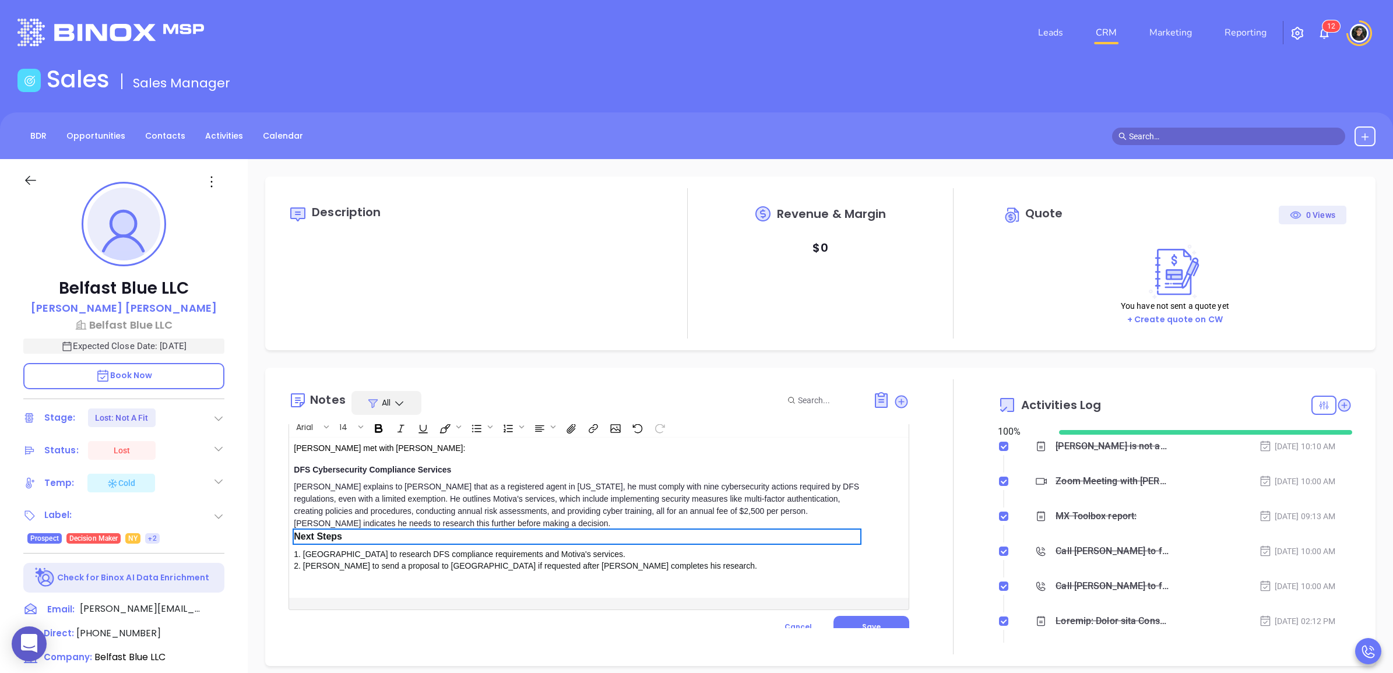
scroll to position [19, 0]
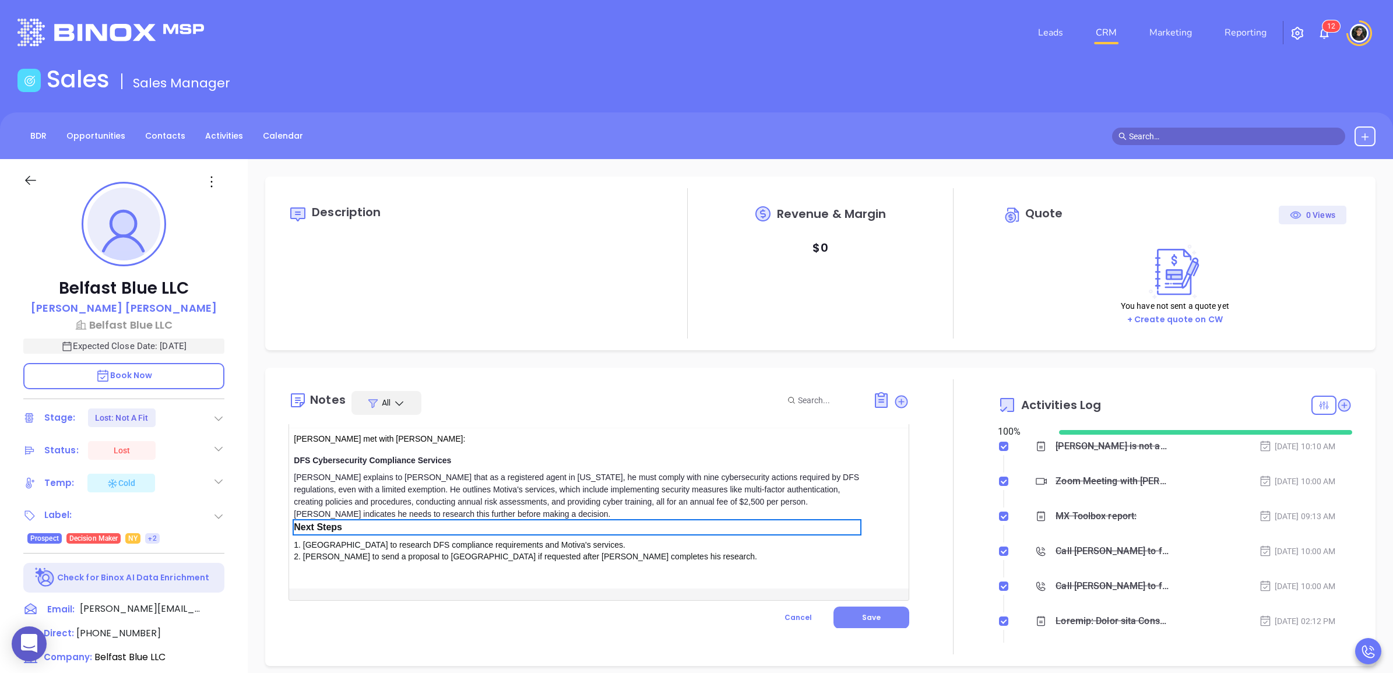
click at [865, 615] on button "Save" at bounding box center [871, 618] width 76 height 22
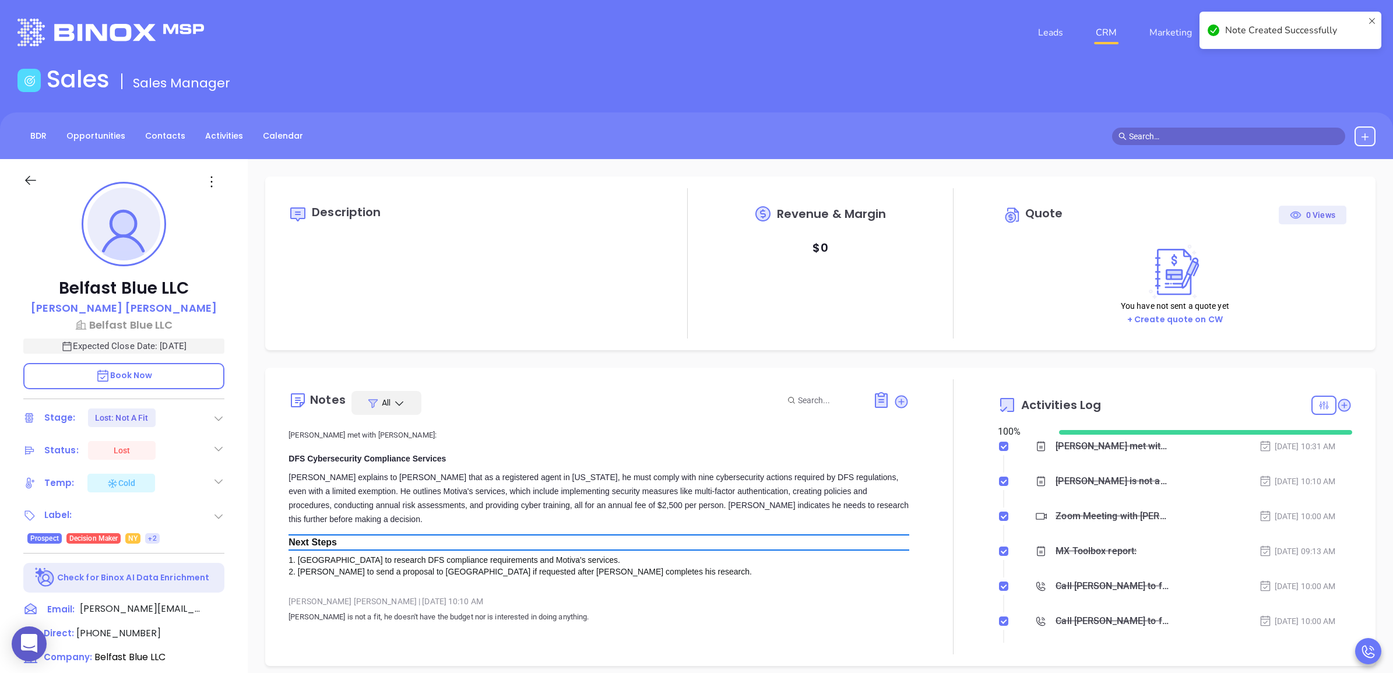
scroll to position [0, 0]
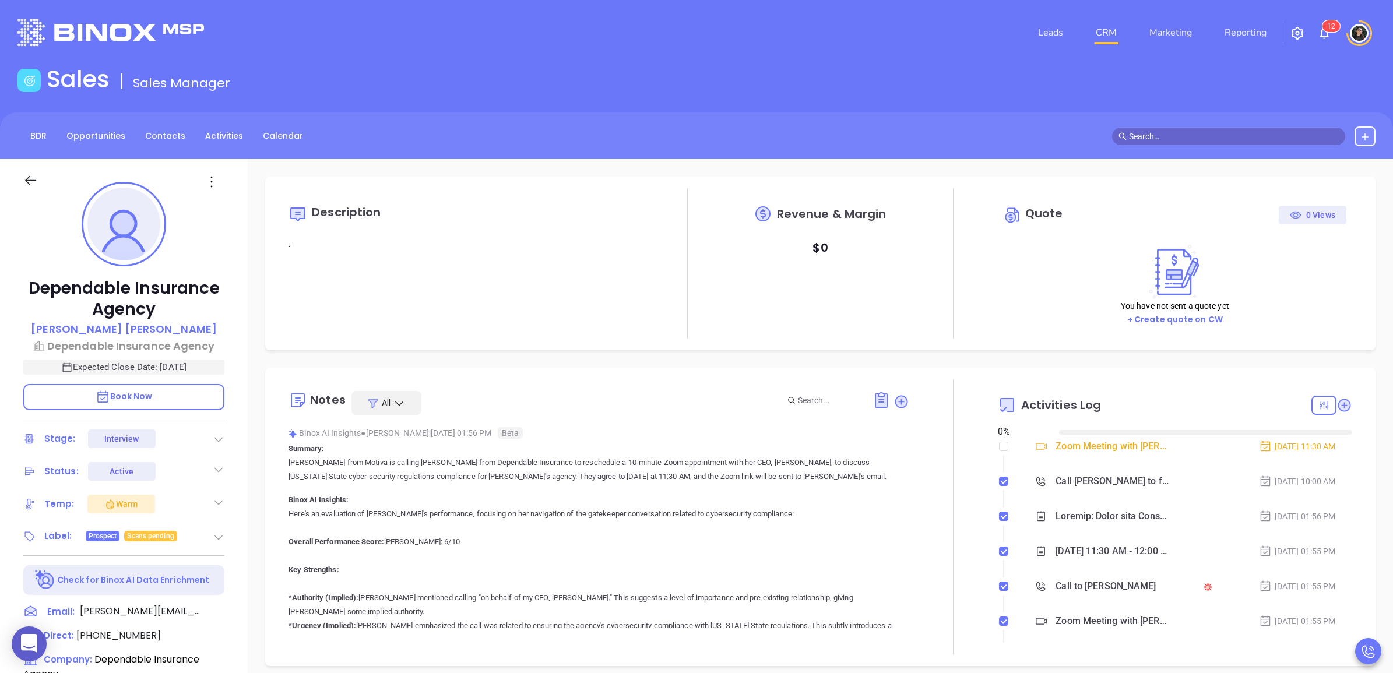
type input "[DATE]"
type input "[PERSON_NAME]"
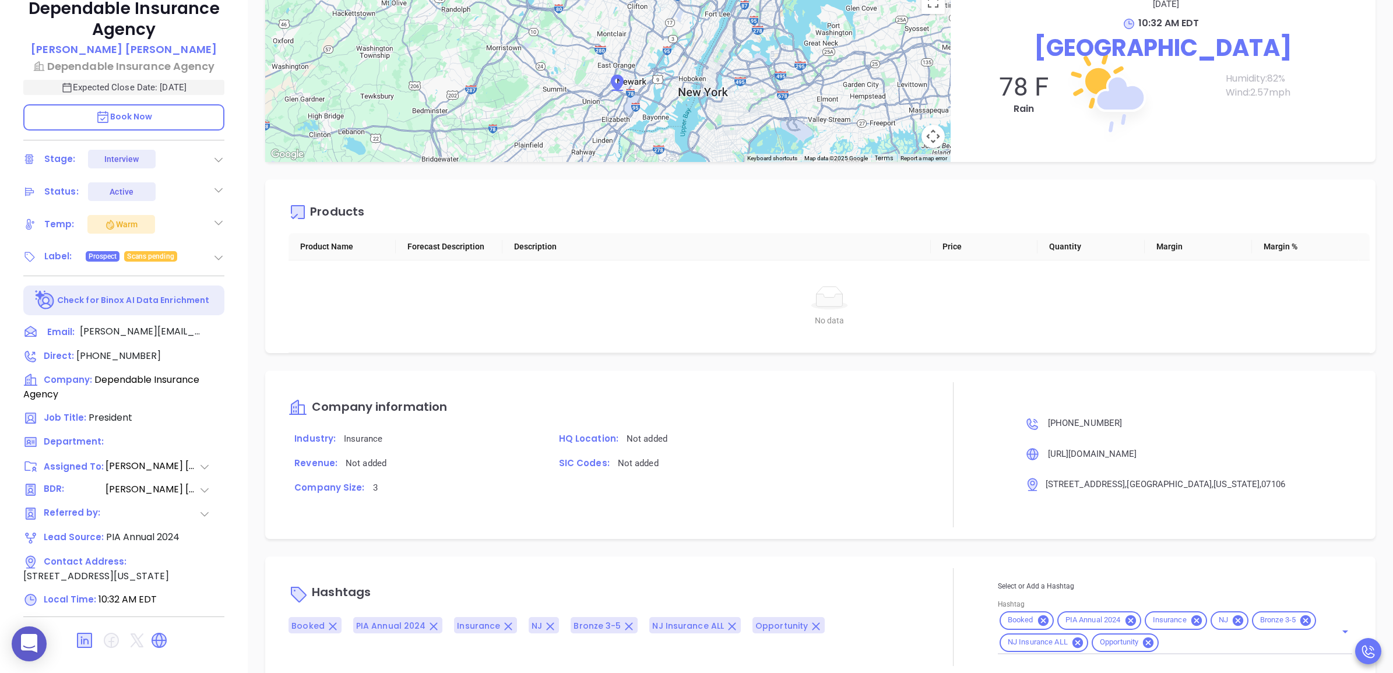
scroll to position [254, 0]
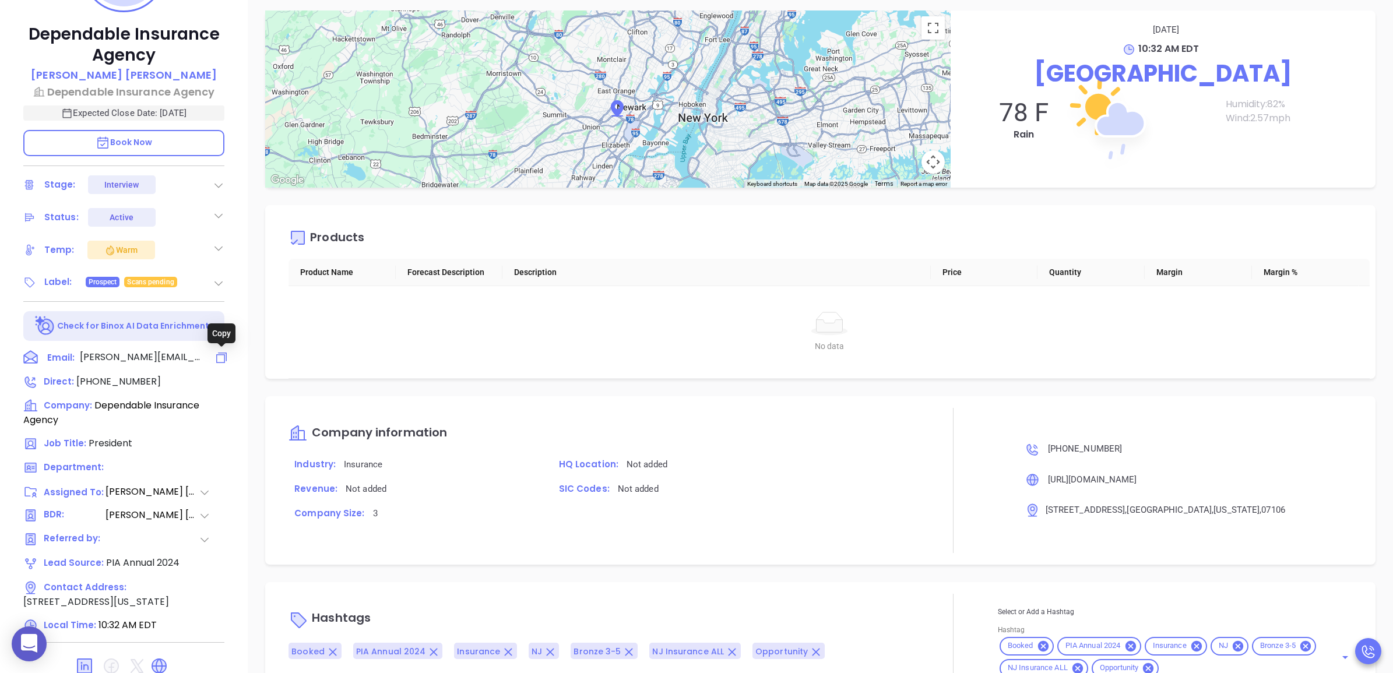
drag, startPoint x: 219, startPoint y: 360, endPoint x: 185, endPoint y: 371, distance: 35.6
click at [219, 360] on icon at bounding box center [221, 358] width 14 height 14
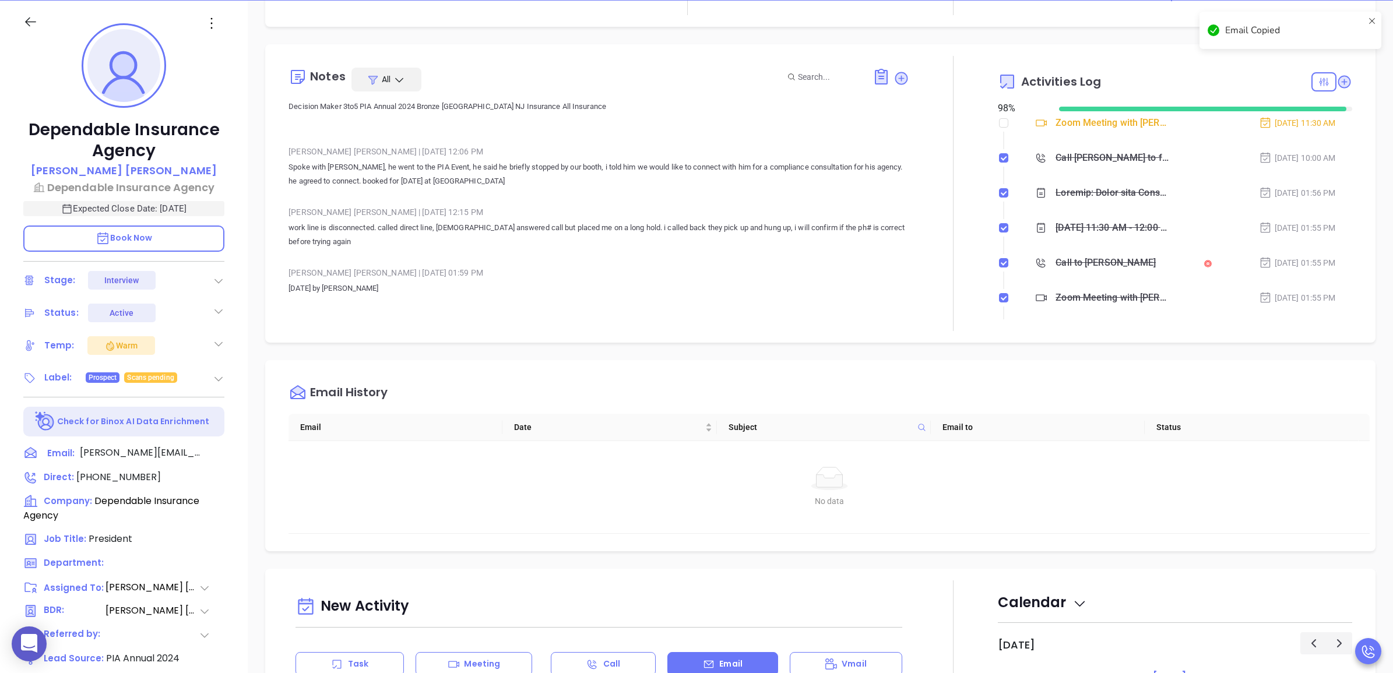
scroll to position [0, 0]
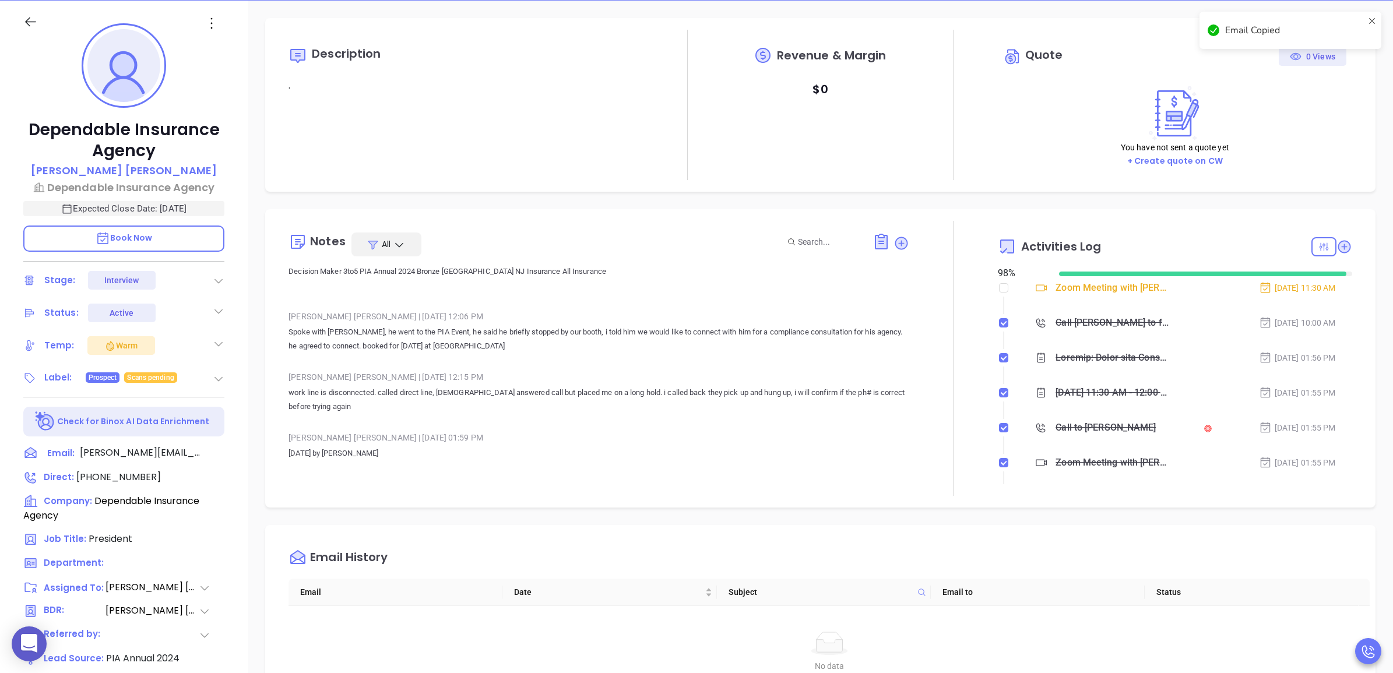
type input "[PERSON_NAME]"
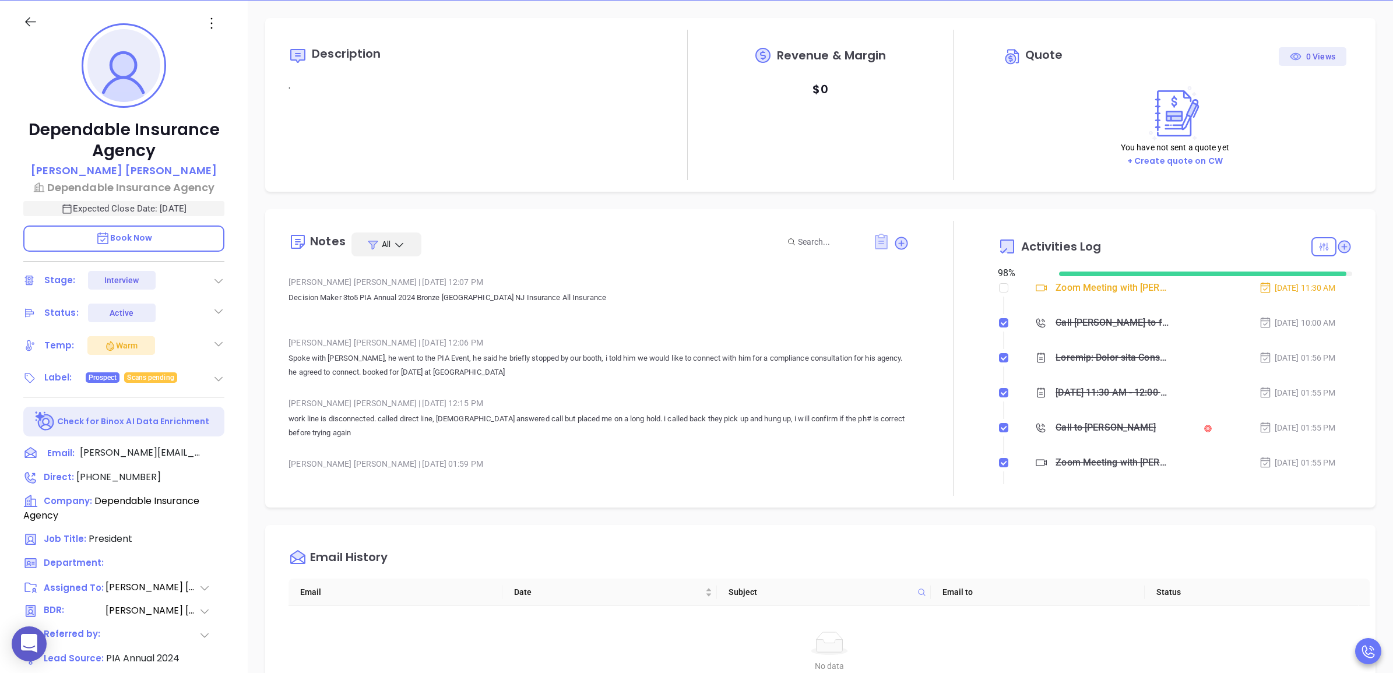
scroll to position [3861, 0]
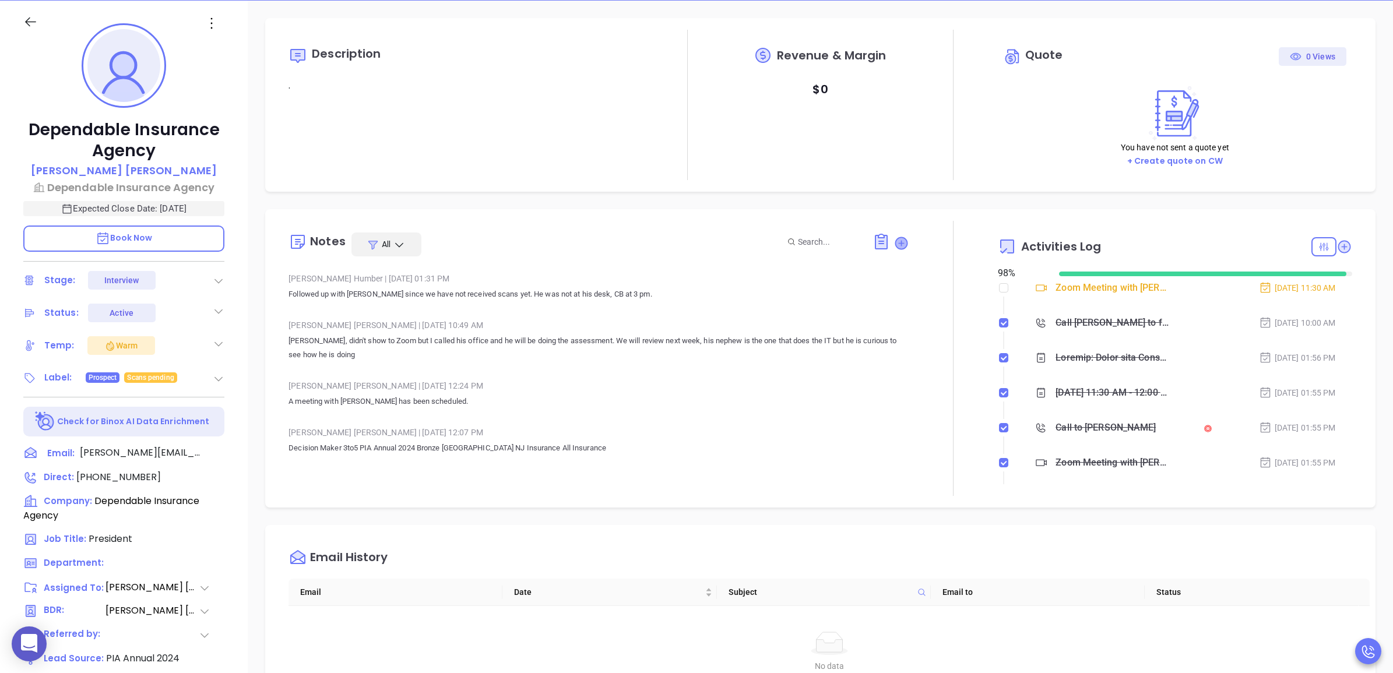
click at [895, 240] on icon at bounding box center [901, 243] width 12 height 12
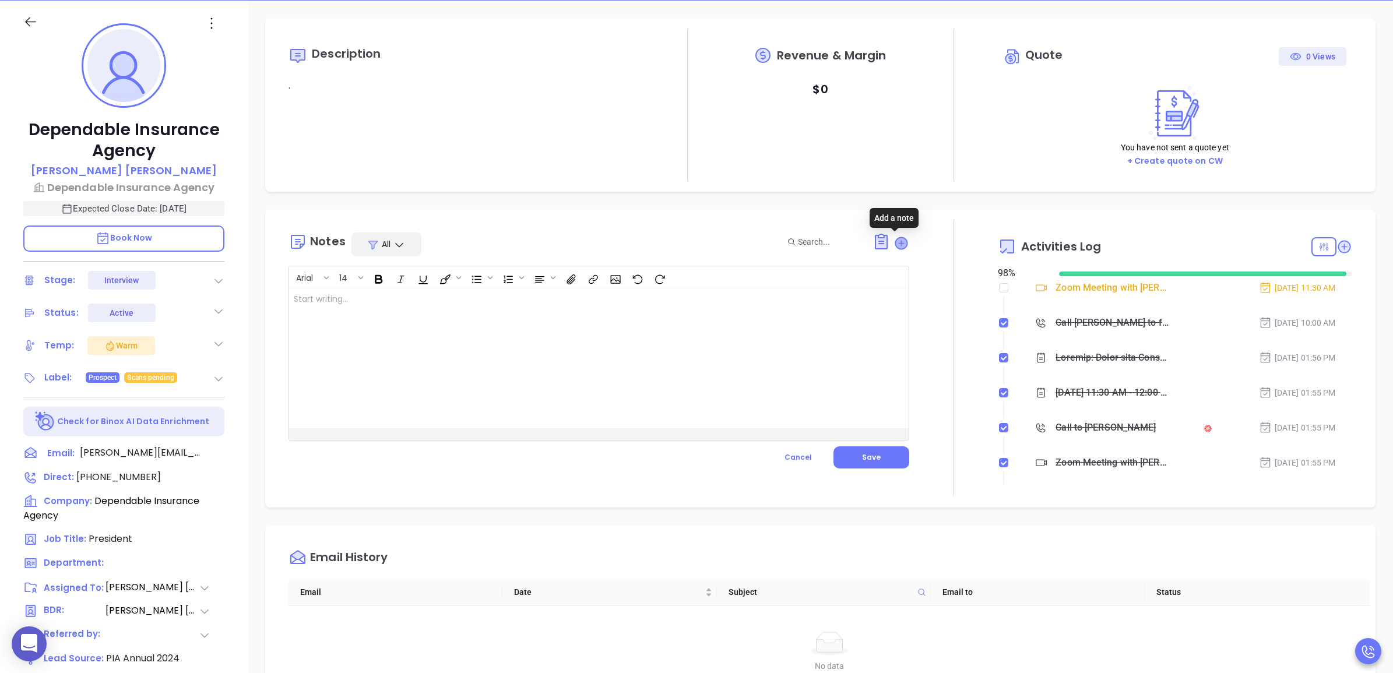
scroll to position [0, 0]
click at [667, 356] on div at bounding box center [577, 358] width 576 height 140
click at [854, 455] on button "Save" at bounding box center [871, 457] width 76 height 22
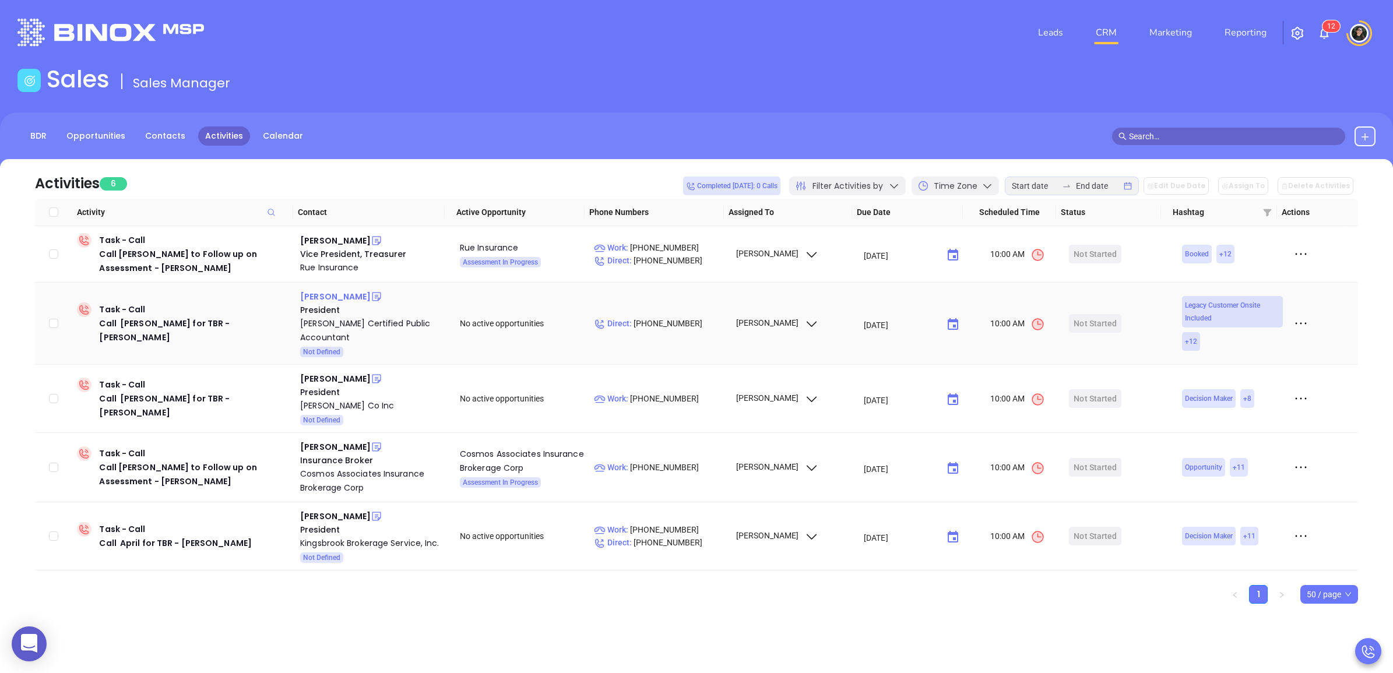
click at [312, 297] on div "[PERSON_NAME]" at bounding box center [335, 297] width 71 height 14
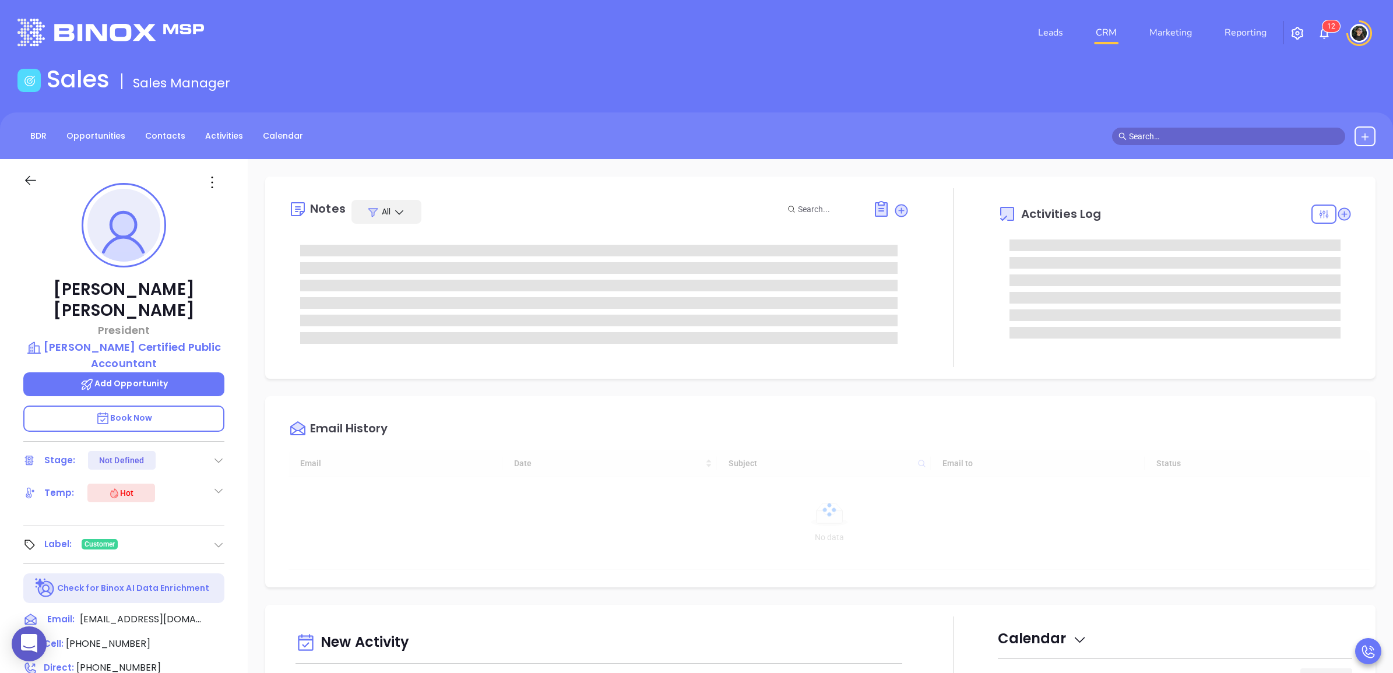
type input "[DATE]"
type input "[PERSON_NAME]"
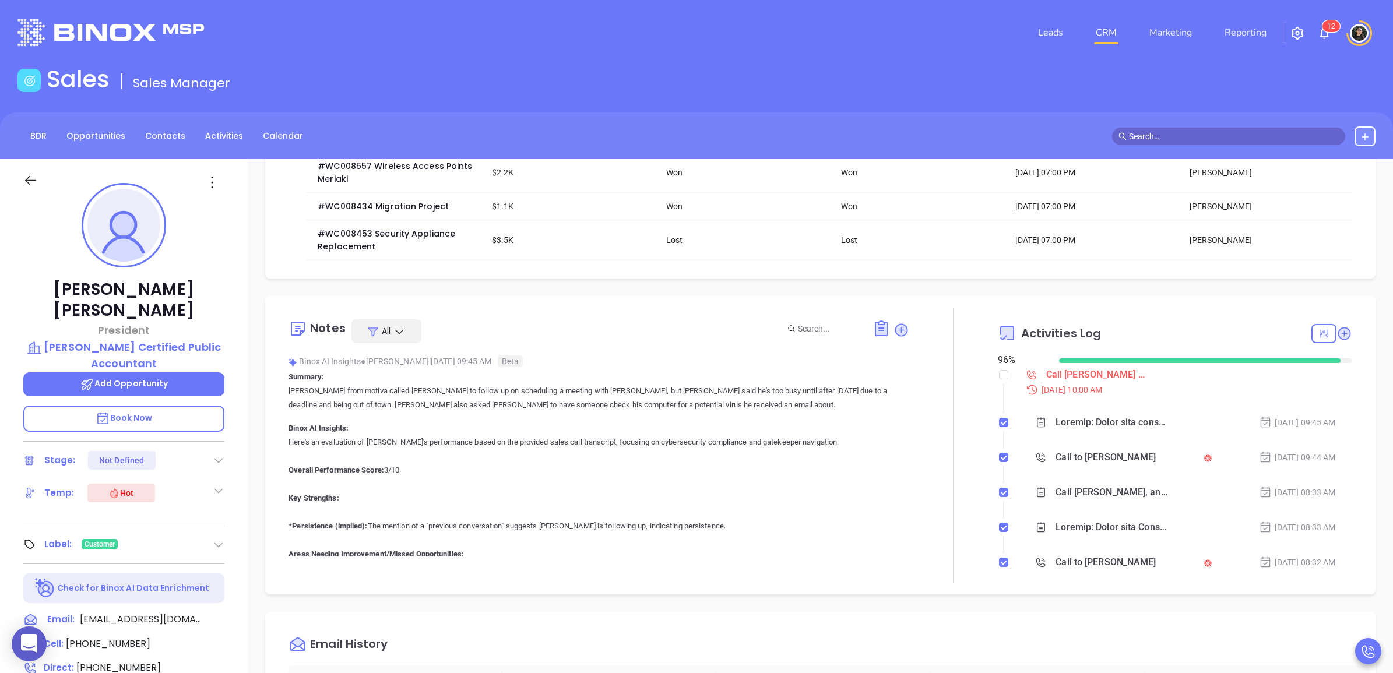
scroll to position [510, 0]
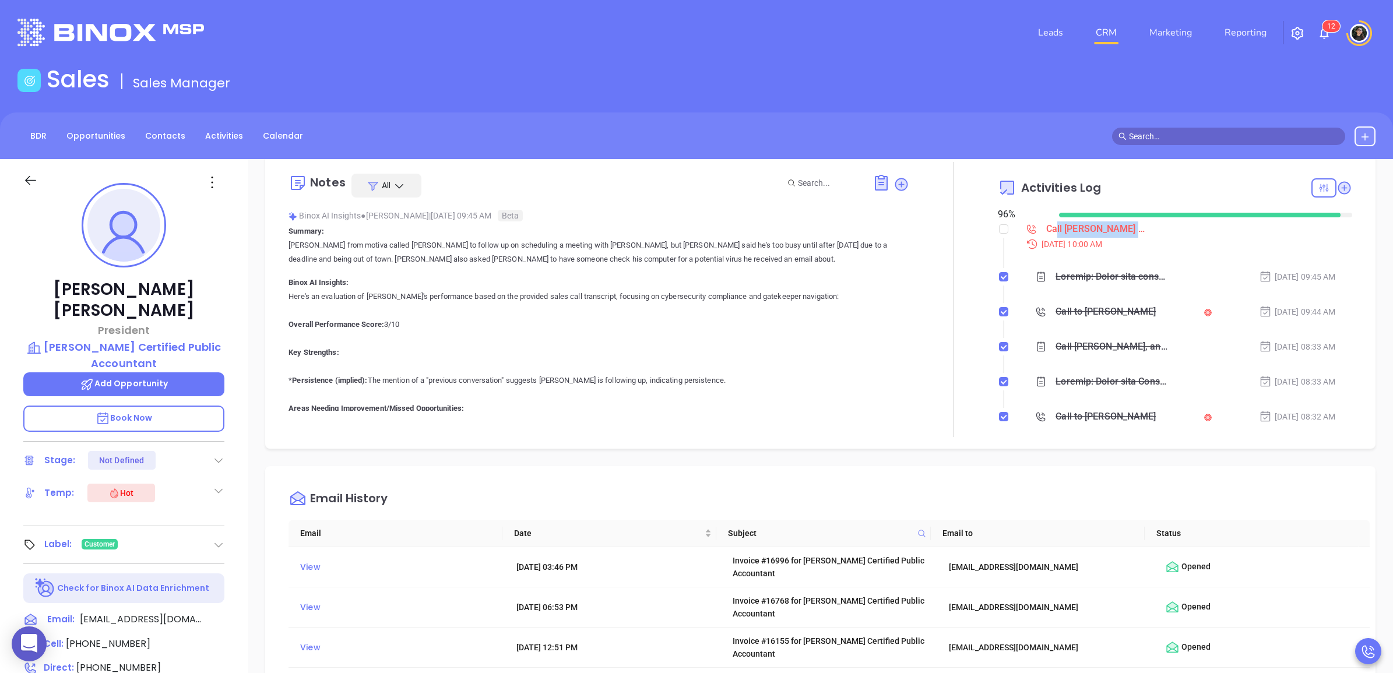
click at [1055, 232] on div "Call [PERSON_NAME] for TBR - [PERSON_NAME] [DATE] 10:00 AM" at bounding box center [1185, 235] width 333 height 30
click at [1058, 229] on div "Call [PERSON_NAME] for TBR - [PERSON_NAME]" at bounding box center [1095, 228] width 99 height 17
click at [989, 228] on div at bounding box center [953, 299] width 89 height 275
click at [999, 228] on input "checkbox" at bounding box center [1003, 228] width 9 height 9
checkbox input "true"
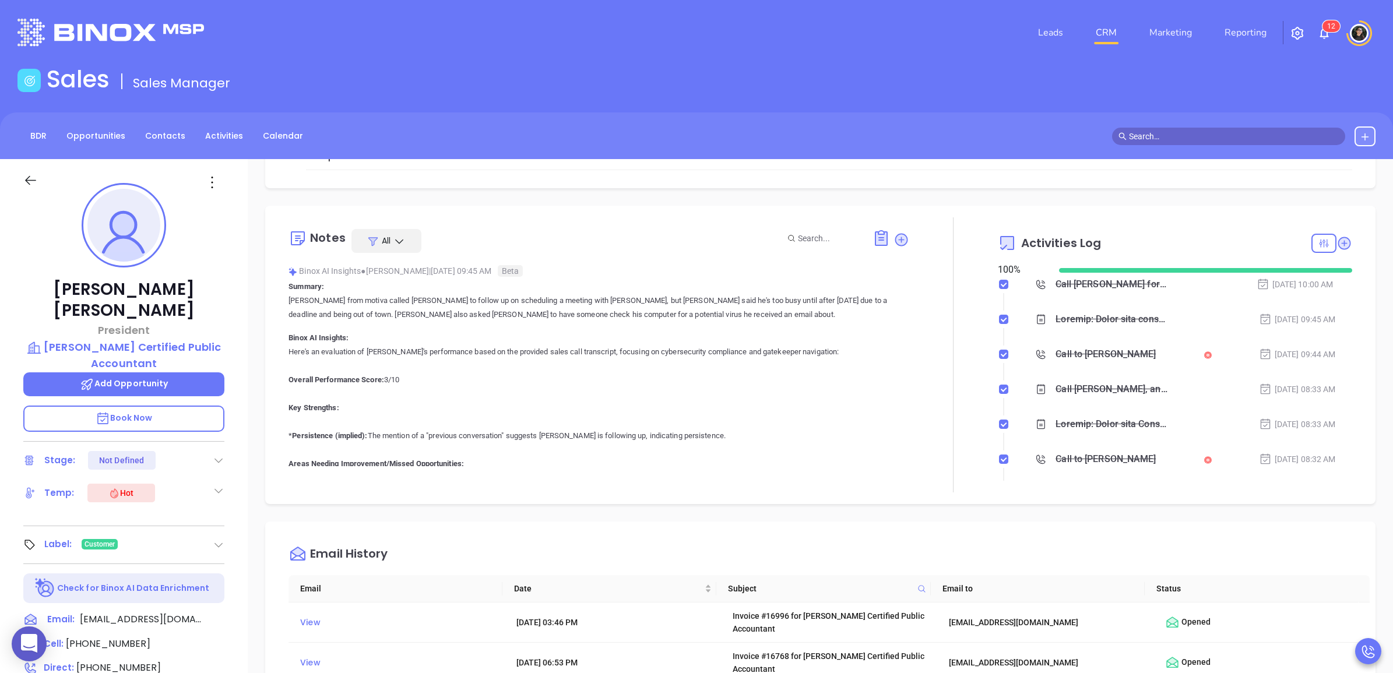
scroll to position [364, 0]
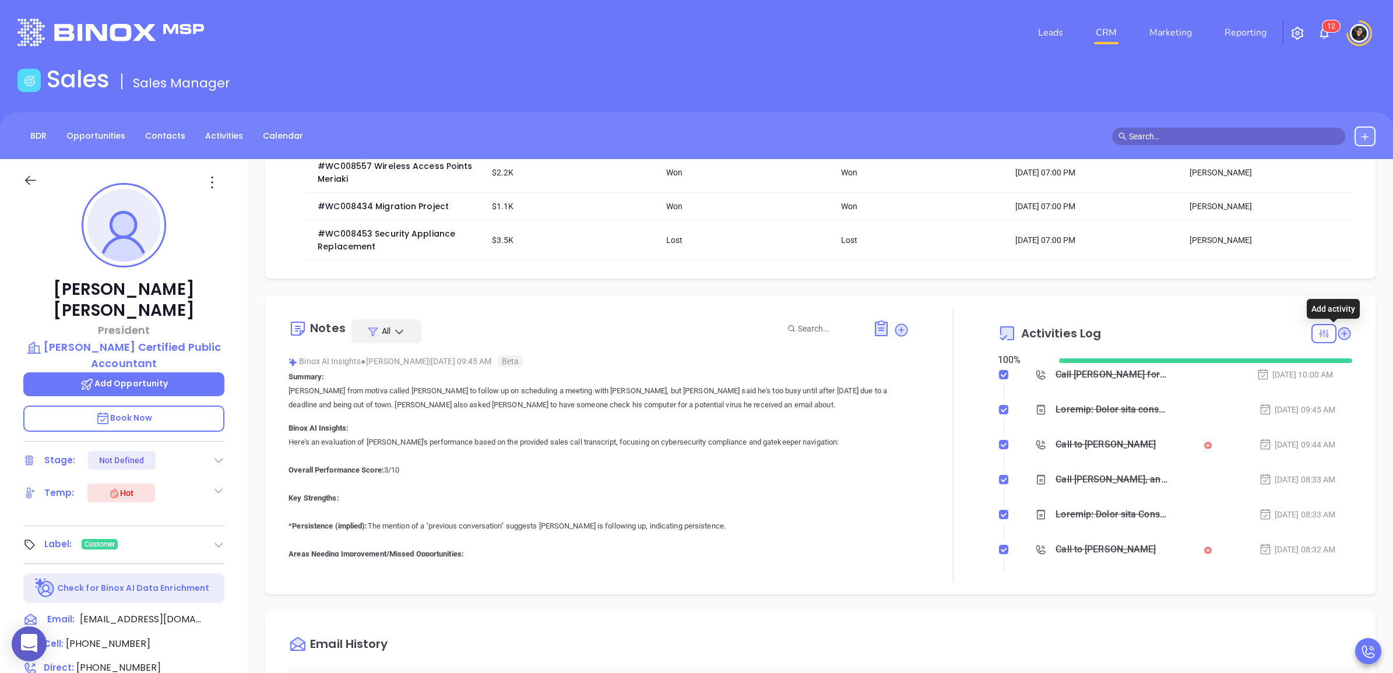
click at [1336, 335] on icon at bounding box center [1344, 334] width 16 height 16
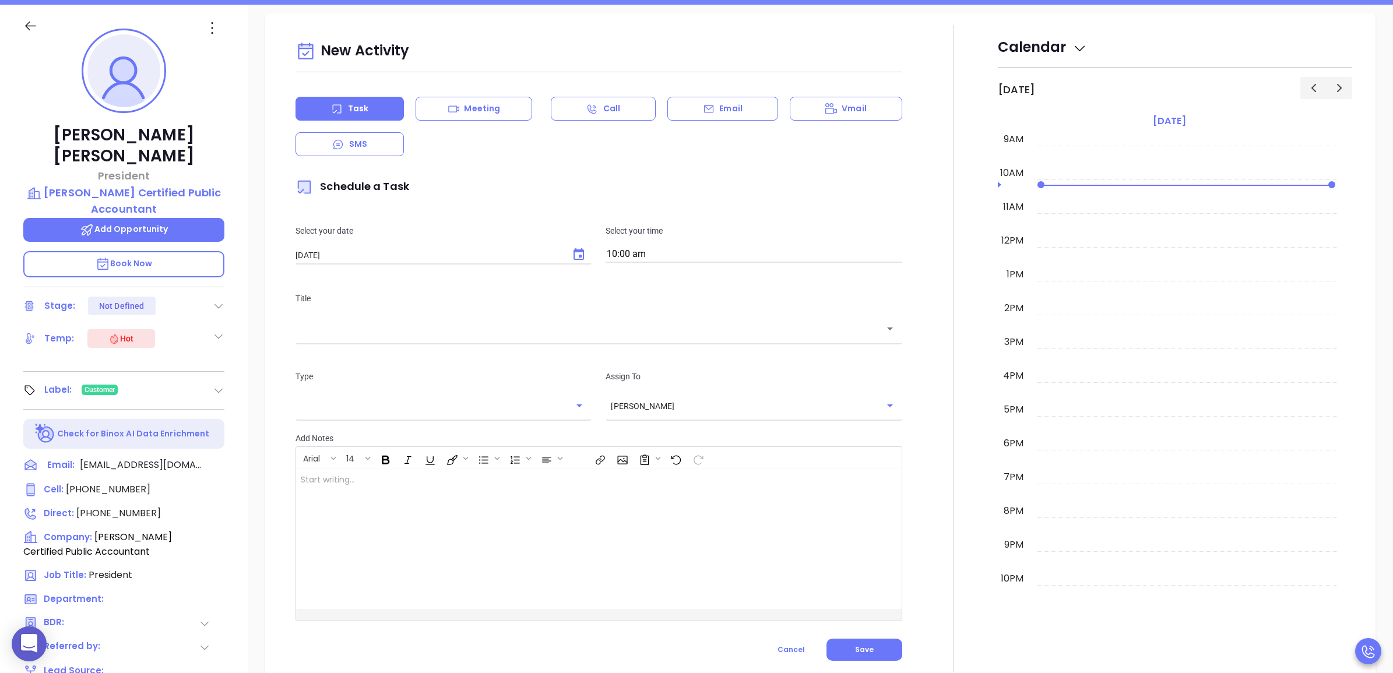
scroll to position [159, 0]
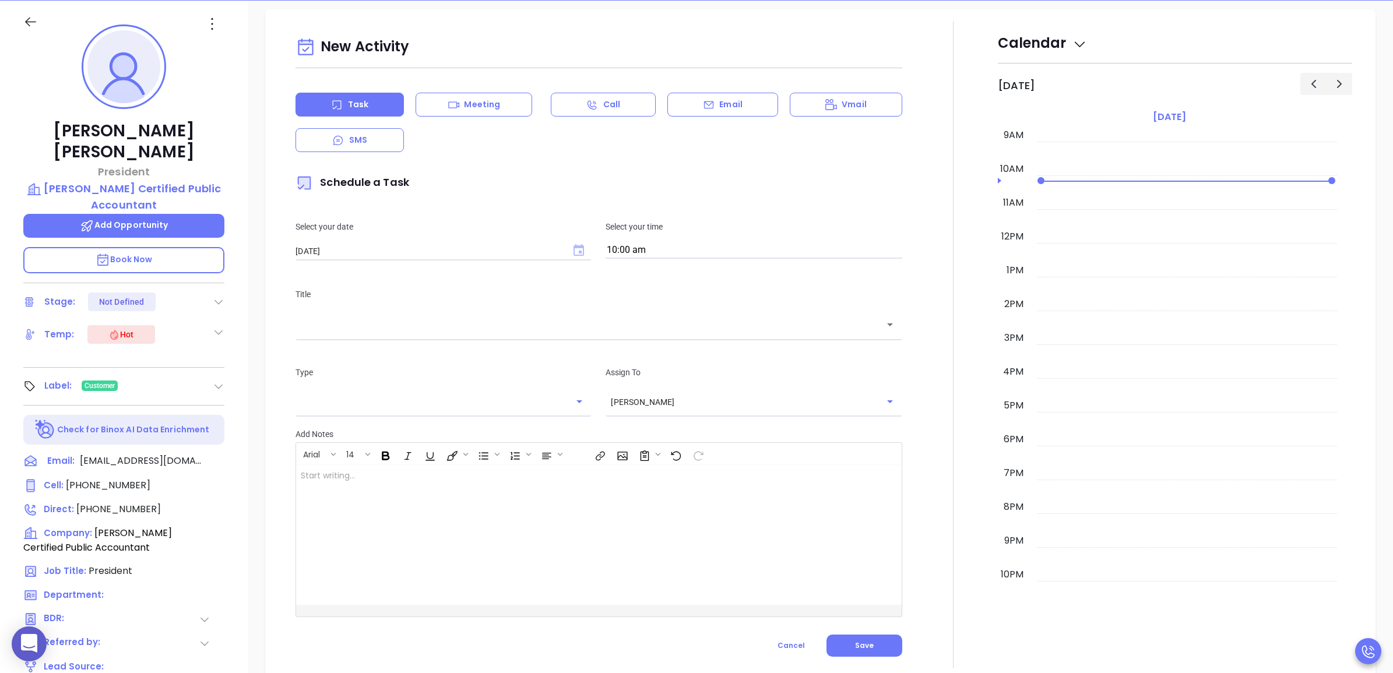
click at [577, 244] on icon "Choose date, selected date is Aug 15, 2025" at bounding box center [579, 251] width 14 height 14
click at [462, 258] on button "Next month" at bounding box center [463, 266] width 23 height 23
click at [371, 358] on button "16" at bounding box center [365, 359] width 21 height 21
type input "[DATE]"
click at [494, 330] on div "Title ​" at bounding box center [598, 312] width 620 height 78
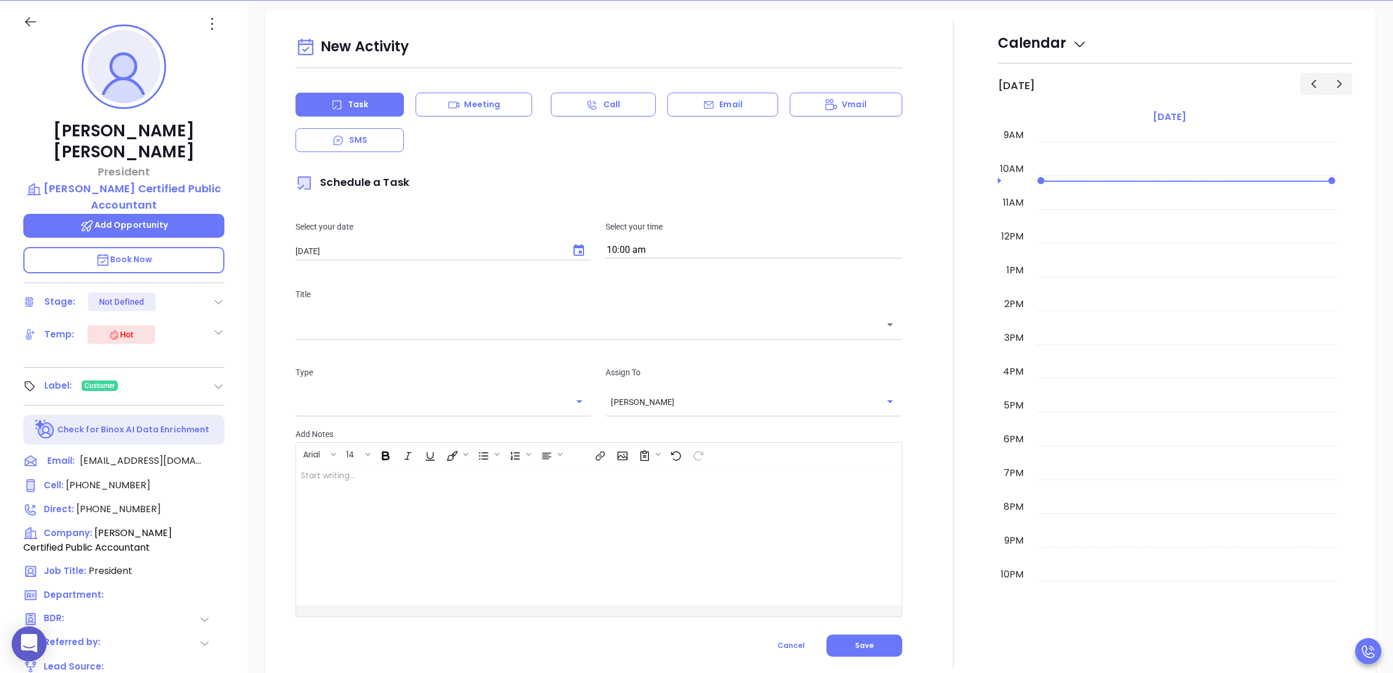
click at [511, 325] on div "​" at bounding box center [598, 324] width 606 height 25
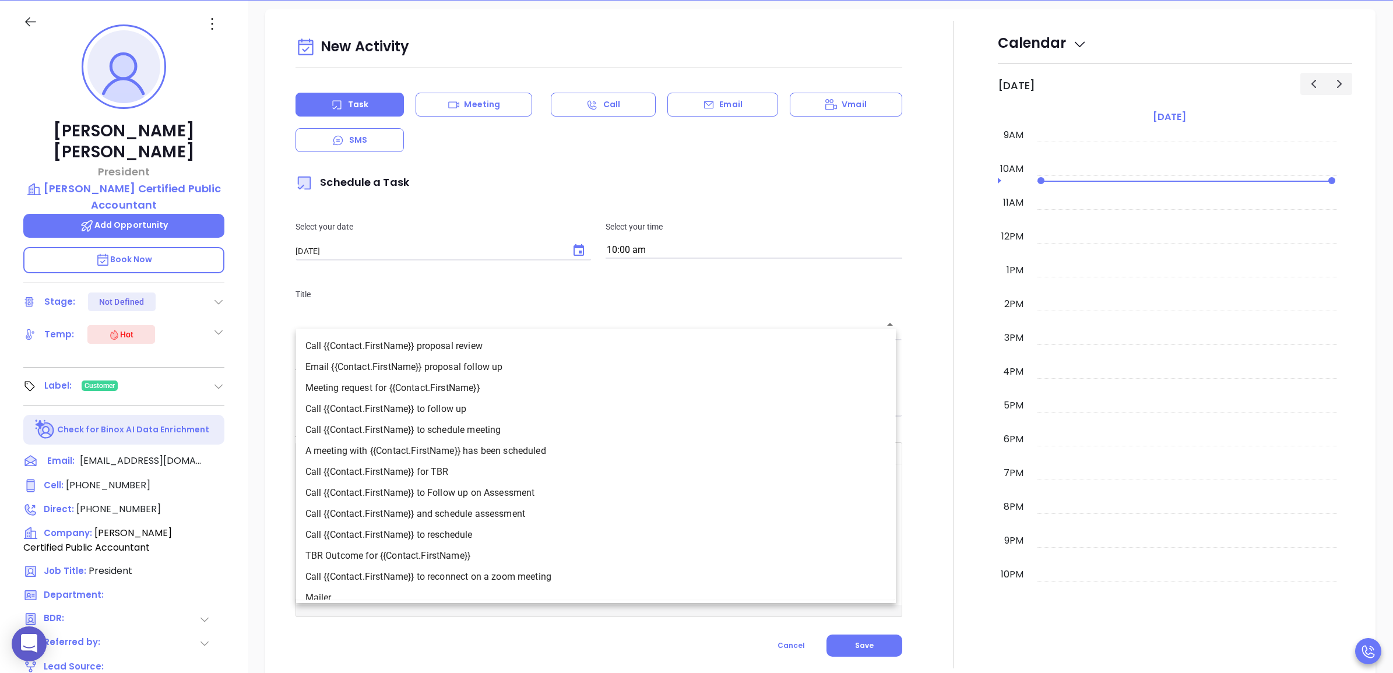
click at [481, 470] on li "Call {{Contact.FirstName}} for TBR" at bounding box center [596, 472] width 600 height 21
type input "Call [PERSON_NAME] for TBR"
type input "Call"
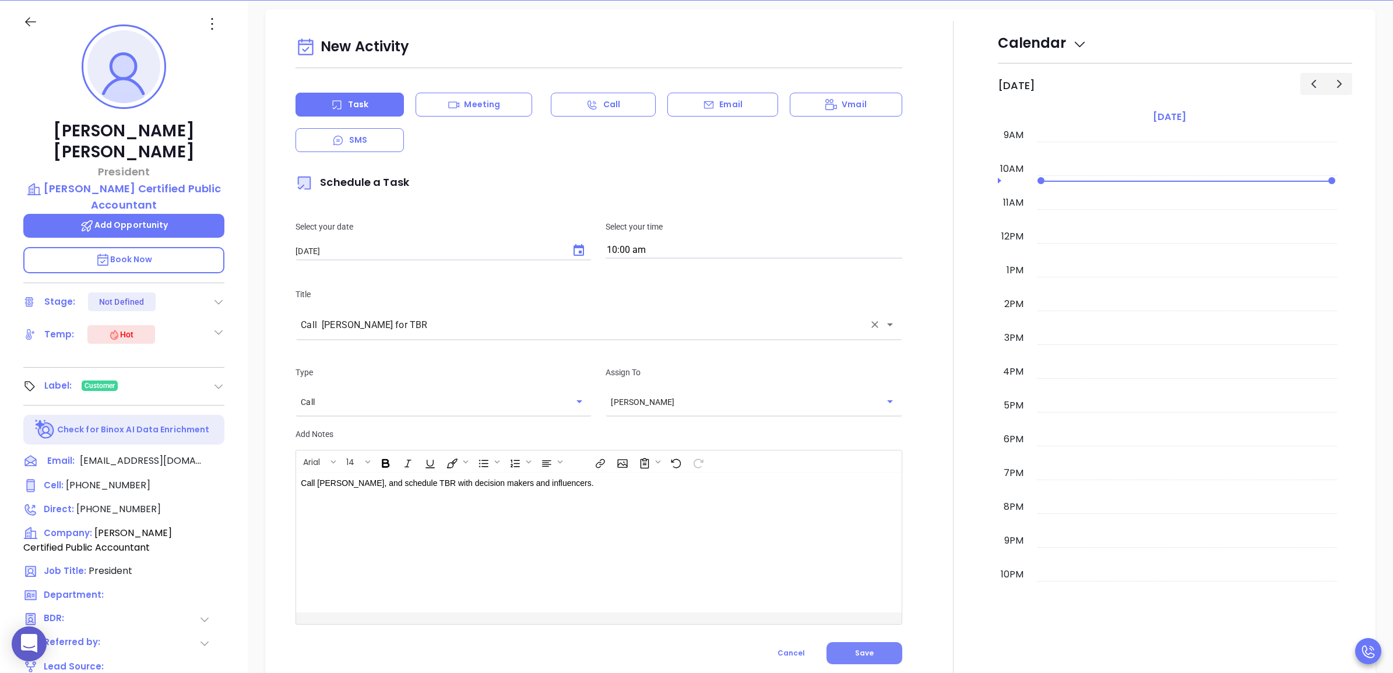
click at [843, 642] on button "Save" at bounding box center [864, 653] width 76 height 22
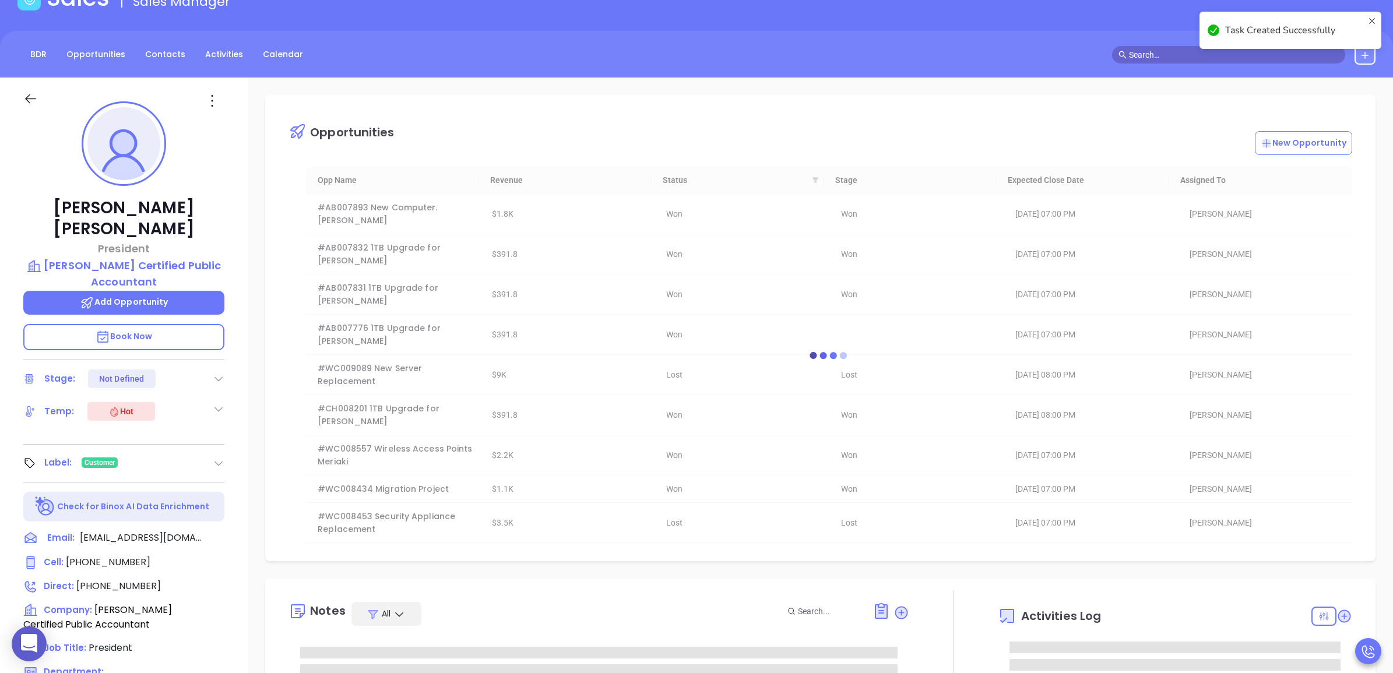
scroll to position [0, 0]
